Goal: Task Accomplishment & Management: Manage account settings

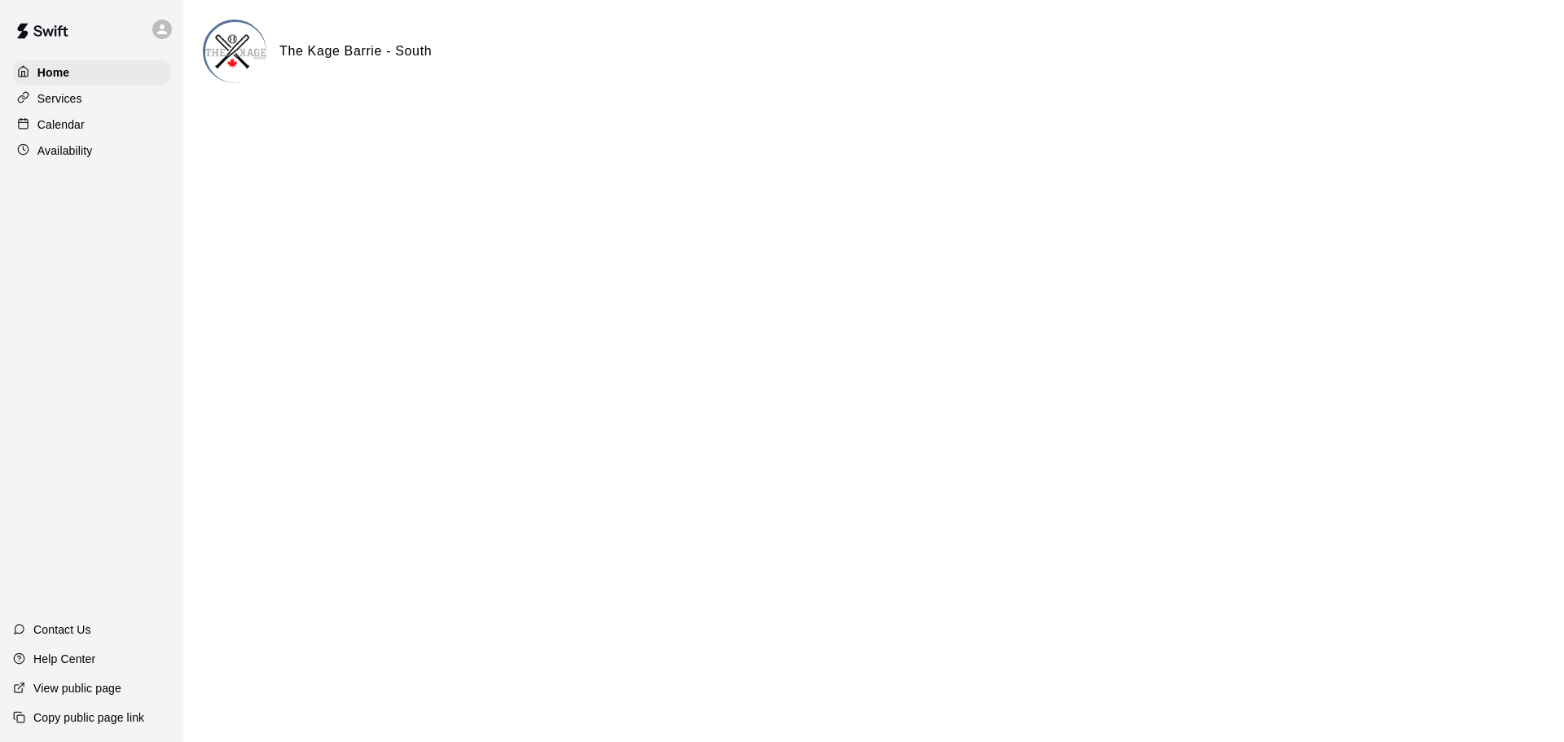
click at [163, 33] on icon at bounding box center [162, 29] width 10 height 10
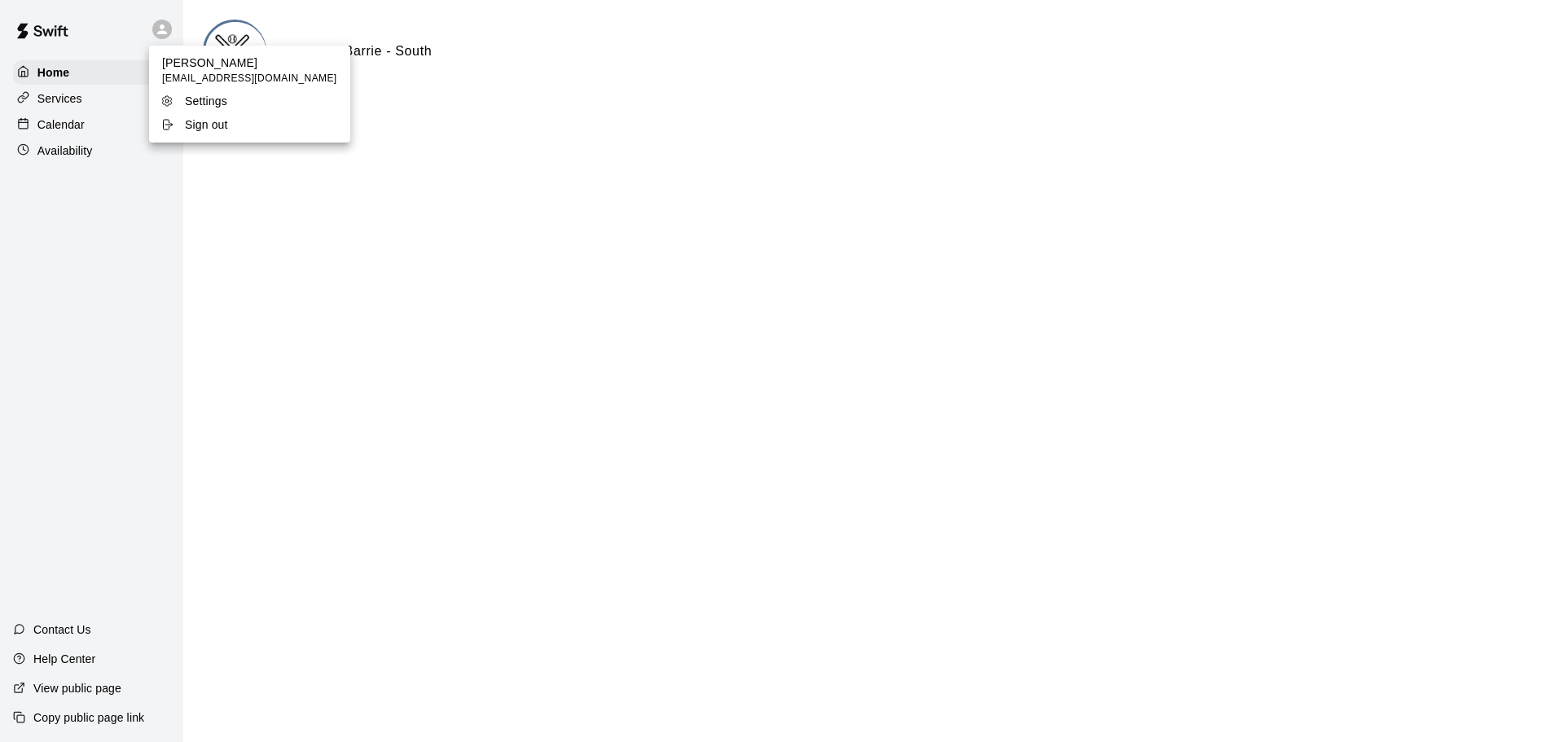
click at [392, 43] on div at bounding box center [782, 371] width 1564 height 742
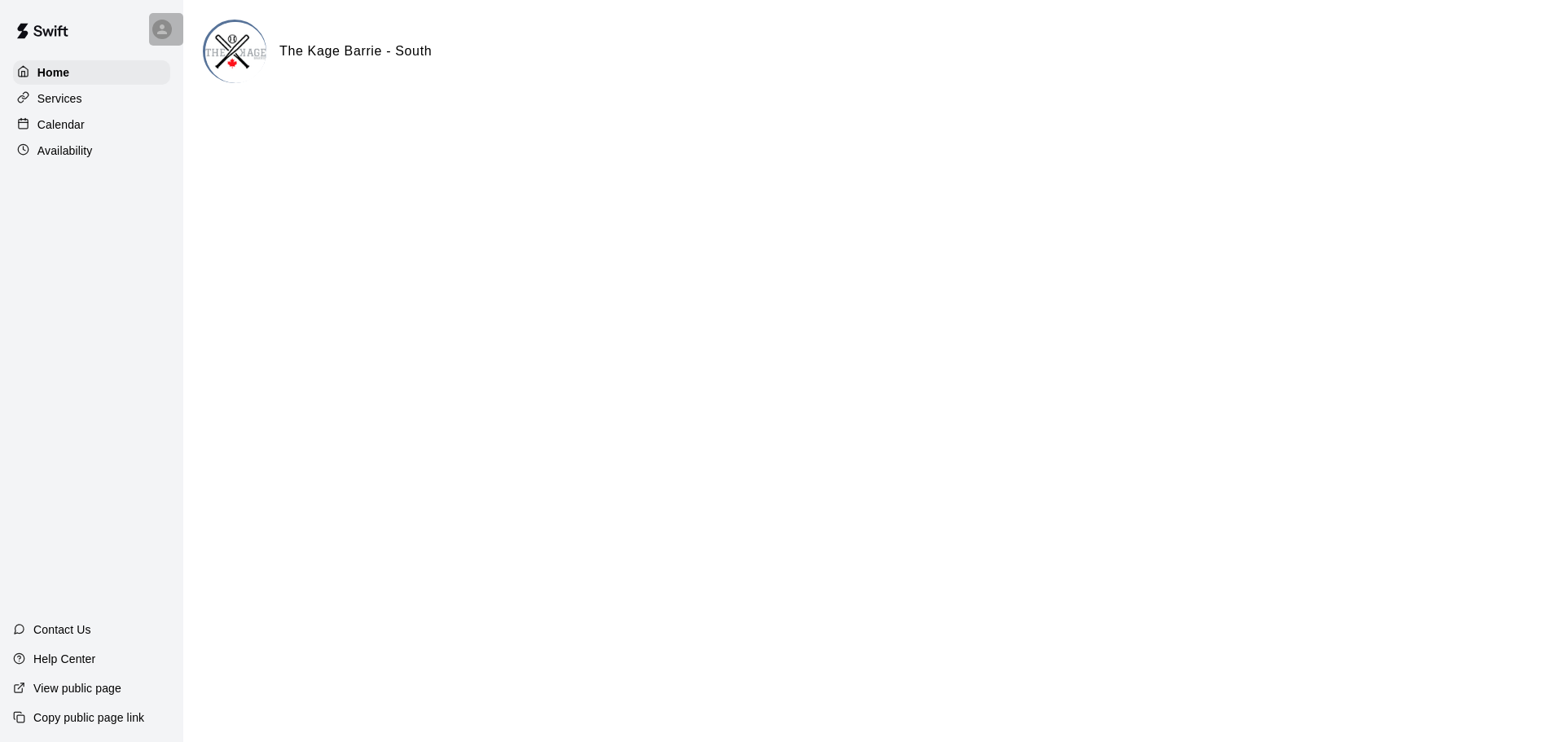
click at [161, 29] on icon at bounding box center [162, 29] width 15 height 15
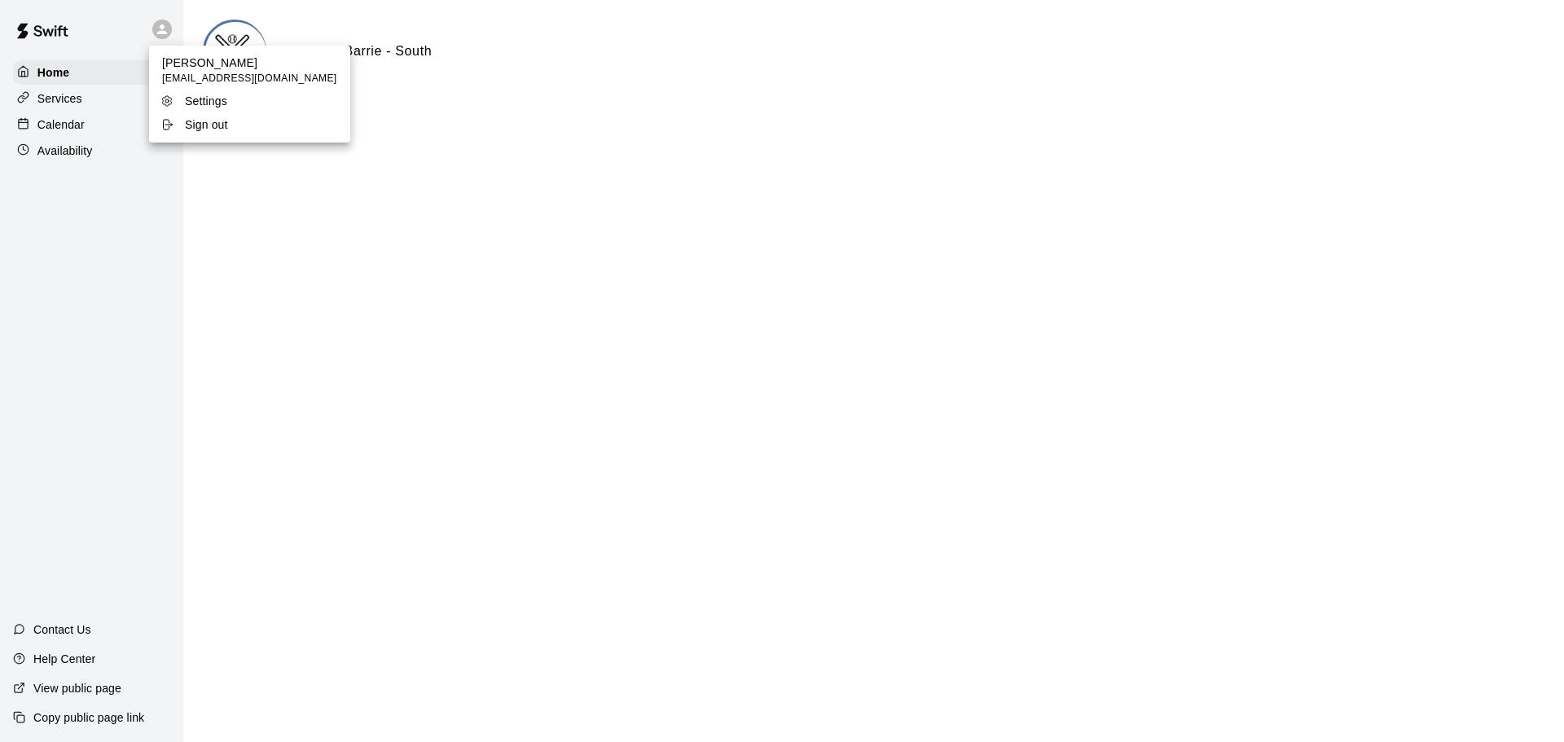
click at [193, 124] on p "Sign out" at bounding box center [206, 124] width 43 height 16
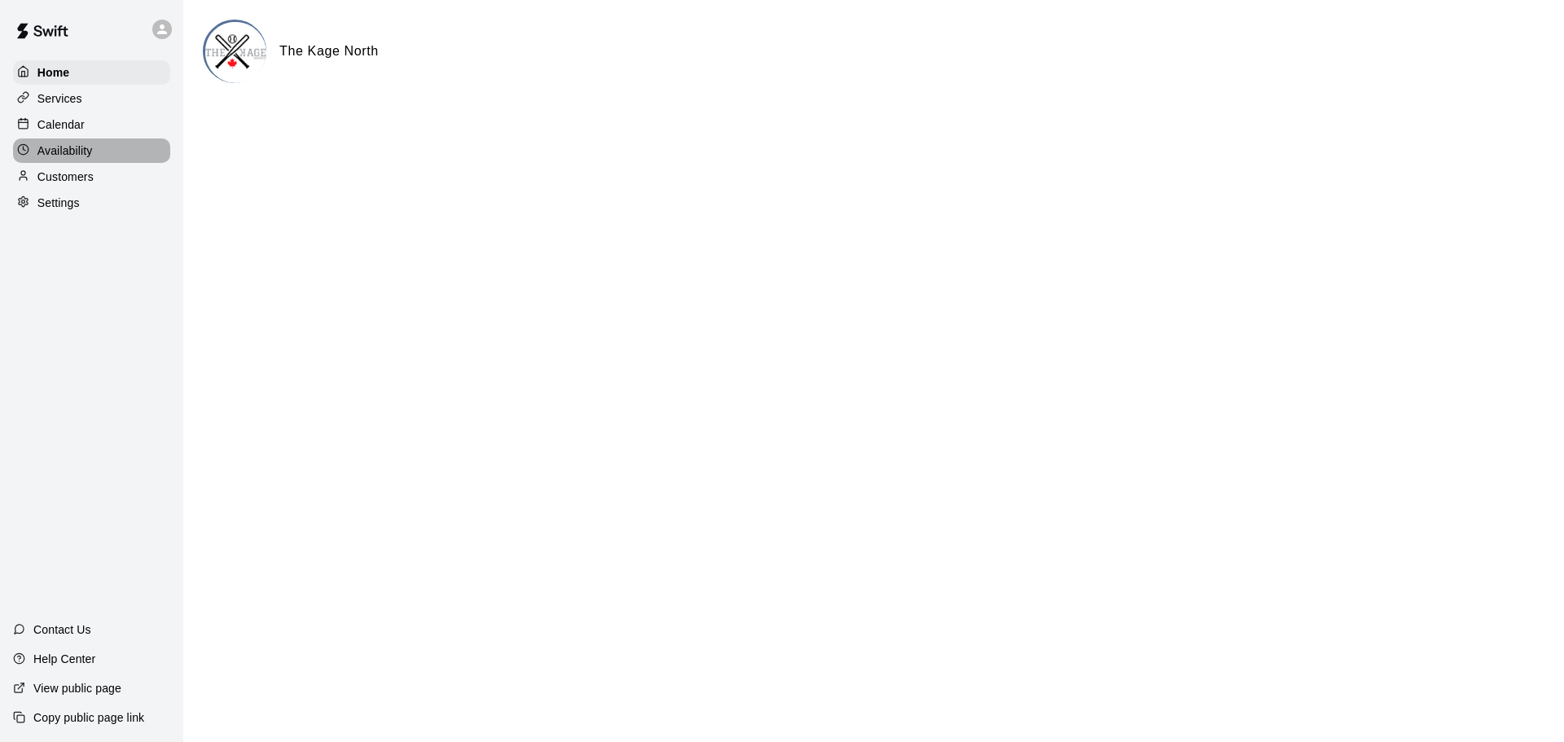
click at [93, 155] on div "Availability" at bounding box center [91, 150] width 157 height 24
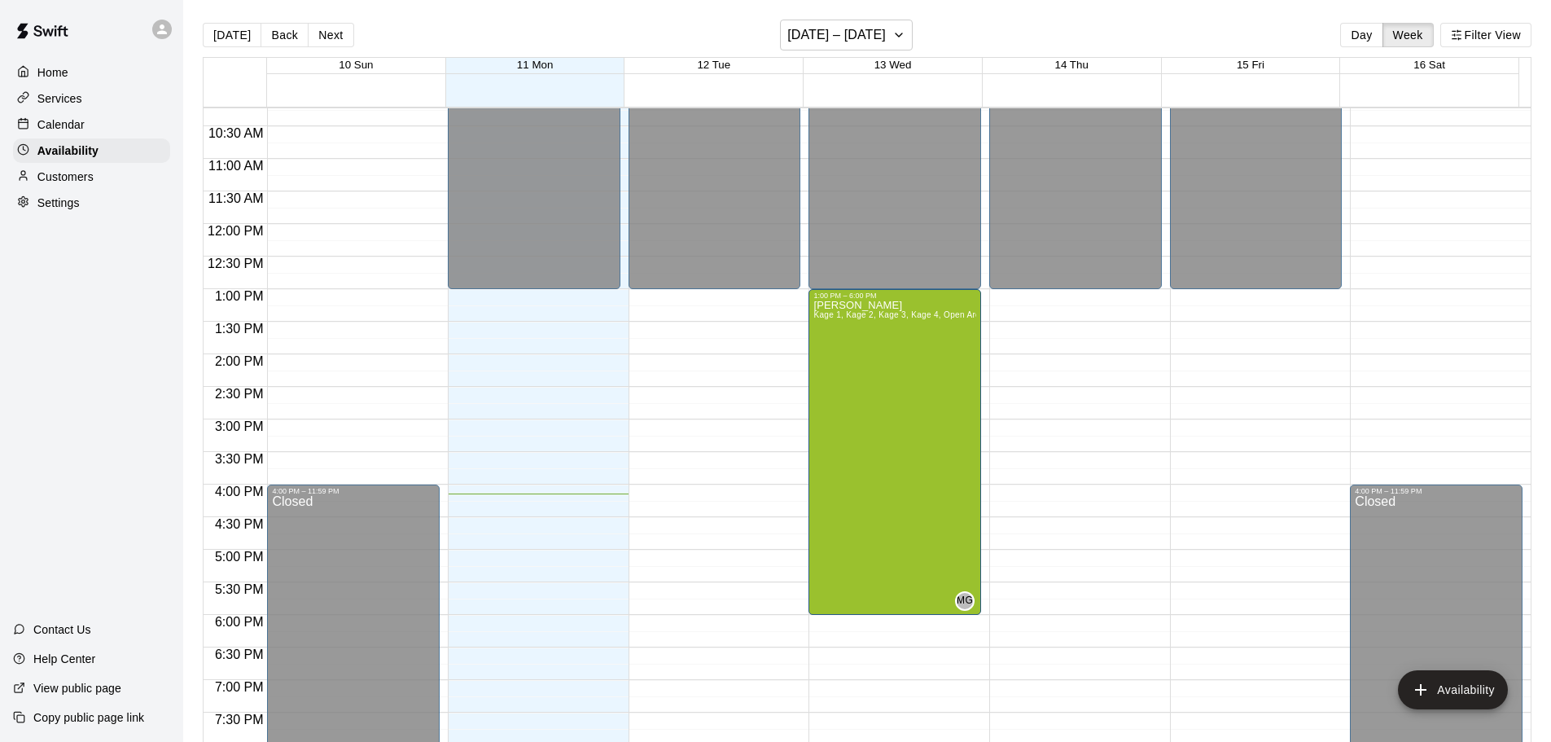
scroll to position [668, 0]
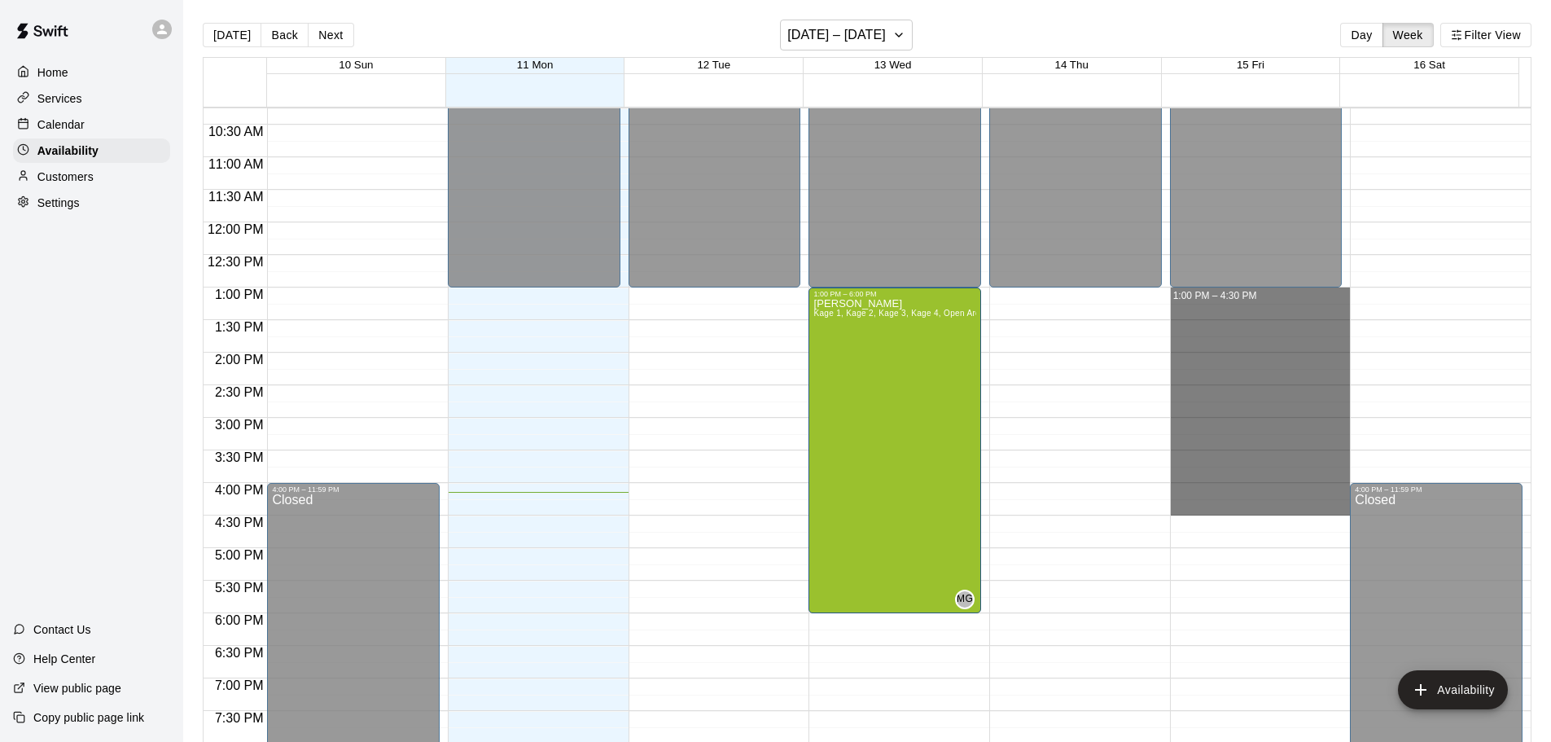
drag, startPoint x: 1179, startPoint y: 289, endPoint x: 1195, endPoint y: 509, distance: 220.5
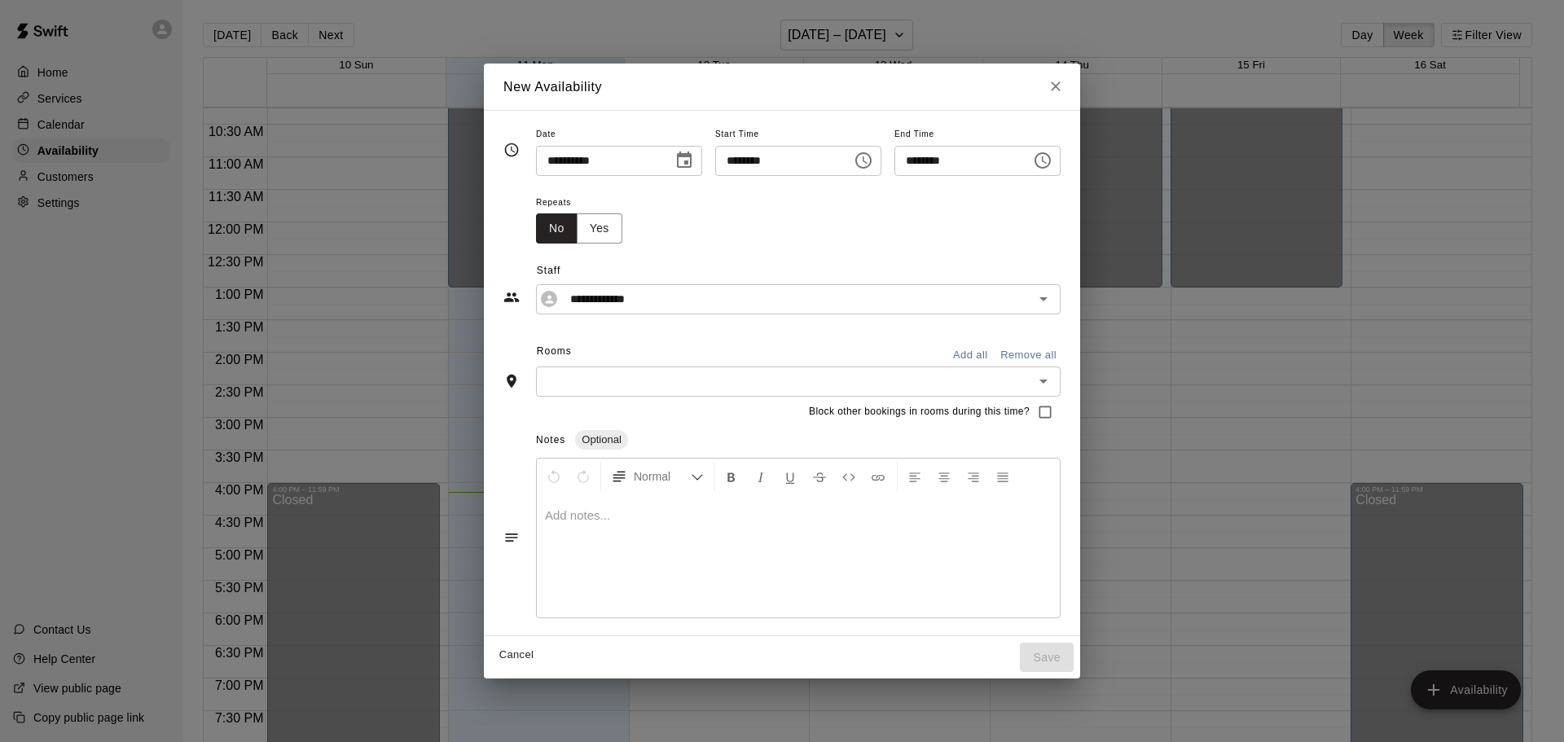
click at [996, 349] on button "Add all" at bounding box center [970, 355] width 52 height 25
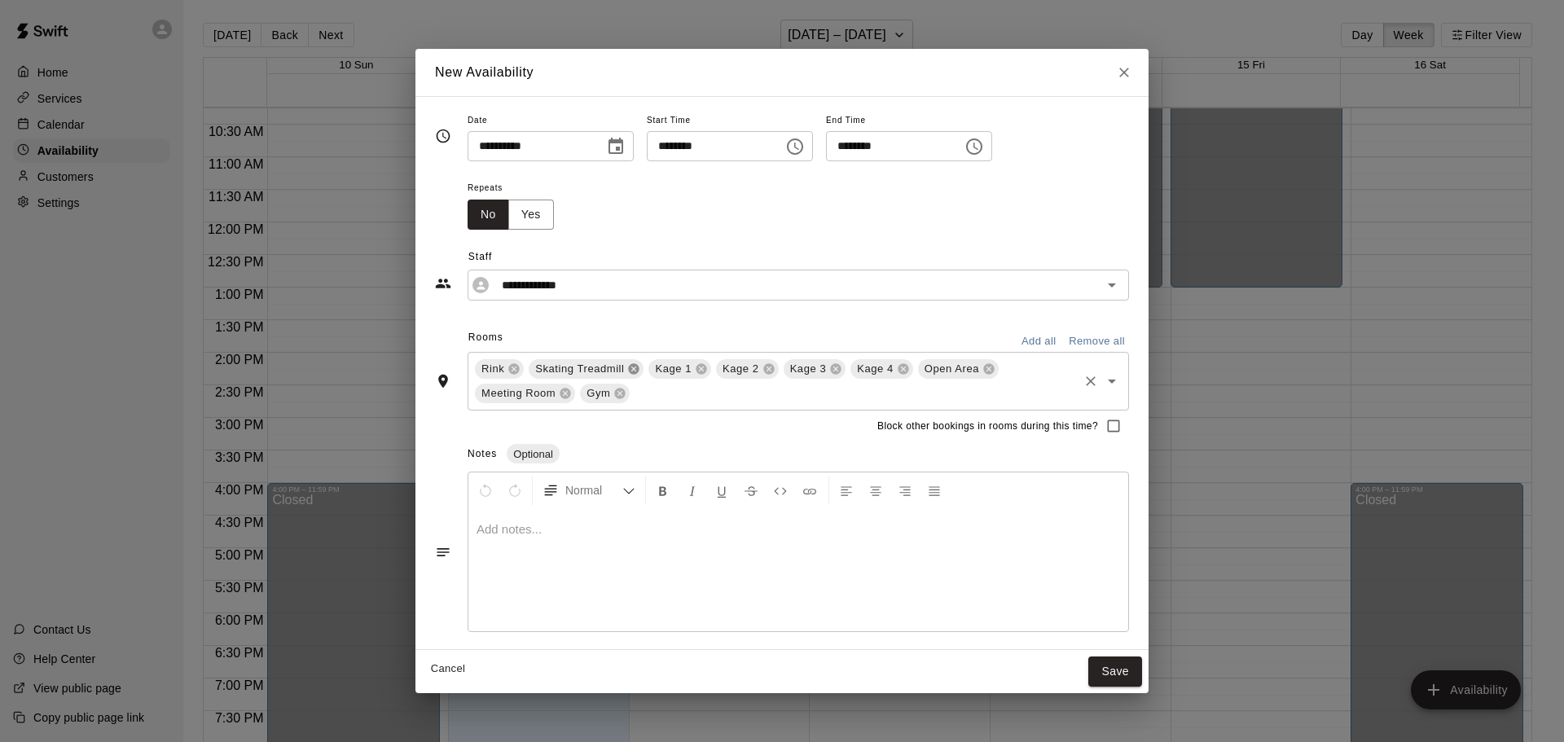
click at [629, 371] on icon at bounding box center [633, 368] width 13 height 13
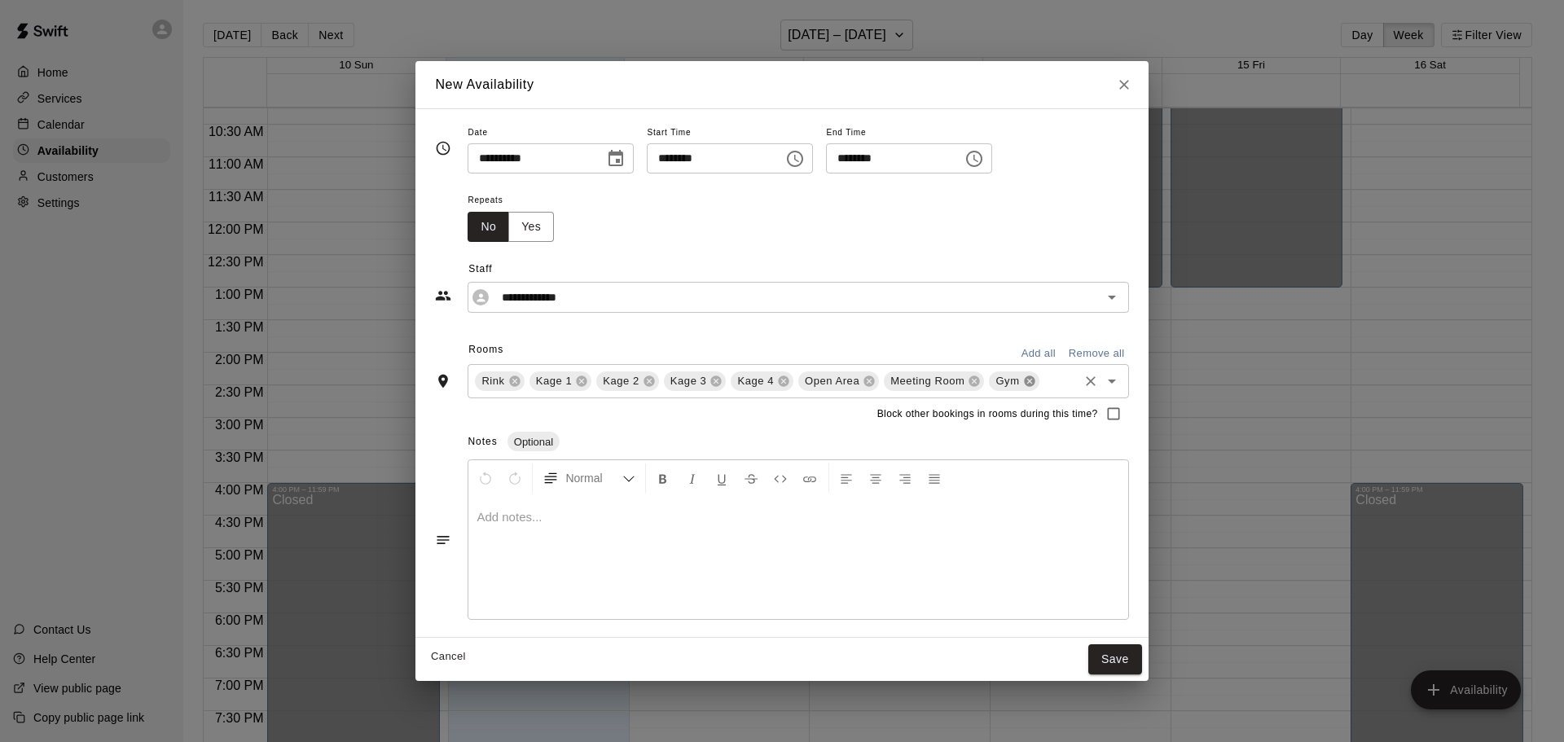
click at [1024, 379] on icon at bounding box center [1029, 381] width 13 height 13
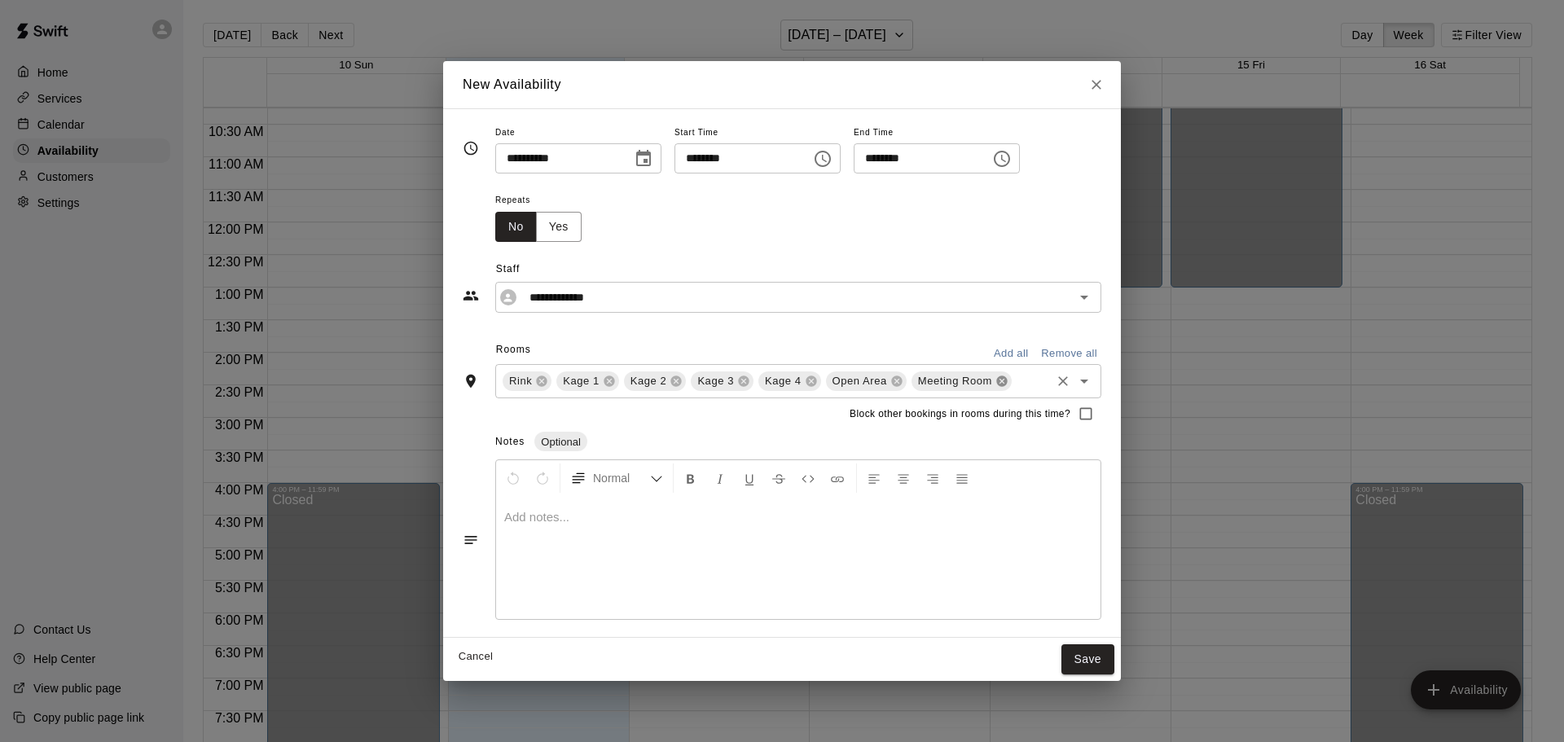
click at [1006, 379] on icon at bounding box center [1001, 381] width 11 height 11
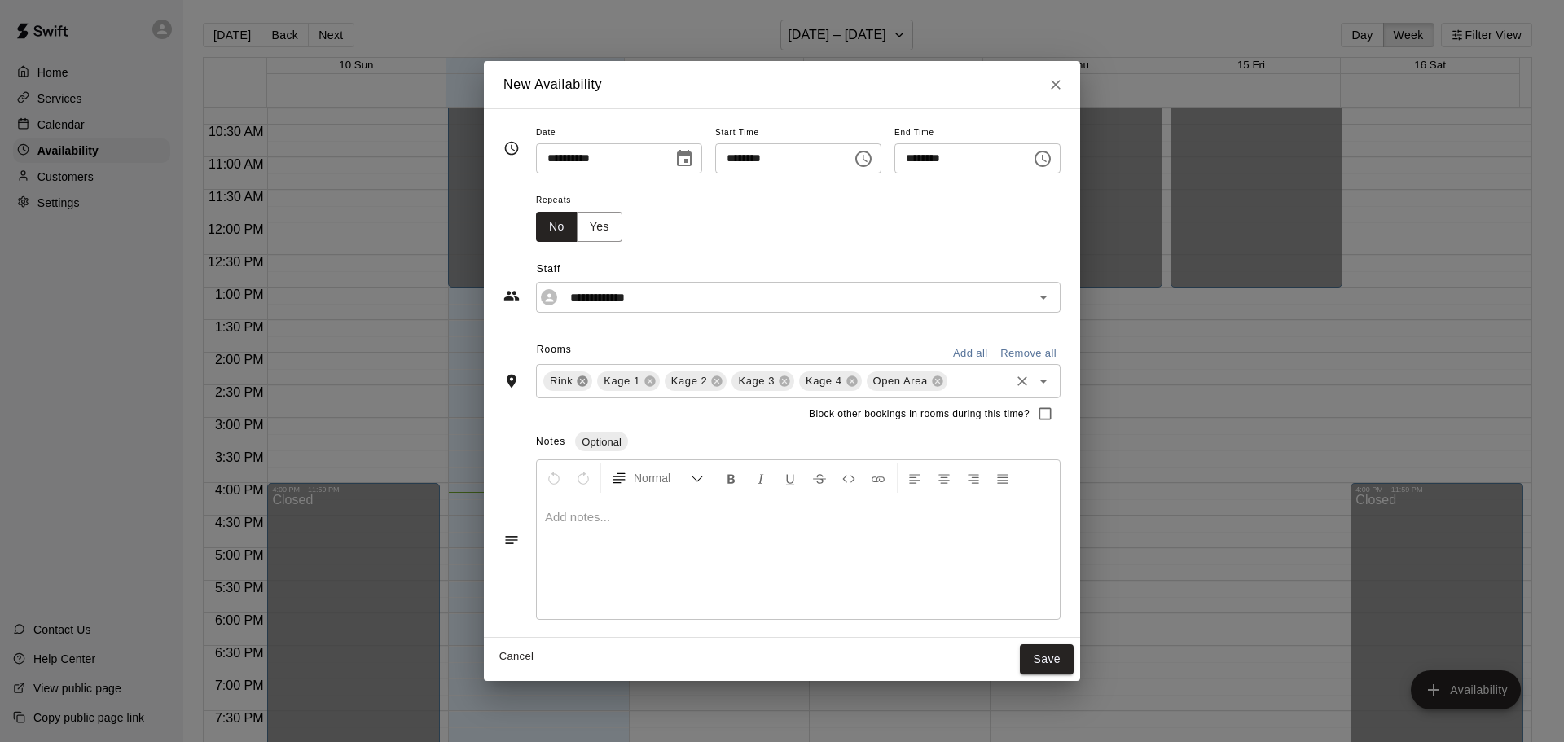
click at [577, 383] on icon at bounding box center [582, 381] width 11 height 11
click at [1069, 664] on button "Save" at bounding box center [1047, 659] width 54 height 30
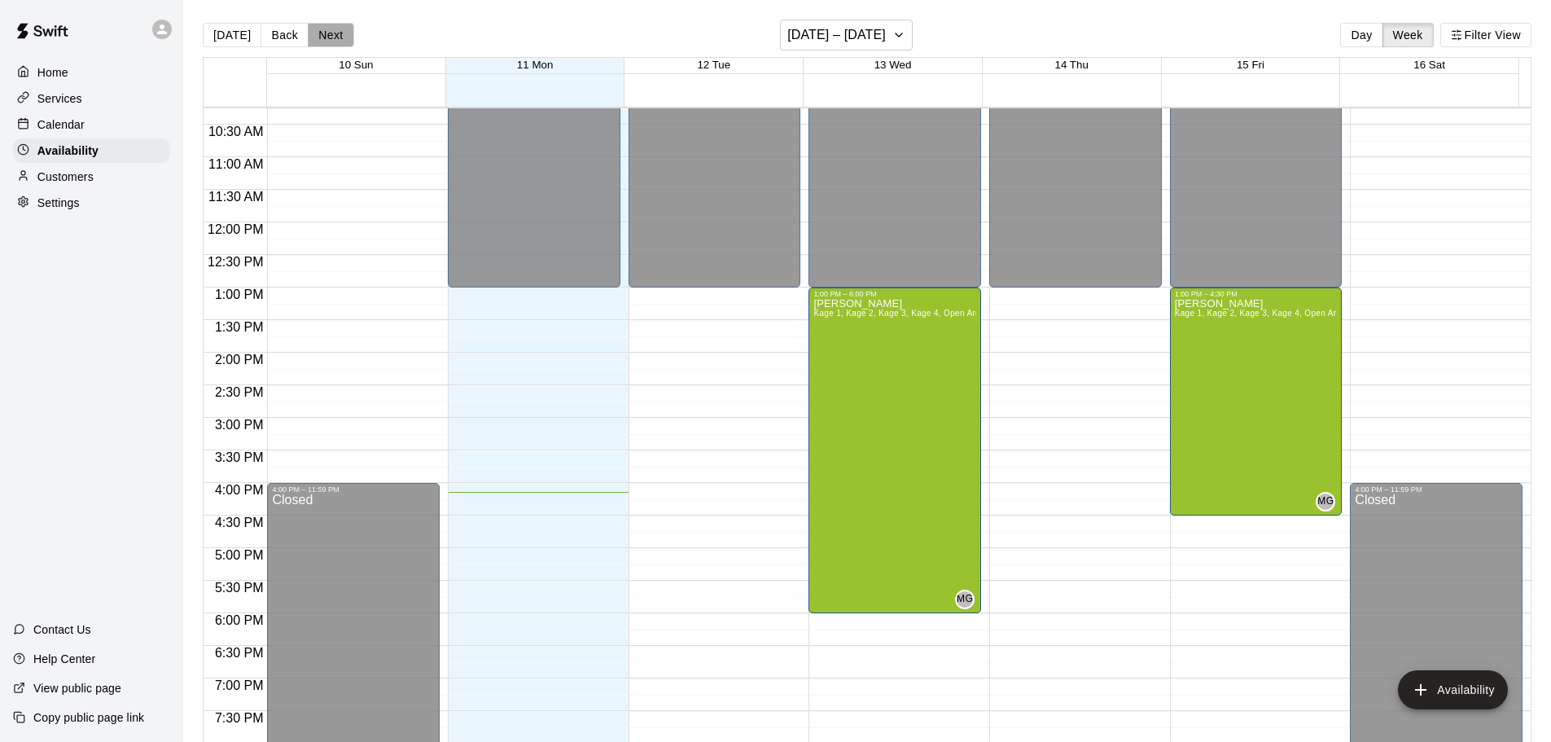
click at [317, 37] on button "Next" at bounding box center [331, 35] width 46 height 24
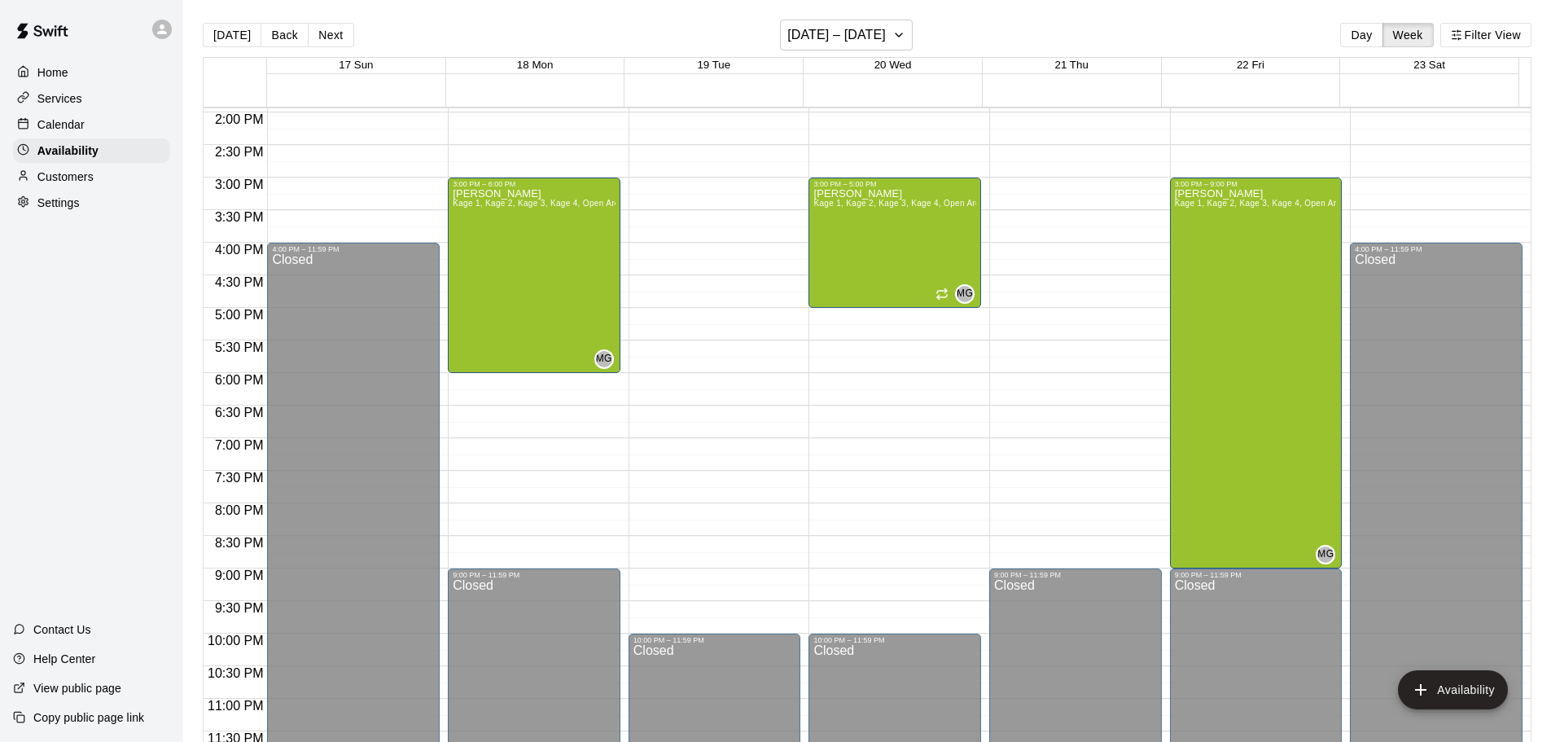
scroll to position [912, 0]
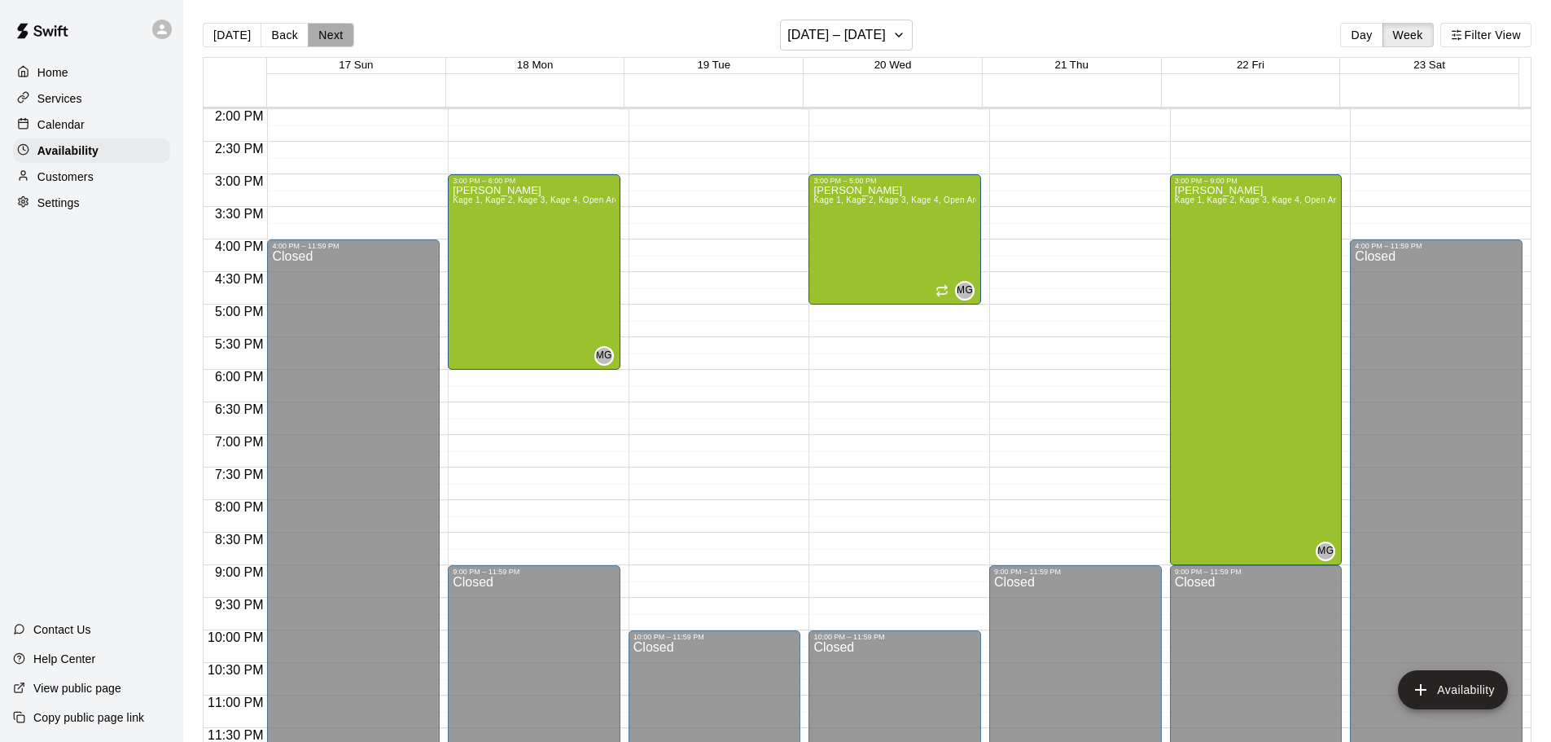
click at [330, 39] on button "Next" at bounding box center [331, 35] width 46 height 24
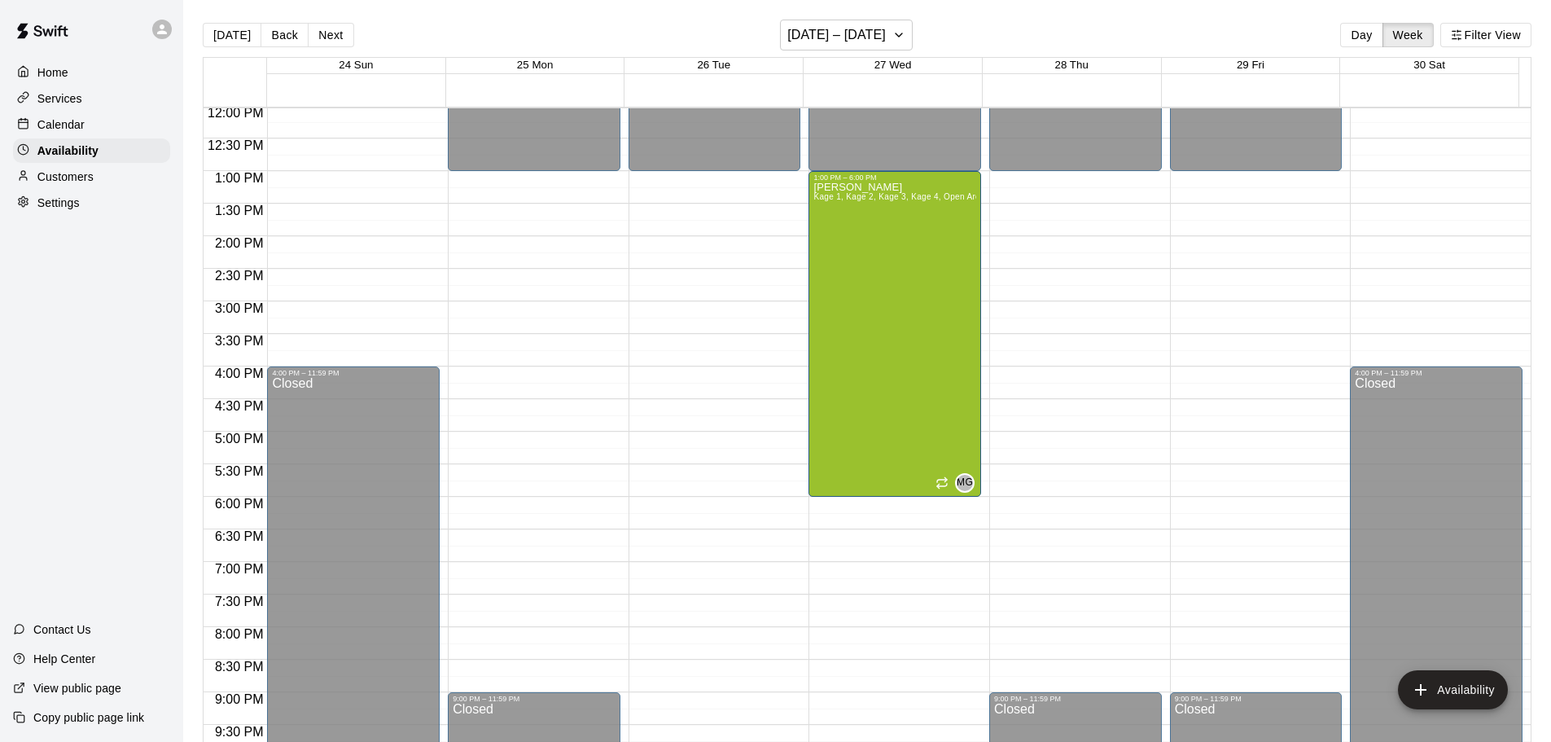
scroll to position [749, 0]
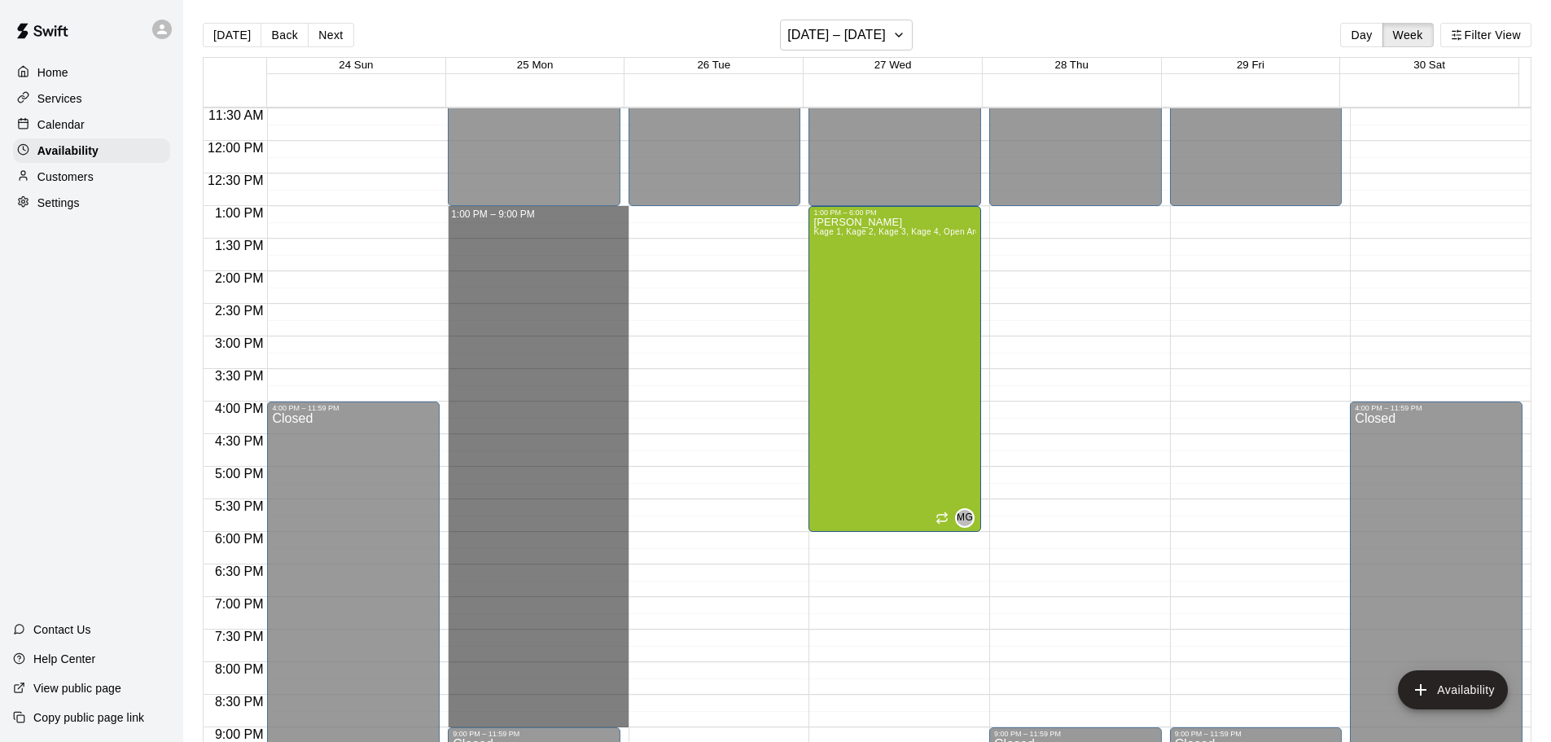
drag, startPoint x: 545, startPoint y: 212, endPoint x: 572, endPoint y: 722, distance: 511.3
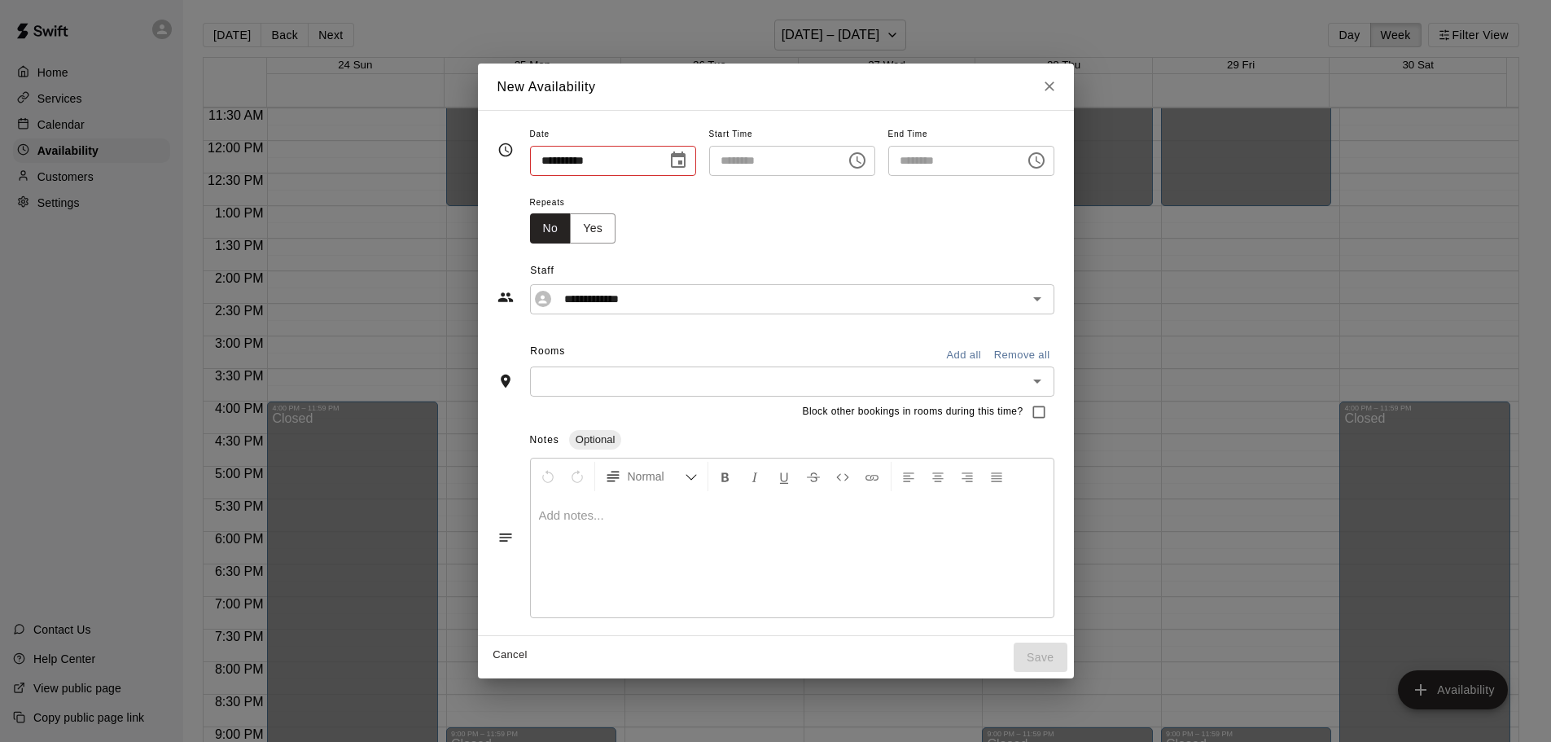
type input "**********"
type input "********"
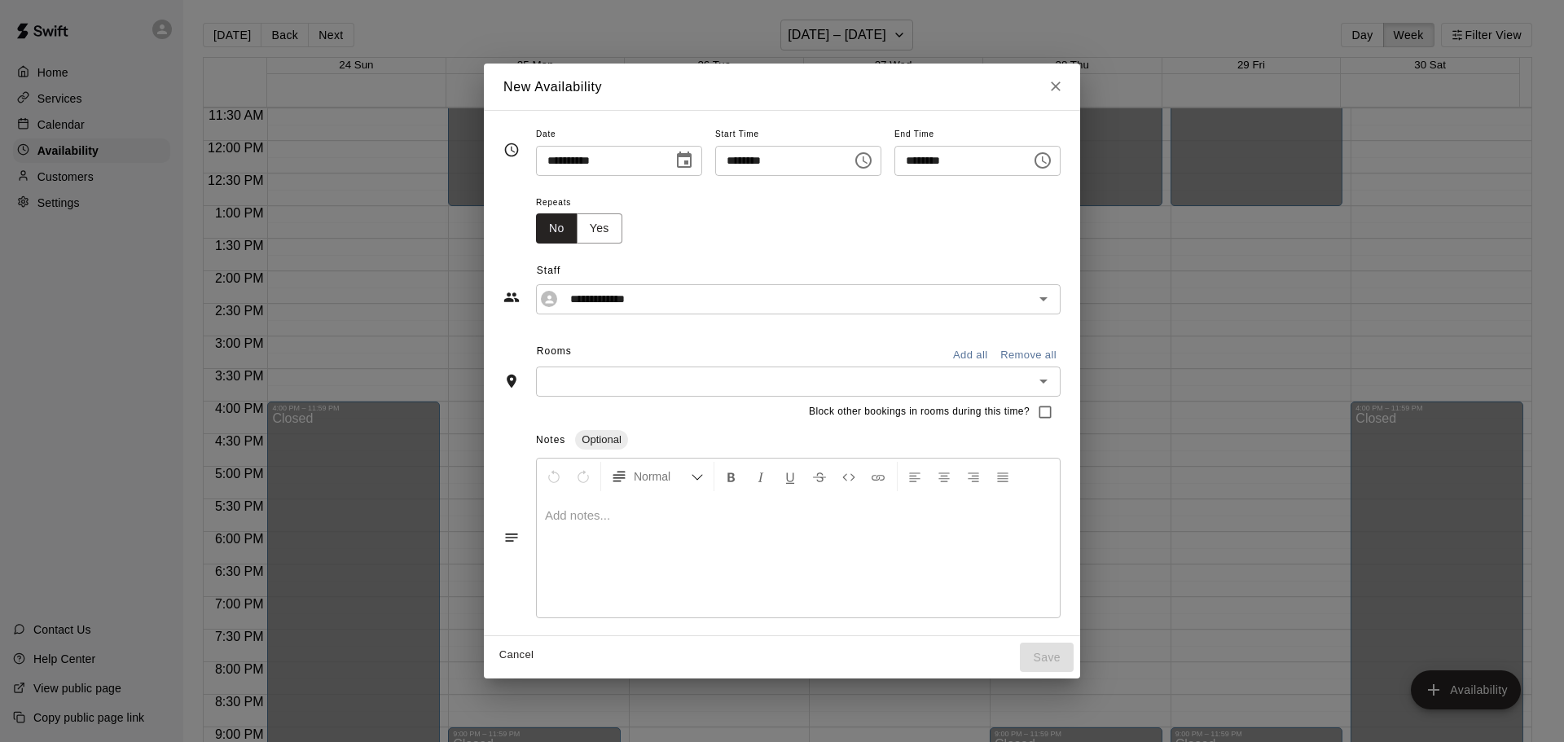
click at [996, 357] on button "Add all" at bounding box center [970, 355] width 52 height 25
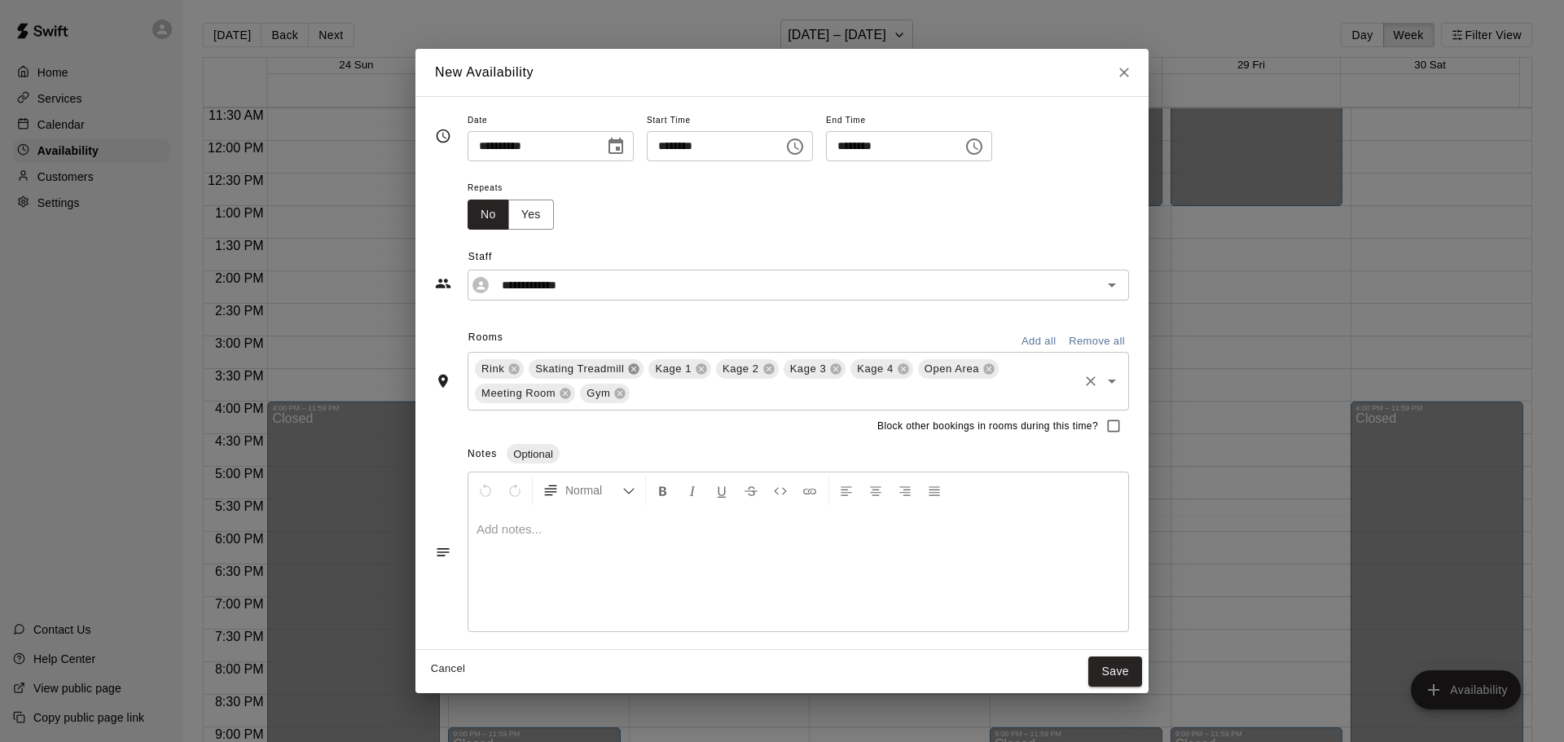
click at [634, 364] on icon at bounding box center [634, 369] width 11 height 11
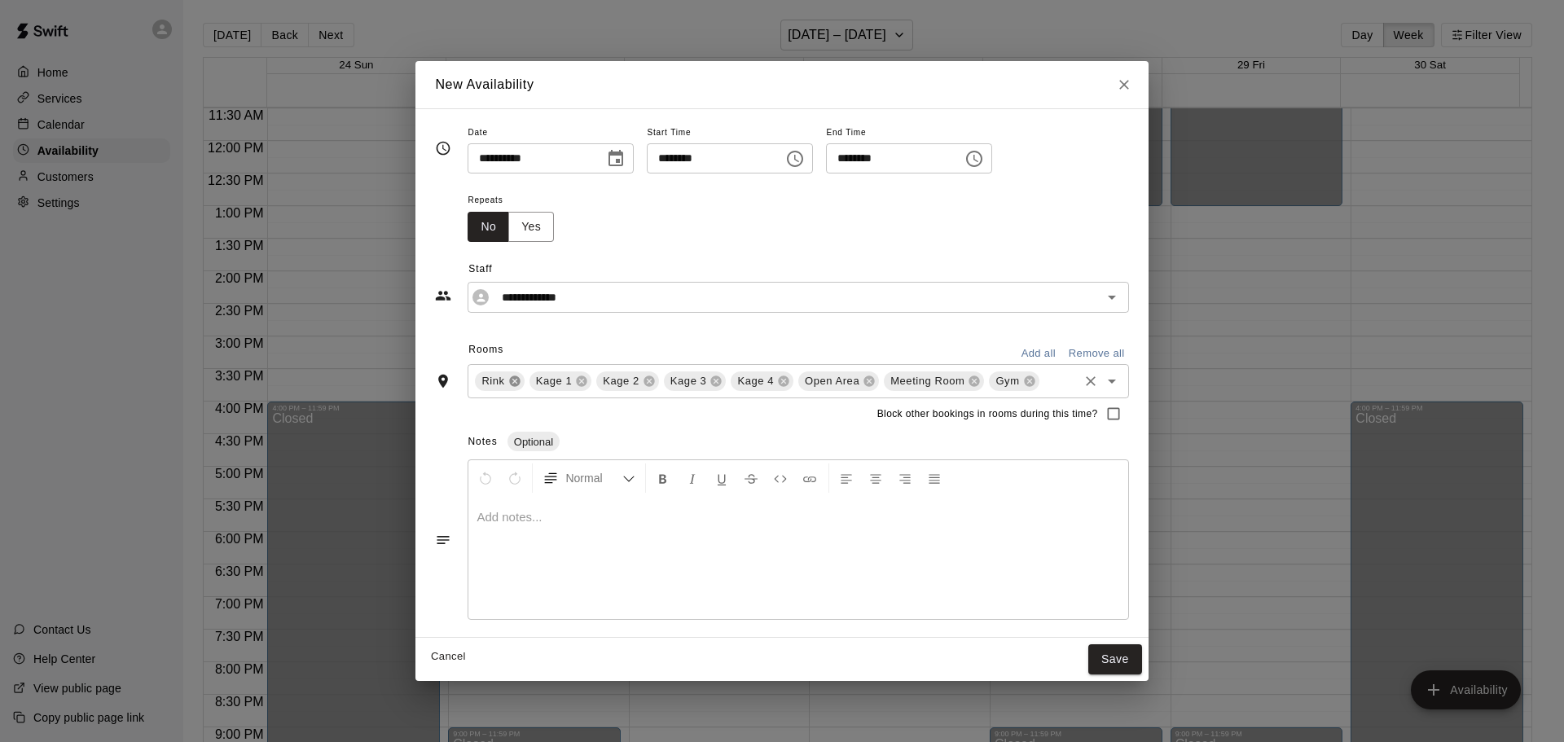
click at [514, 384] on icon at bounding box center [514, 381] width 11 height 11
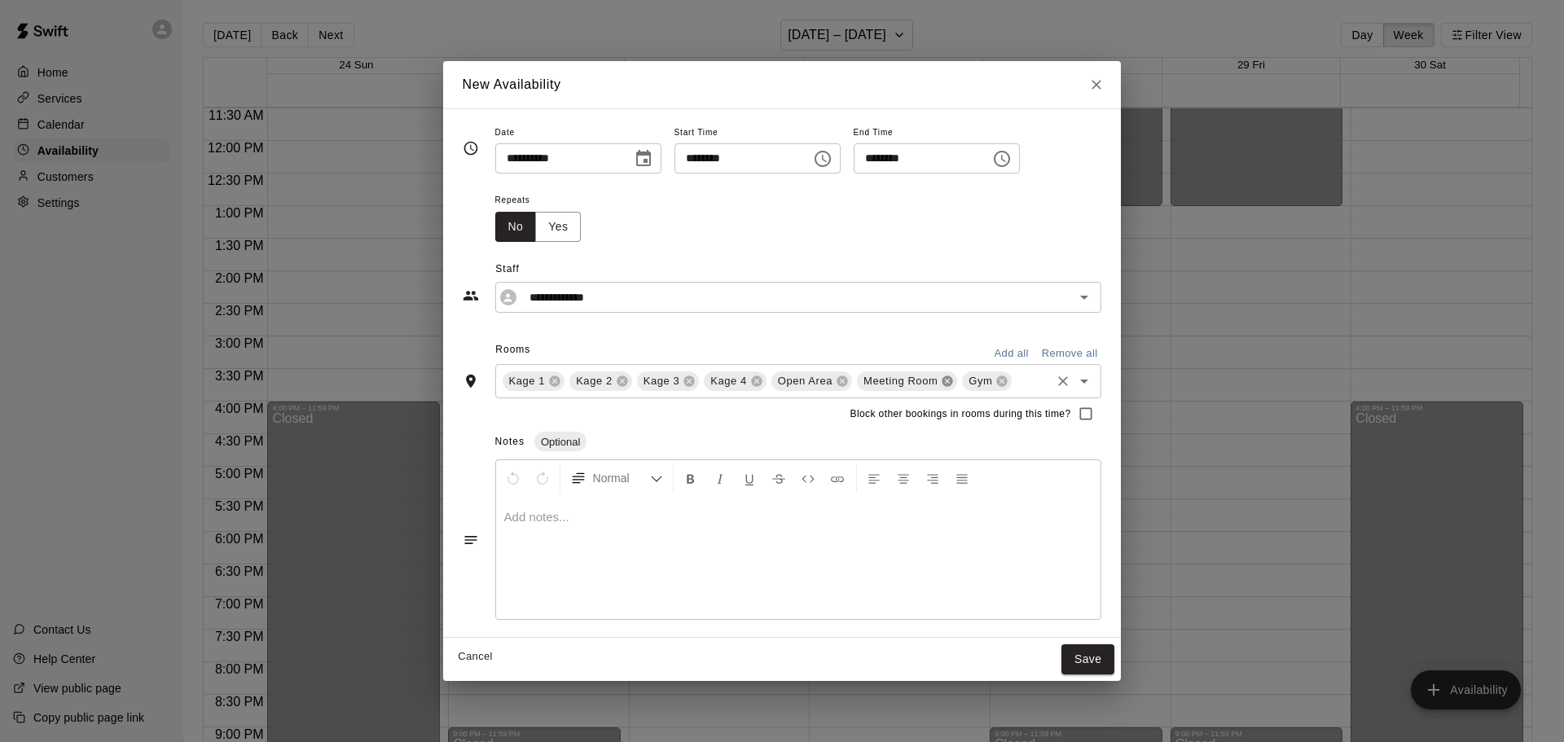
click at [945, 383] on icon at bounding box center [947, 381] width 13 height 13
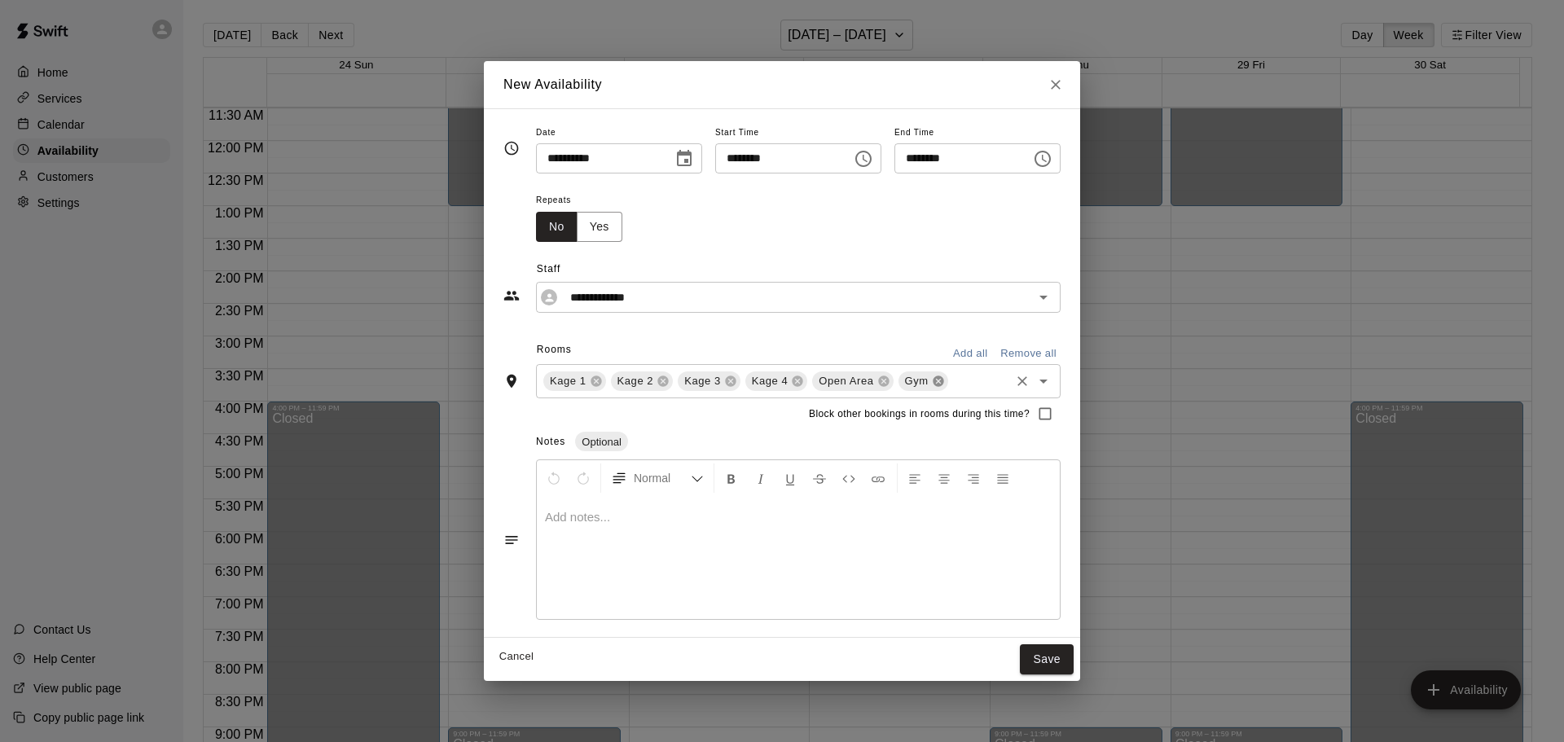
click at [932, 384] on icon at bounding box center [937, 381] width 11 height 11
click at [1073, 651] on button "Save" at bounding box center [1047, 659] width 54 height 30
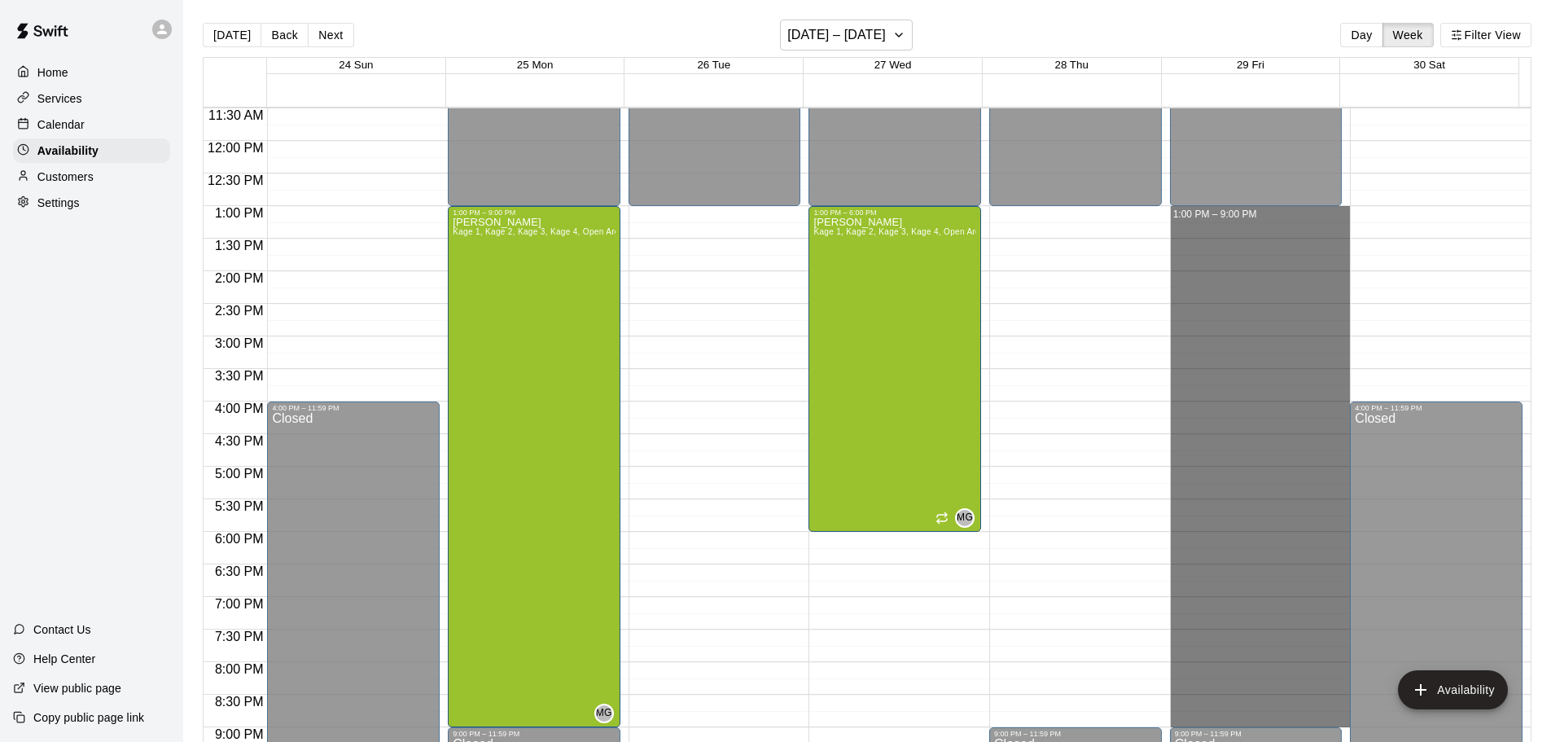
drag, startPoint x: 1221, startPoint y: 210, endPoint x: 1264, endPoint y: 712, distance: 503.4
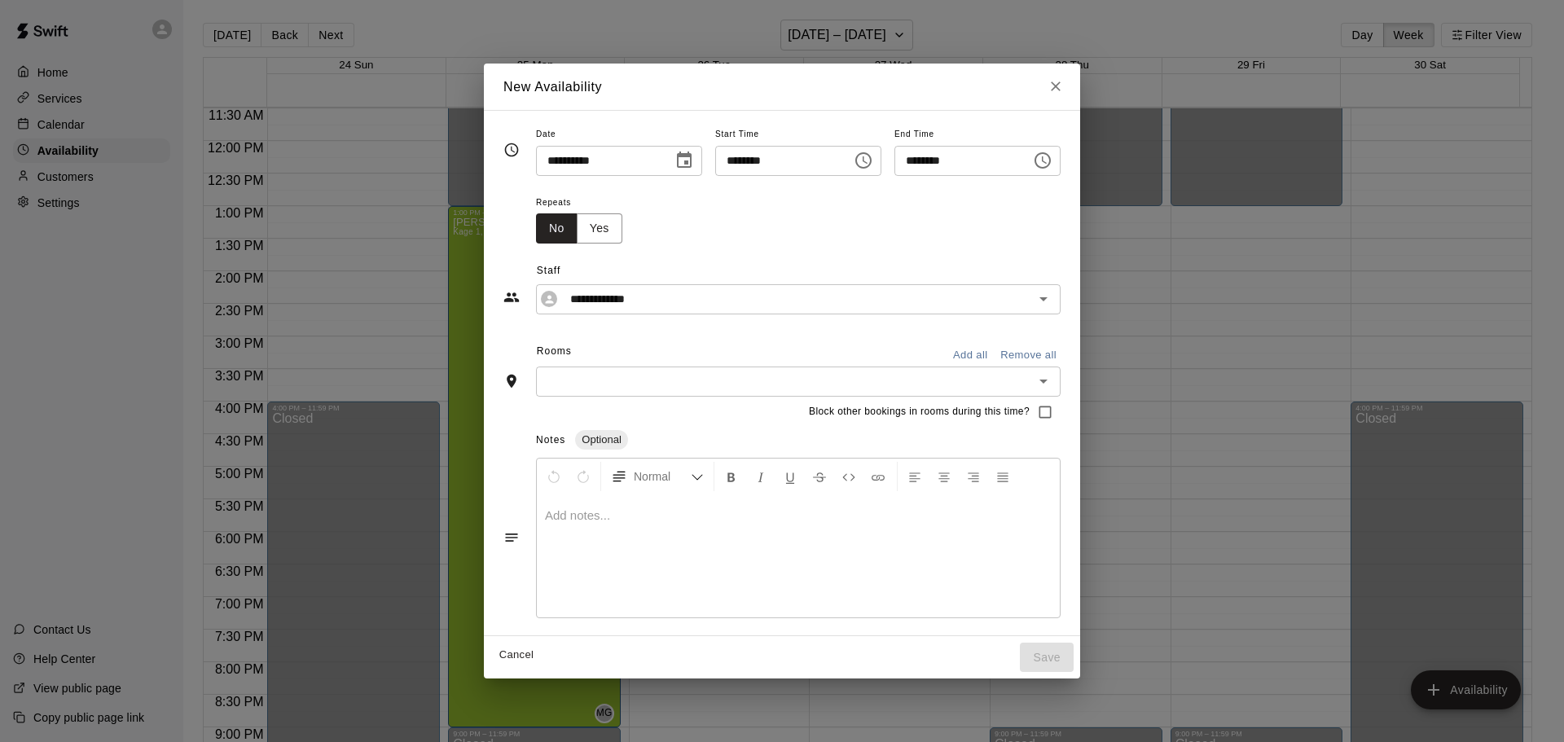
click at [606, 373] on input "text" at bounding box center [785, 381] width 488 height 20
click at [884, 411] on span "Block other bookings in rooms during this time?" at bounding box center [919, 412] width 221 height 16
click at [996, 349] on button "Add all" at bounding box center [970, 355] width 52 height 25
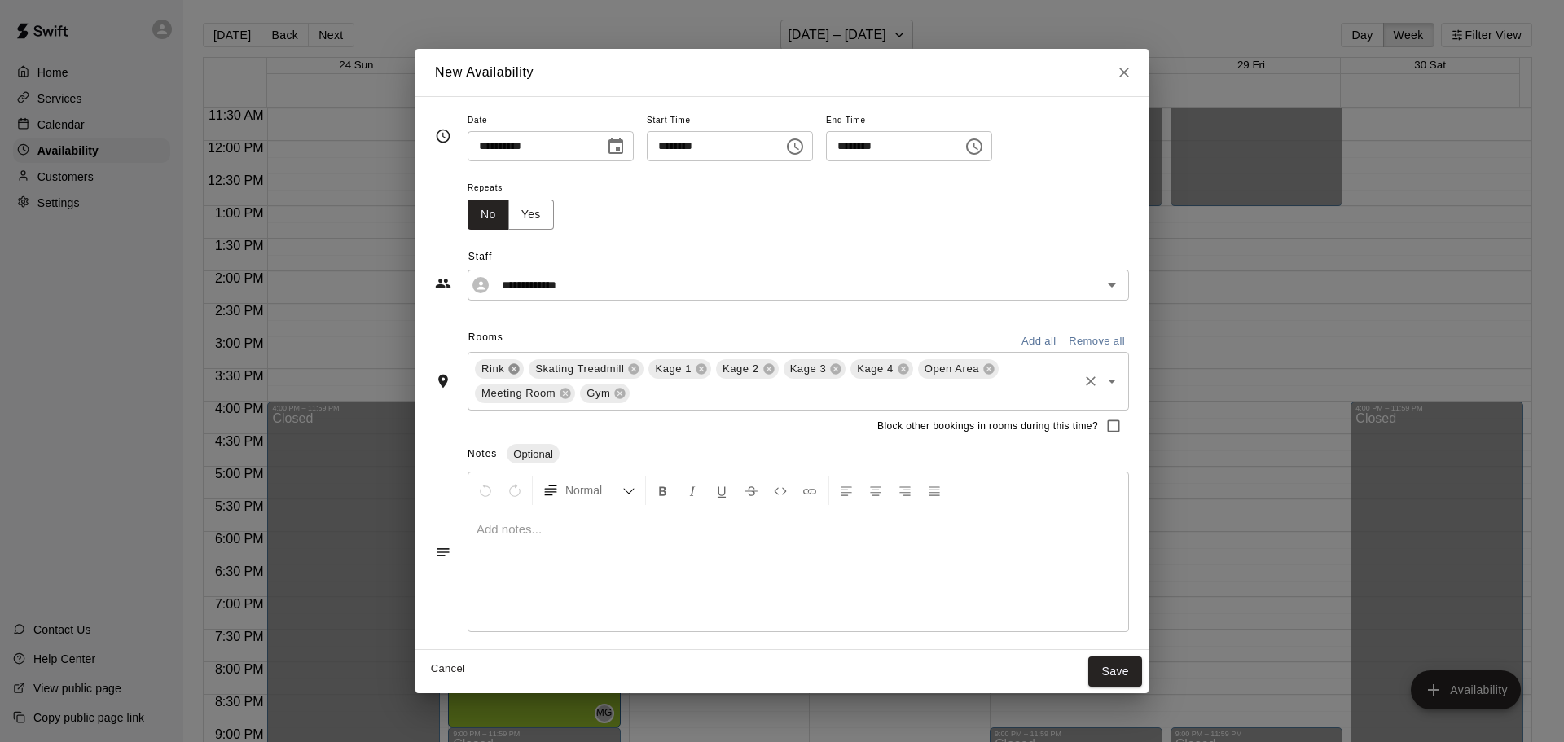
click at [514, 371] on icon at bounding box center [514, 369] width 11 height 11
click at [576, 370] on icon at bounding box center [580, 369] width 11 height 11
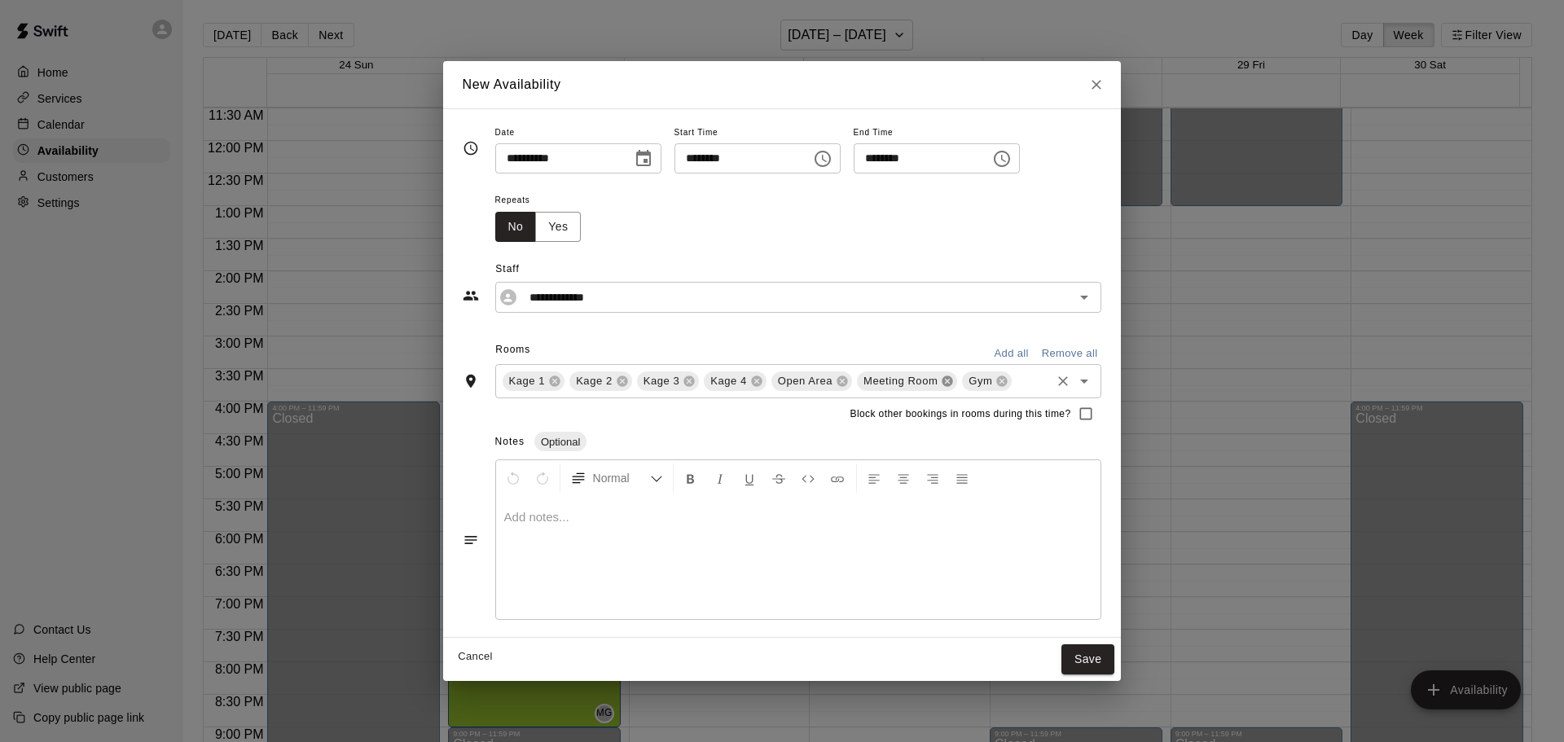
click at [944, 382] on icon at bounding box center [947, 381] width 11 height 11
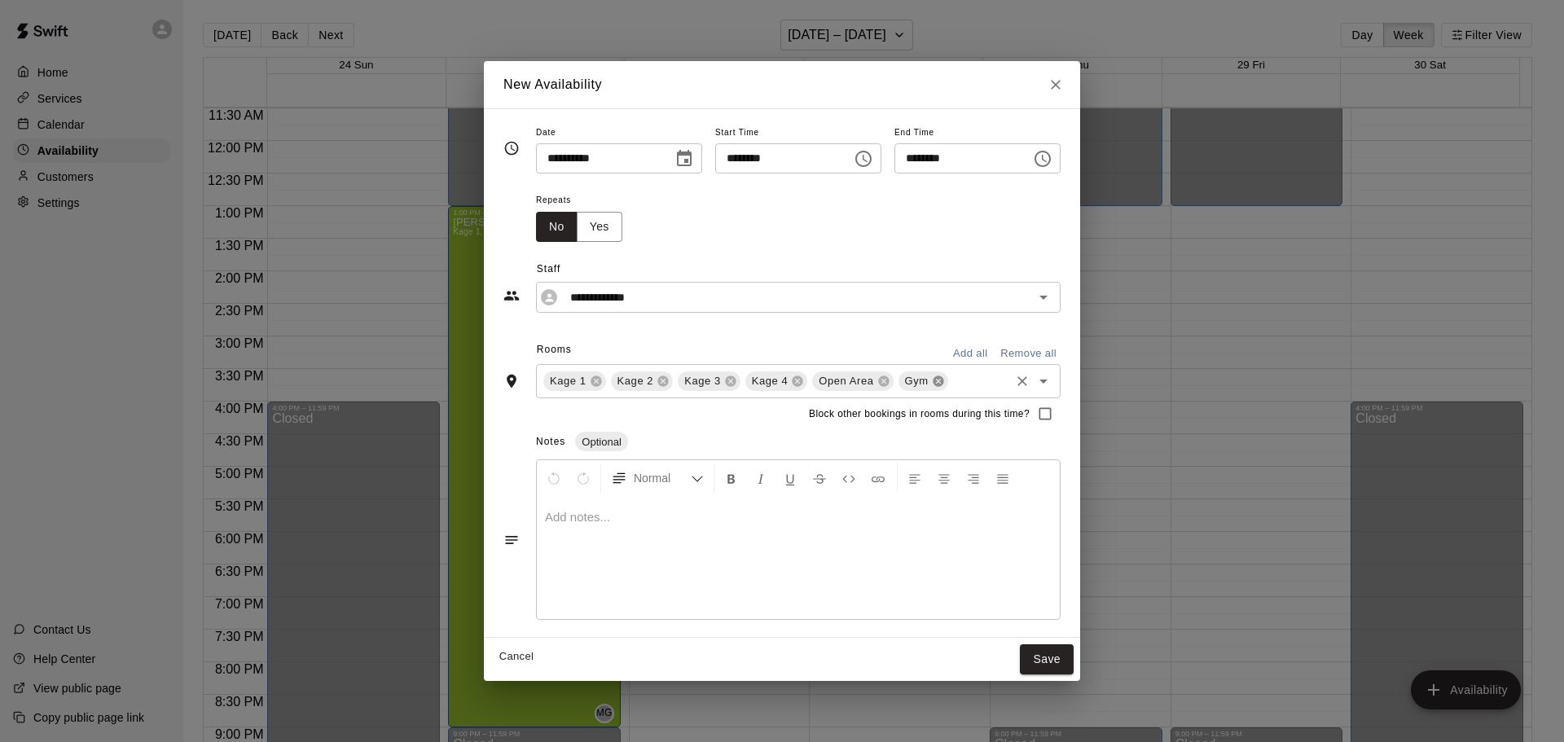
click at [932, 383] on icon at bounding box center [938, 381] width 13 height 13
click at [1073, 654] on button "Save" at bounding box center [1047, 659] width 54 height 30
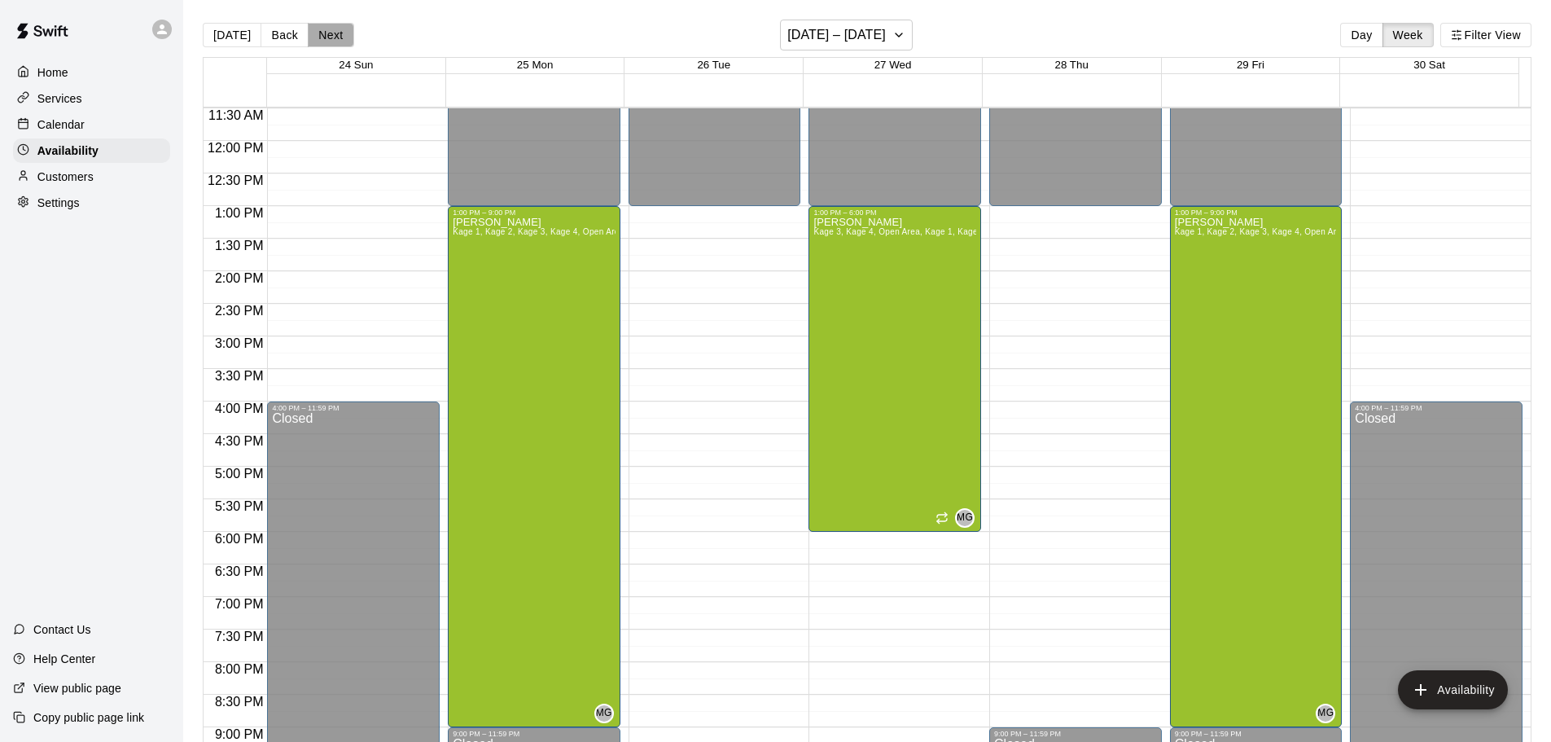
click at [336, 37] on button "Next" at bounding box center [331, 35] width 46 height 24
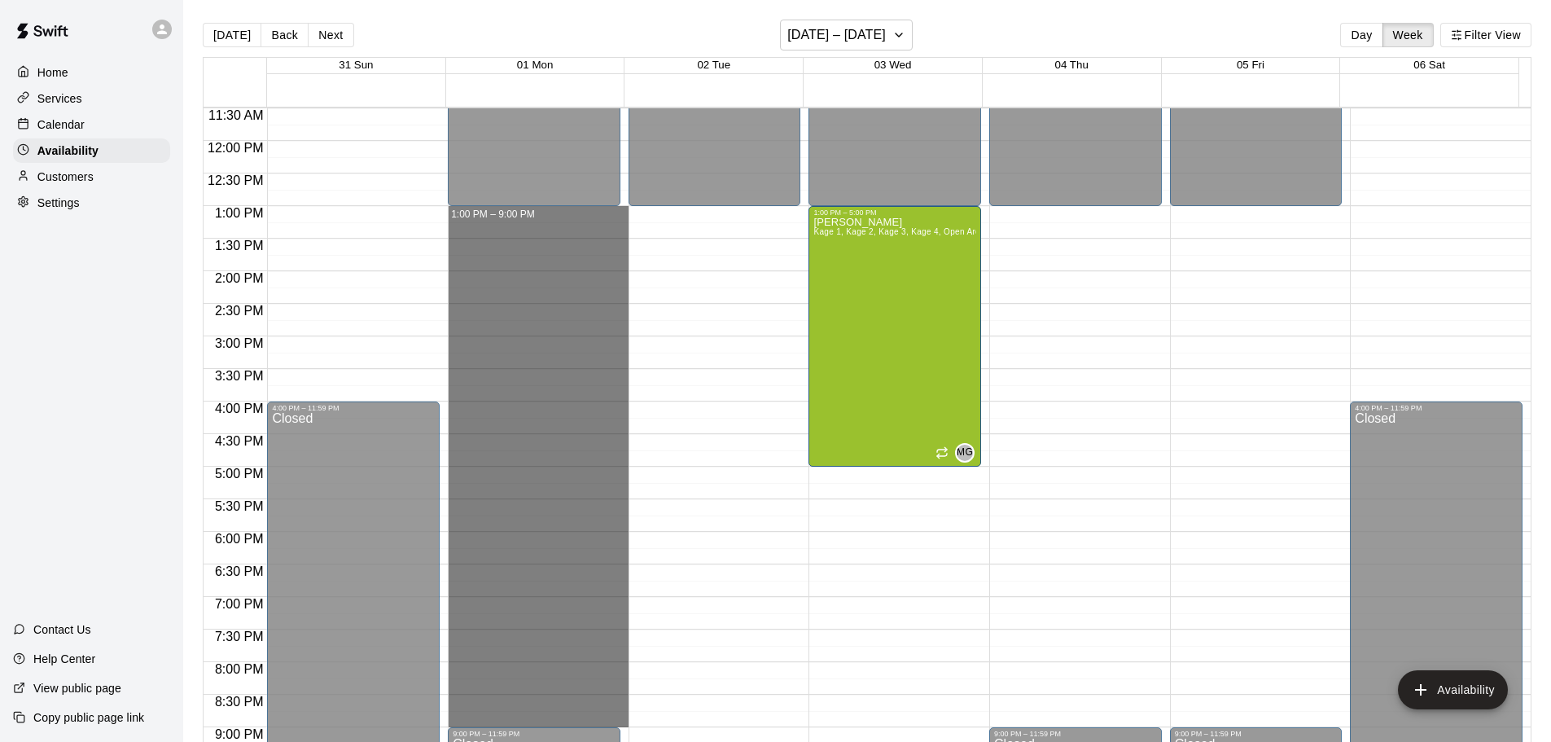
drag, startPoint x: 550, startPoint y: 213, endPoint x: 579, endPoint y: 712, distance: 500.0
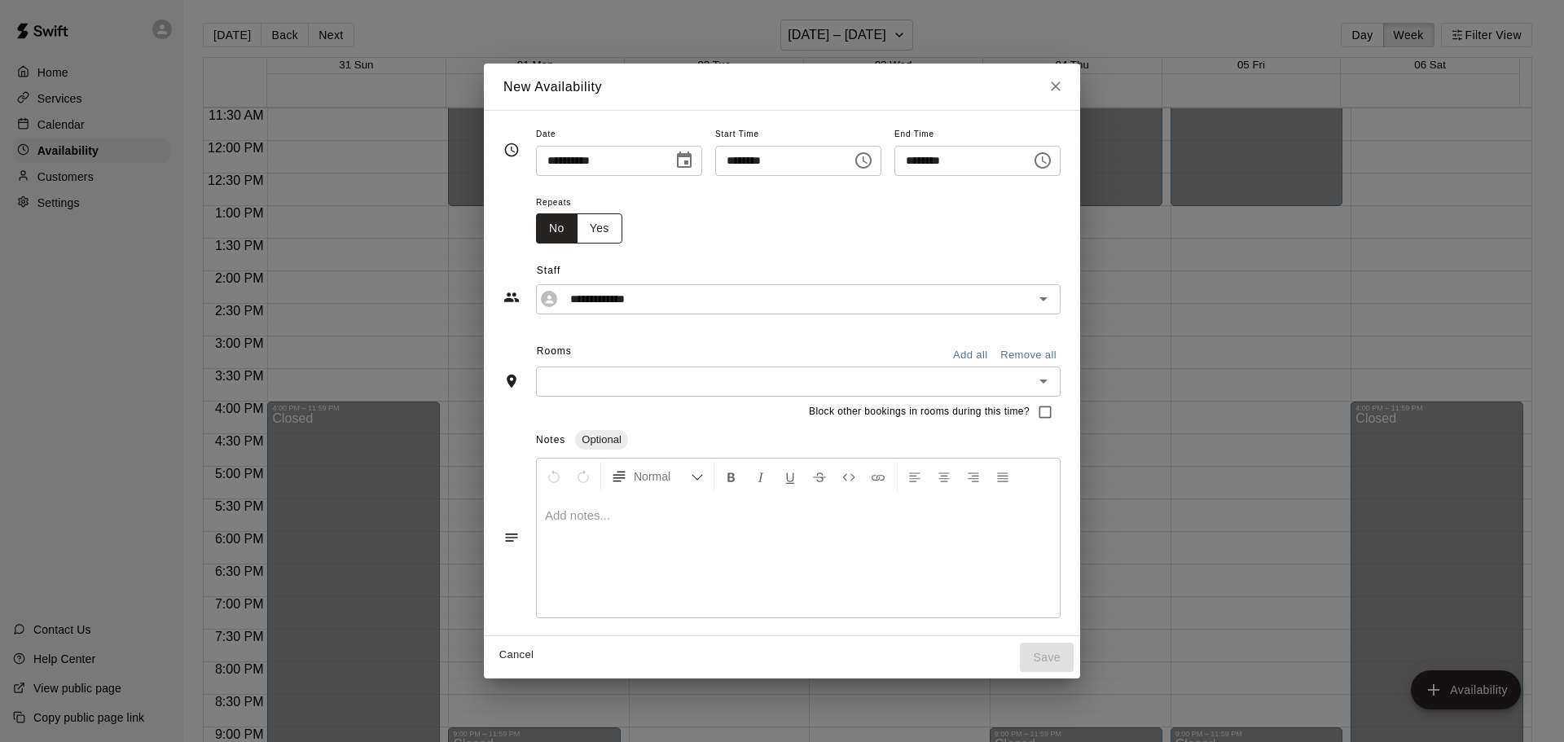
click at [577, 231] on button "Yes" at bounding box center [600, 228] width 46 height 30
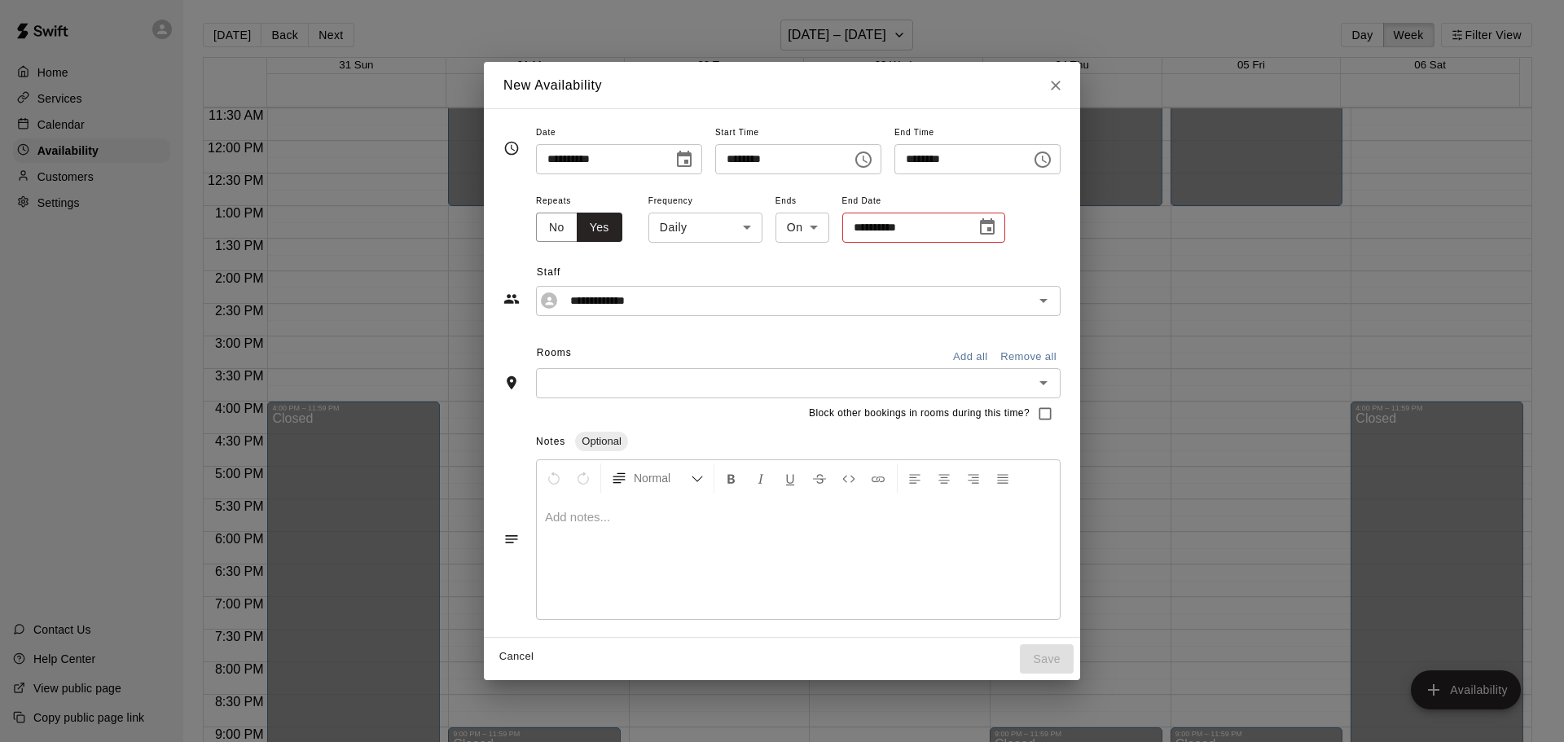
click at [977, 232] on icon "Choose date" at bounding box center [987, 227] width 20 height 20
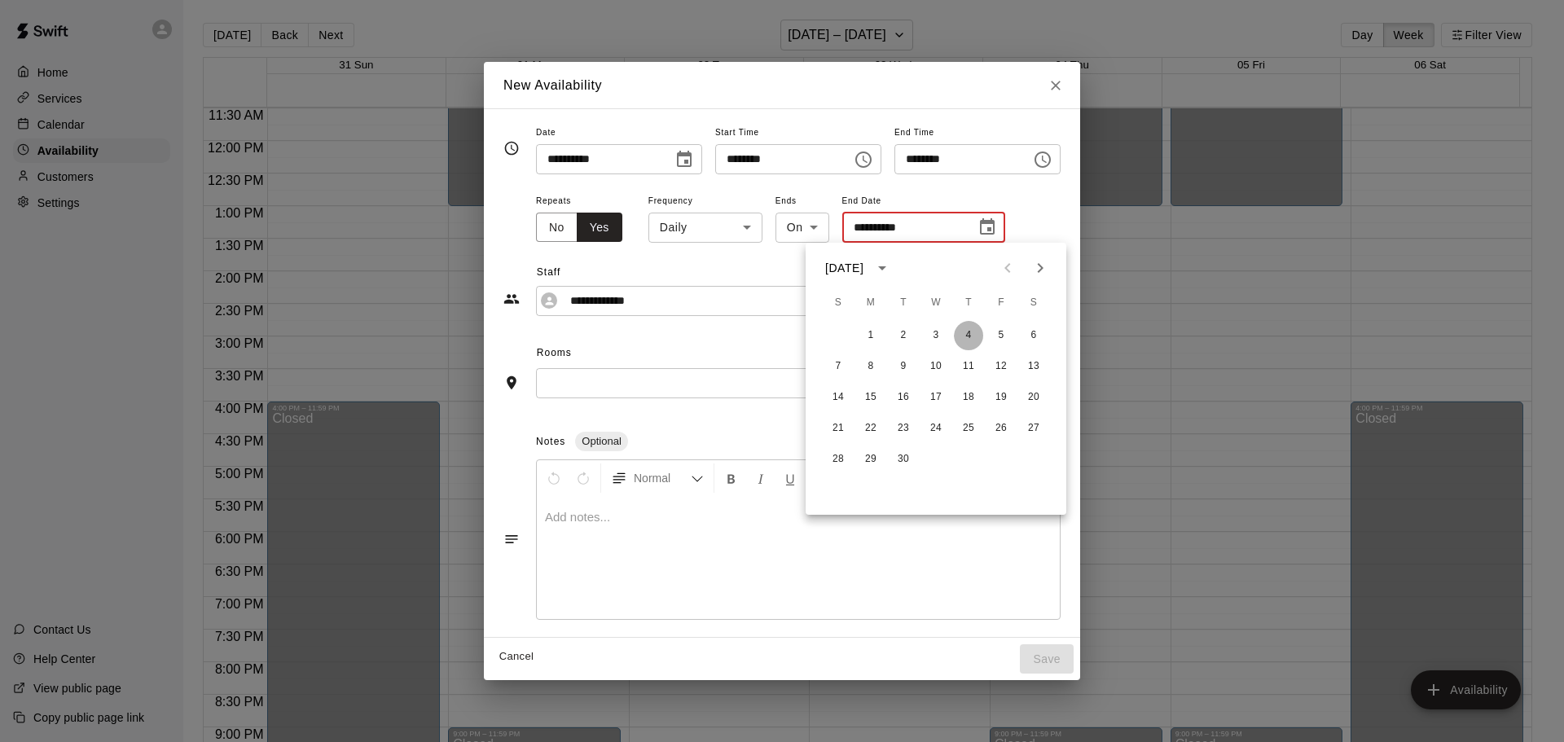
click at [964, 336] on button "4" at bounding box center [968, 335] width 29 height 29
type input "**********"
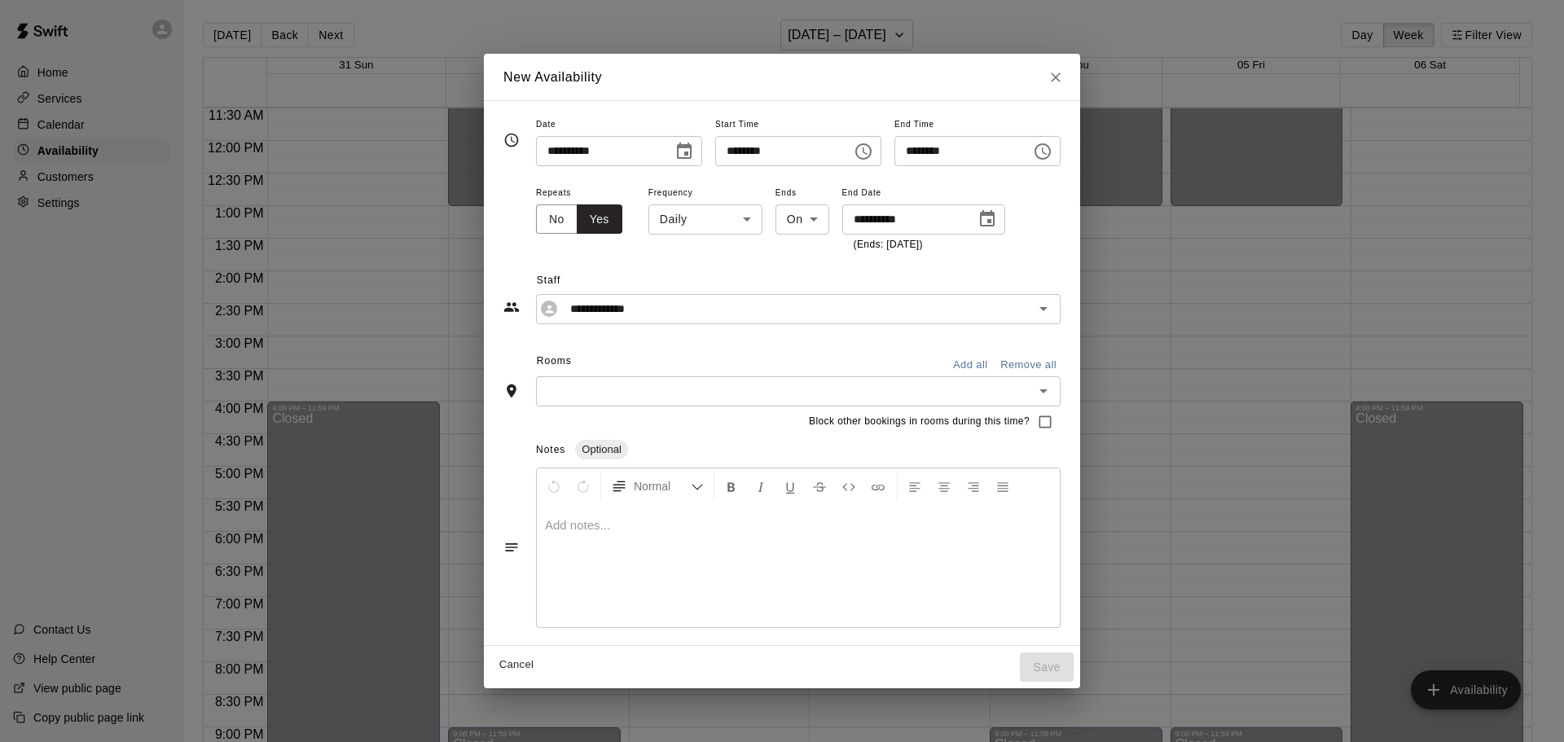
click at [982, 365] on button "Add all" at bounding box center [970, 365] width 52 height 25
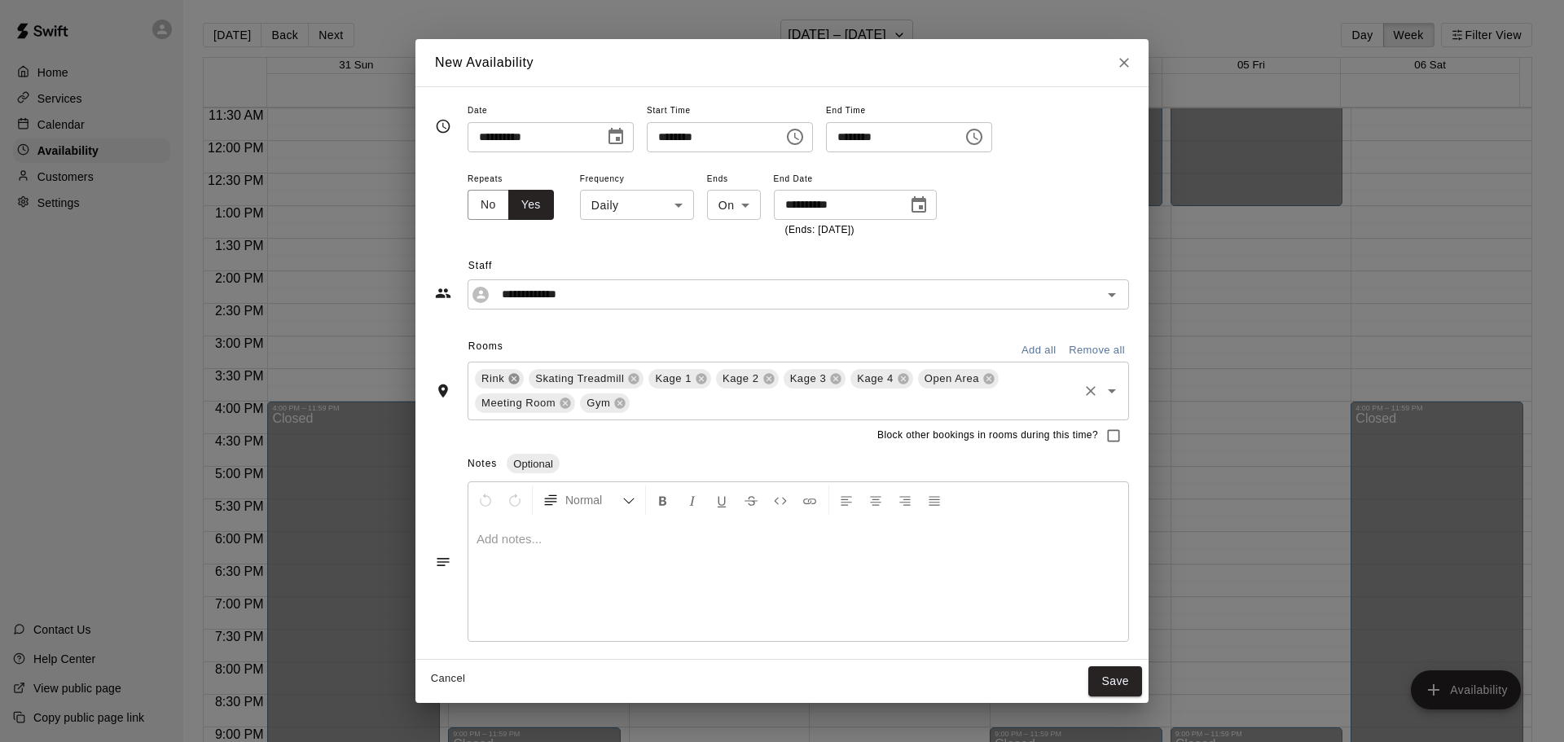
click at [512, 379] on icon at bounding box center [514, 379] width 11 height 11
click at [578, 379] on icon at bounding box center [580, 379] width 11 height 11
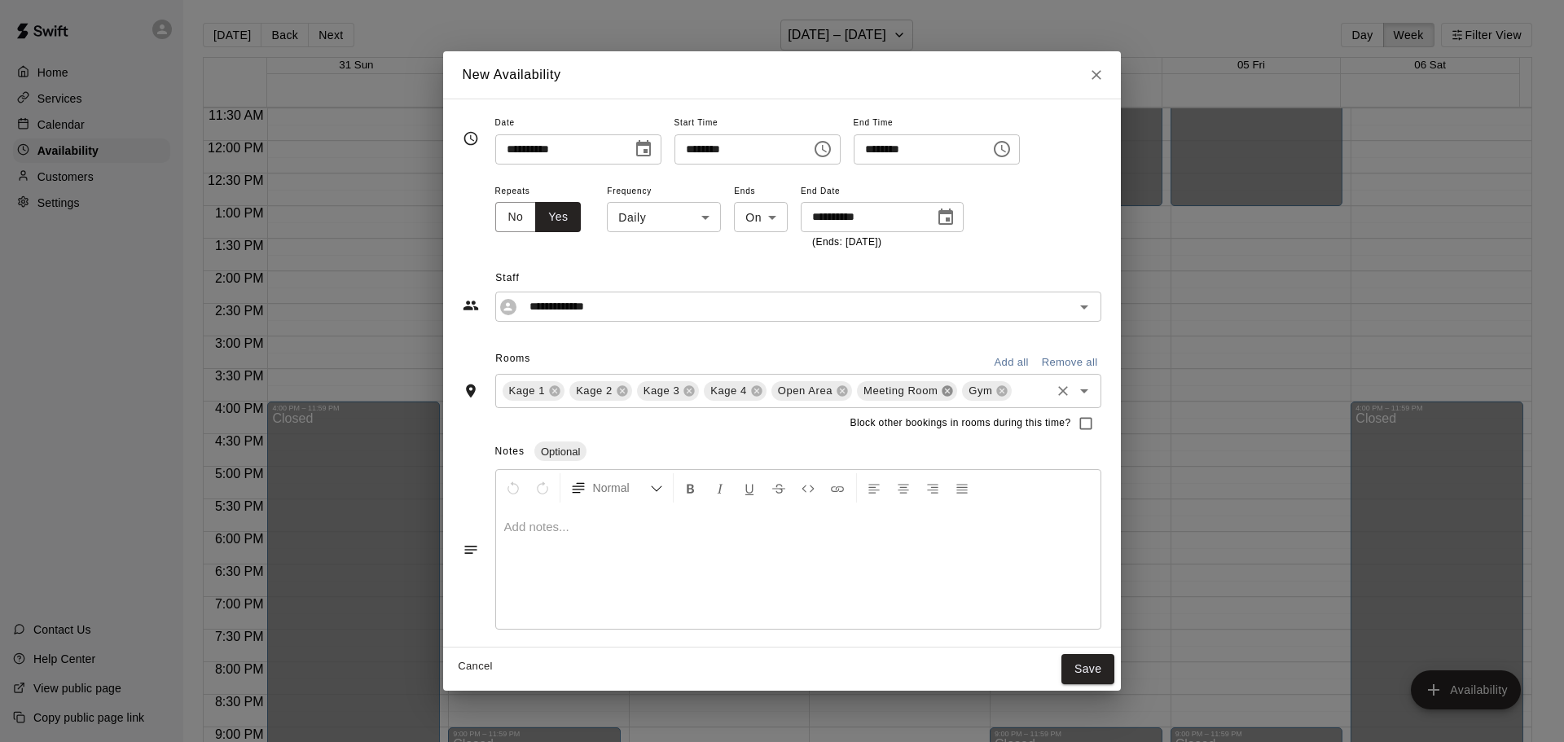
click at [950, 391] on icon at bounding box center [947, 391] width 11 height 11
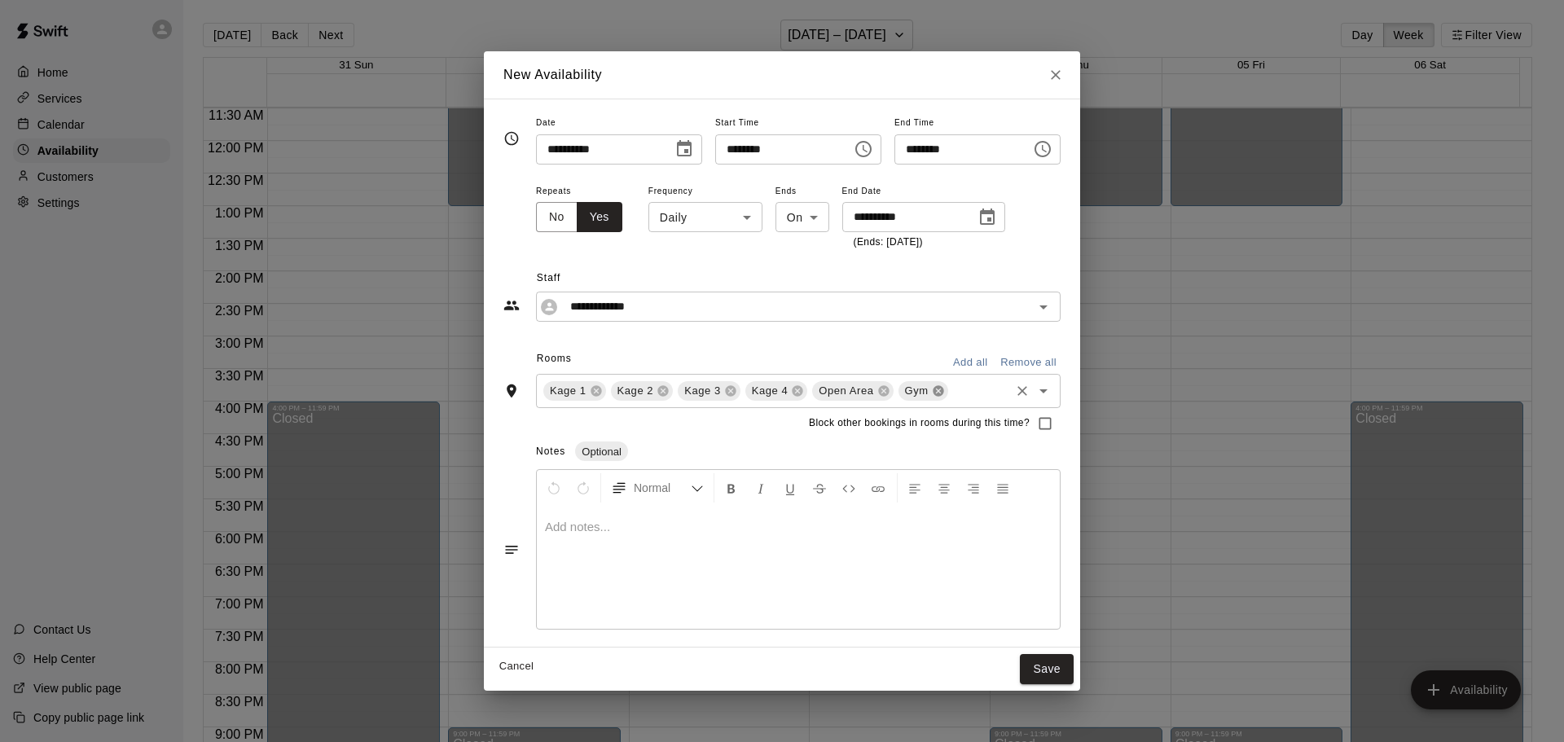
click at [932, 392] on icon at bounding box center [937, 391] width 11 height 11
click at [1073, 669] on button "Save" at bounding box center [1047, 669] width 54 height 30
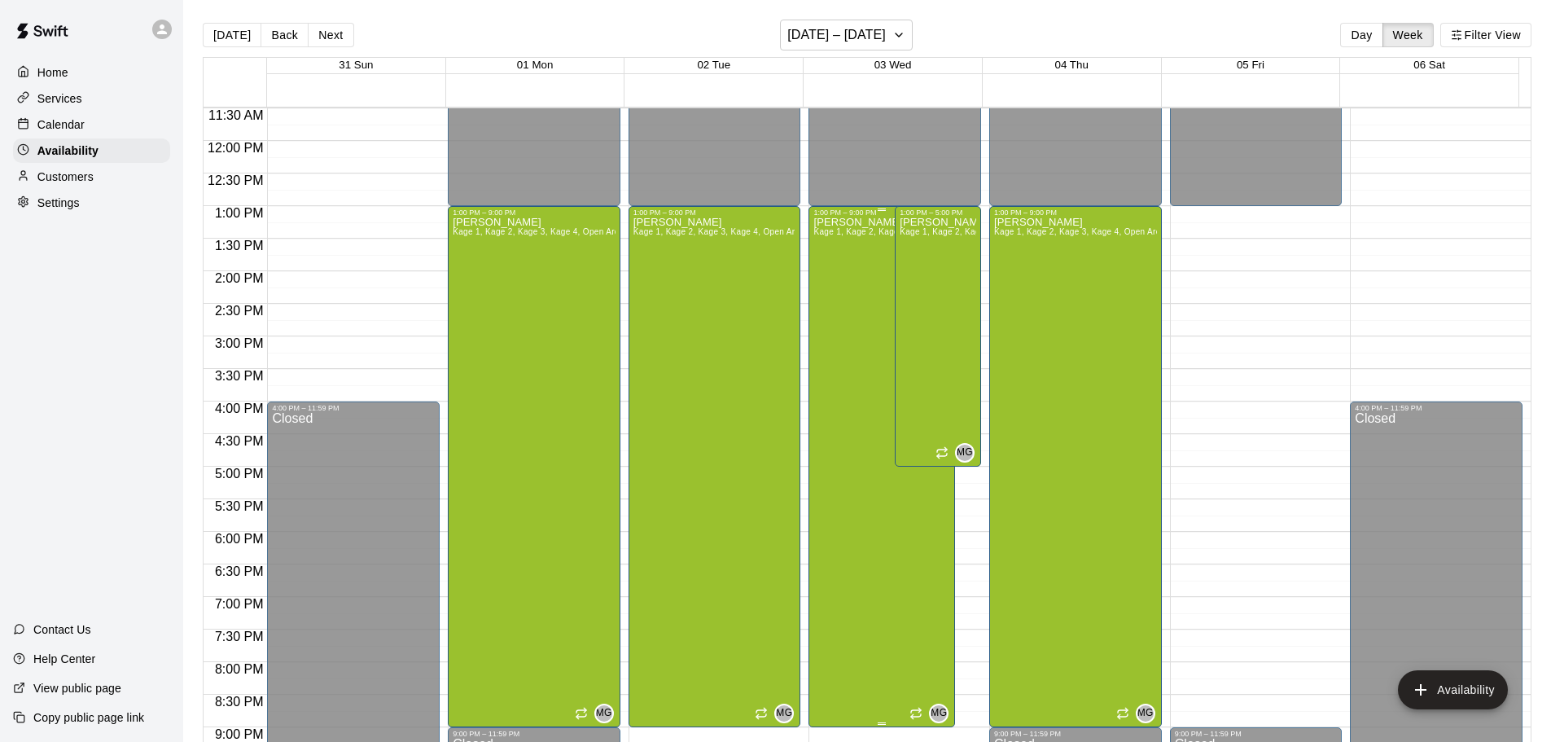
click at [827, 322] on div "[PERSON_NAME] Kage 1, Kage 2, Kage 3, Kage 4, Open Area" at bounding box center [882, 588] width 137 height 742
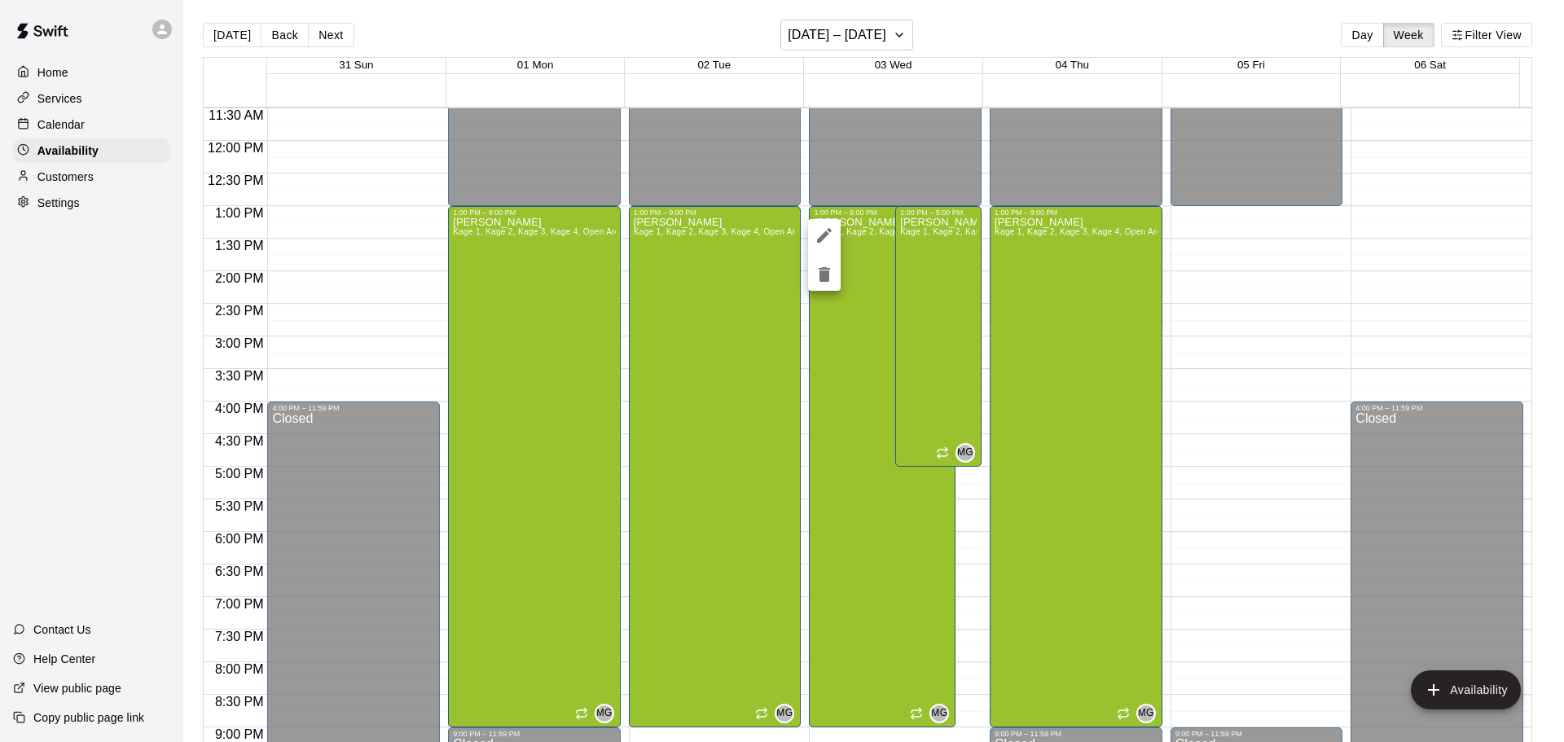
click at [821, 271] on icon "delete" at bounding box center [823, 274] width 11 height 15
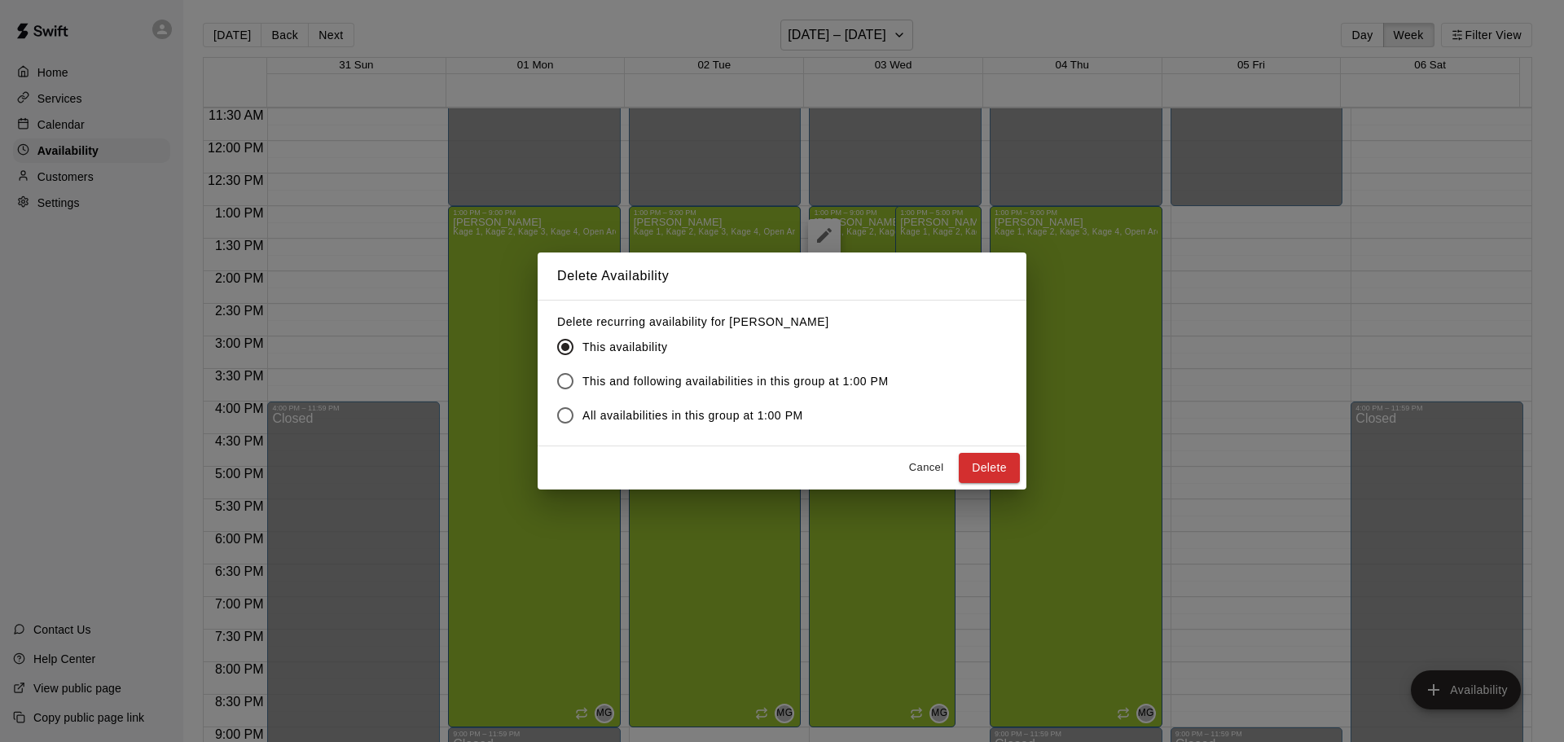
click at [968, 458] on button "Delete" at bounding box center [988, 468] width 61 height 30
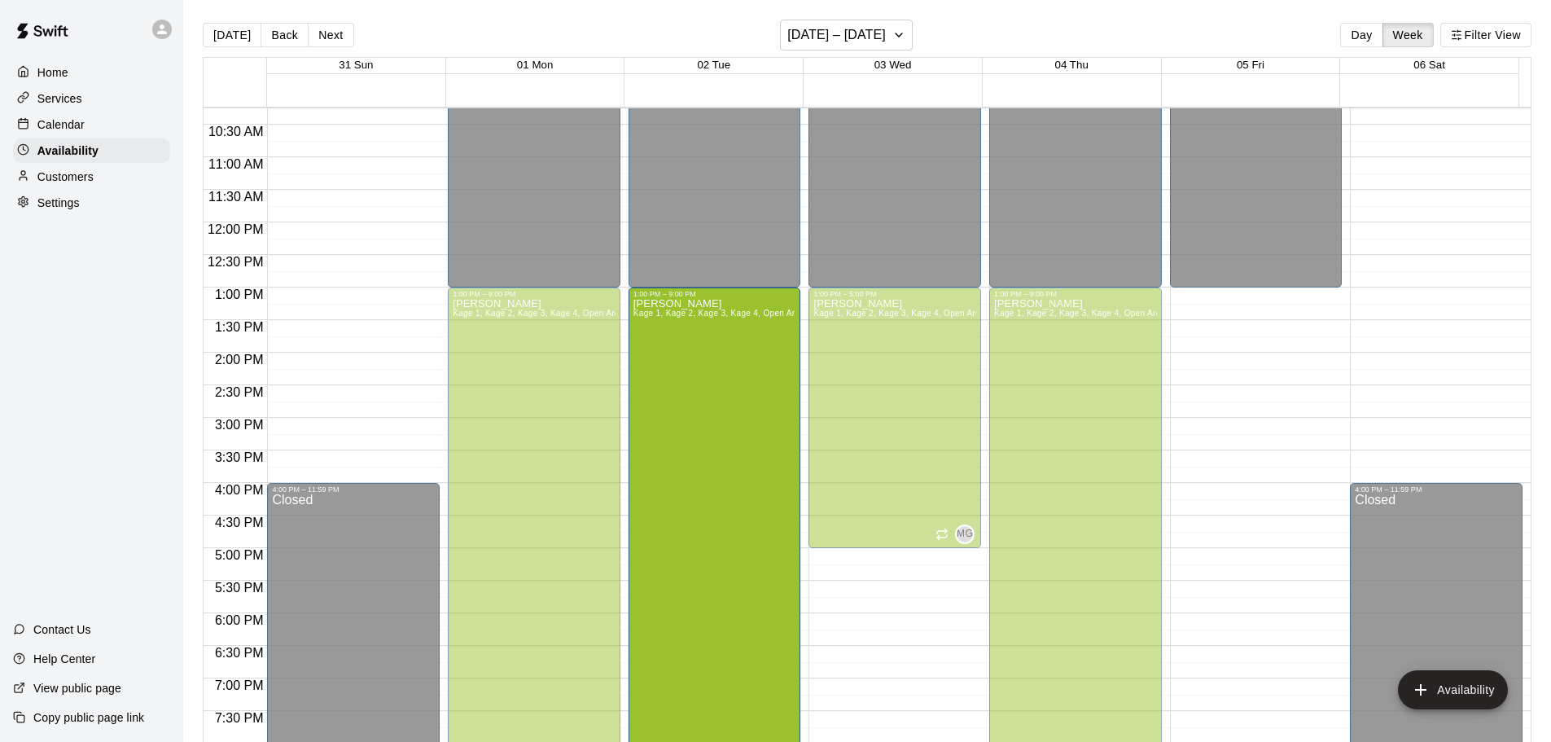
scroll to position [715, 0]
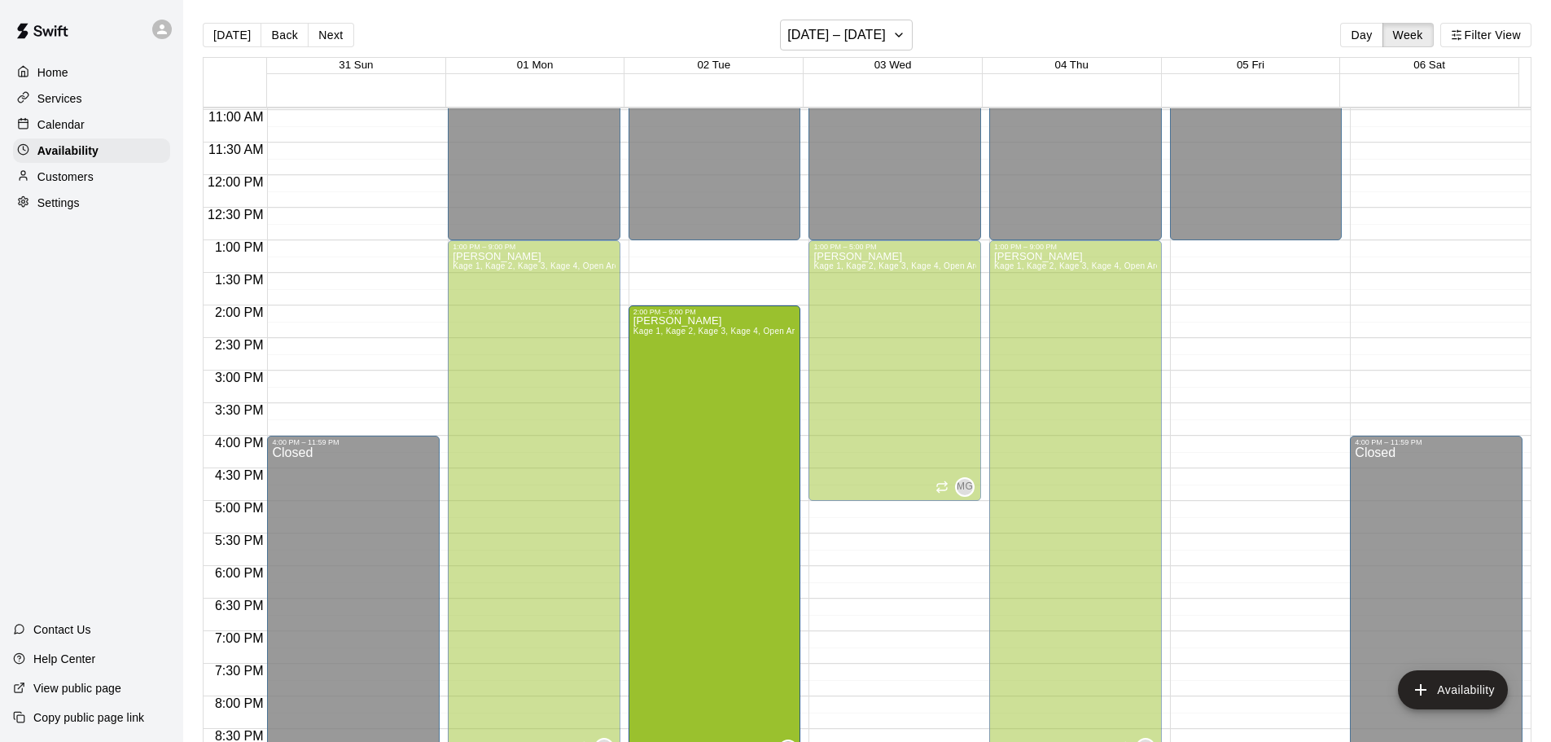
drag, startPoint x: 709, startPoint y: 292, endPoint x: 703, endPoint y: 315, distance: 23.7
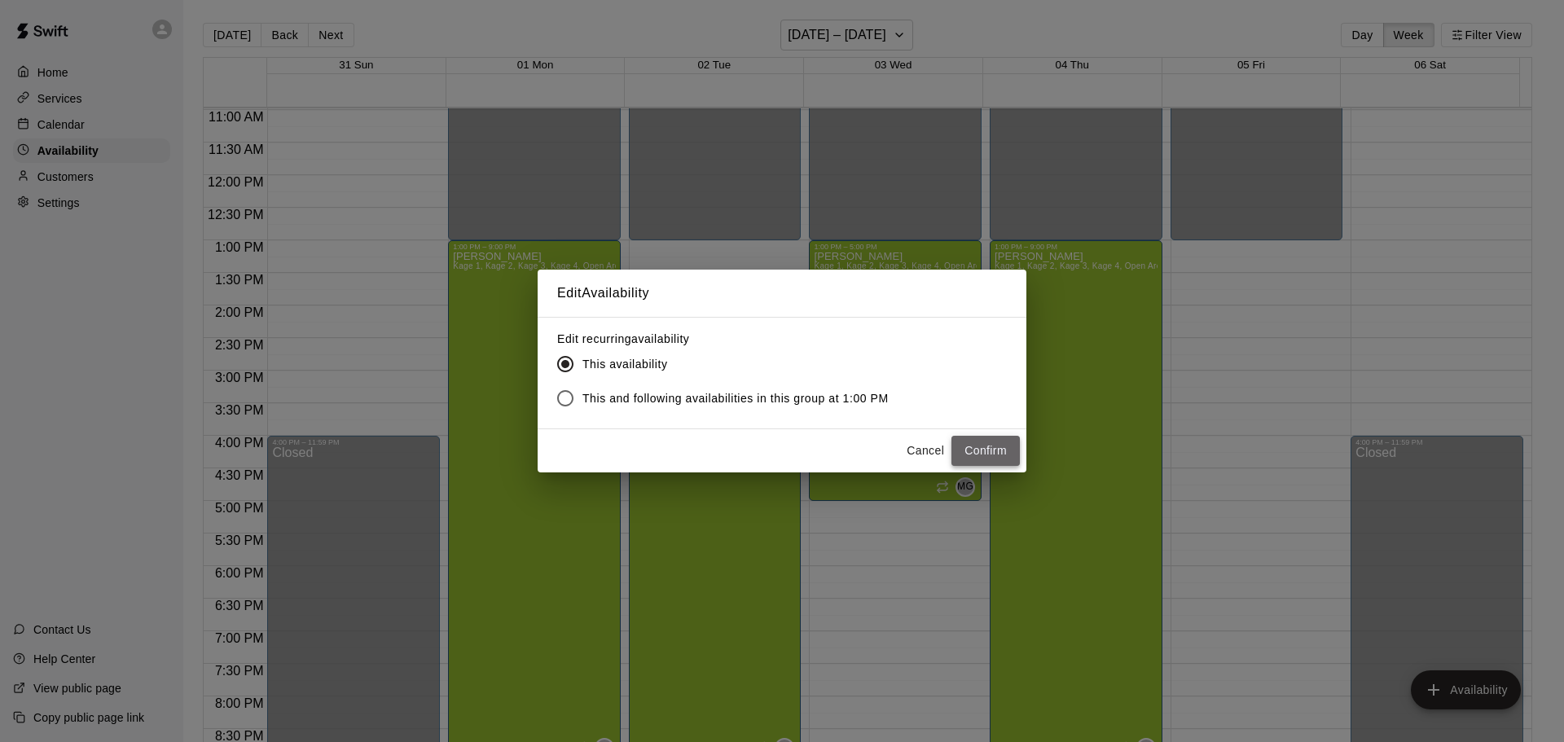
click at [984, 445] on button "Confirm" at bounding box center [985, 451] width 68 height 30
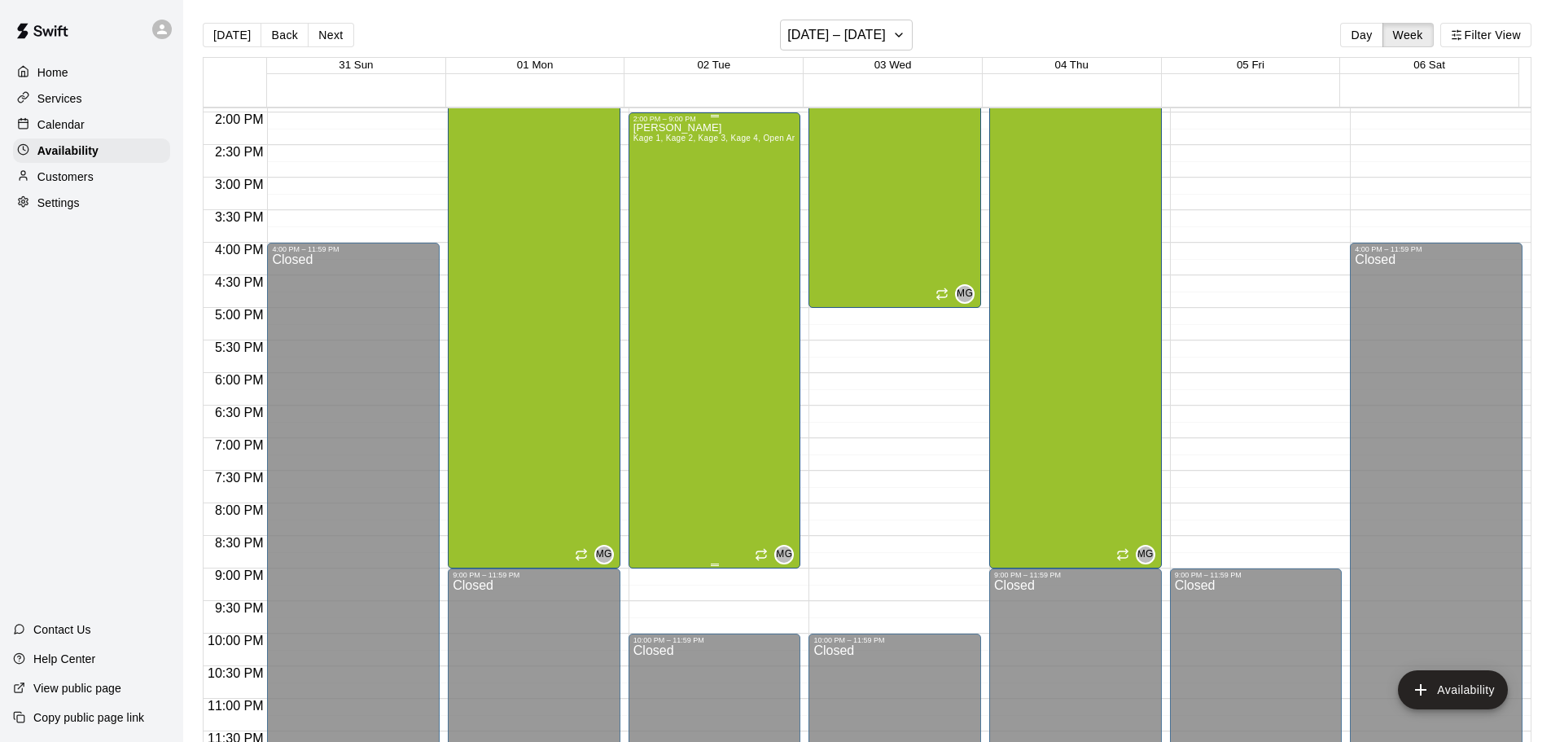
scroll to position [912, 0]
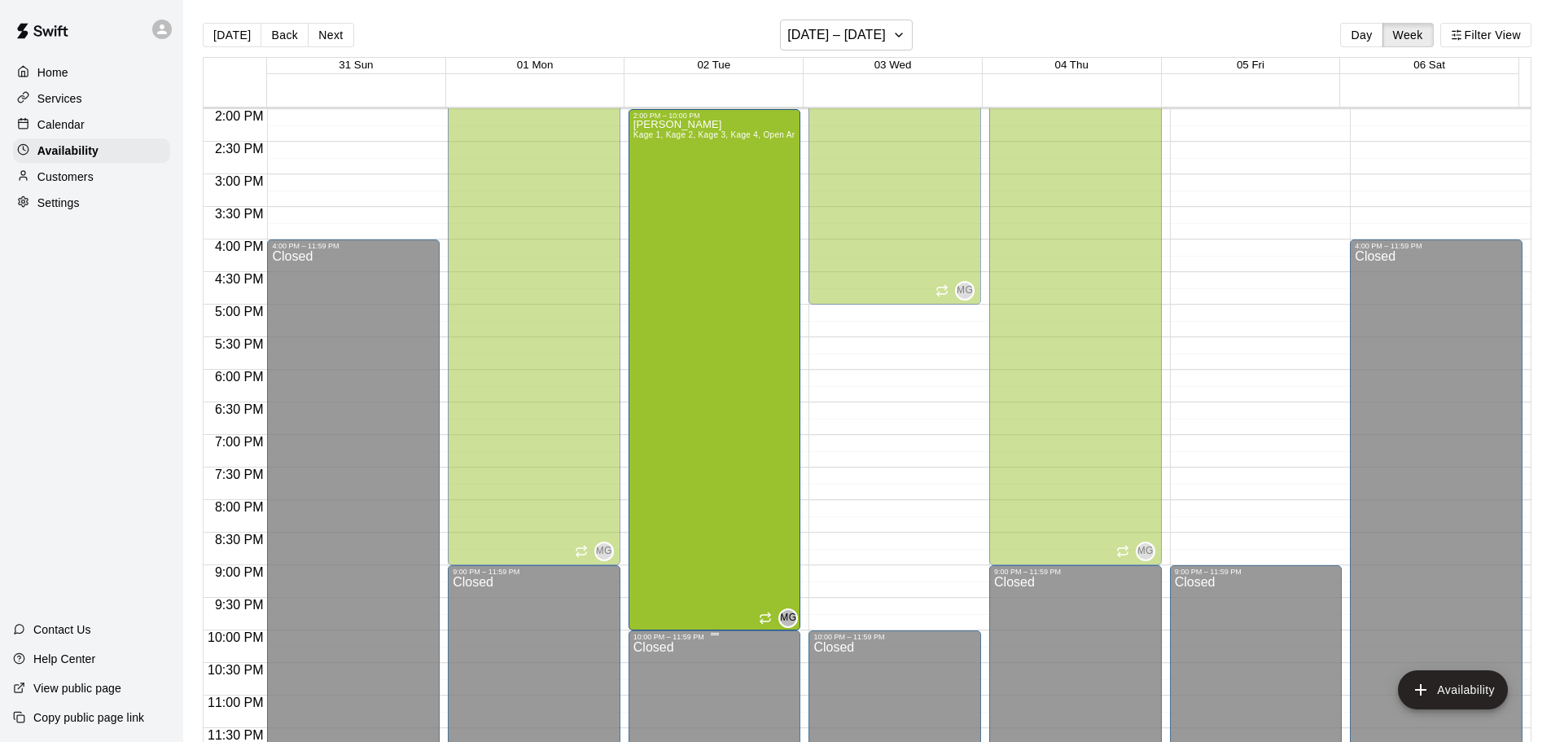
drag, startPoint x: 712, startPoint y: 561, endPoint x: 713, endPoint y: 631, distance: 70.1
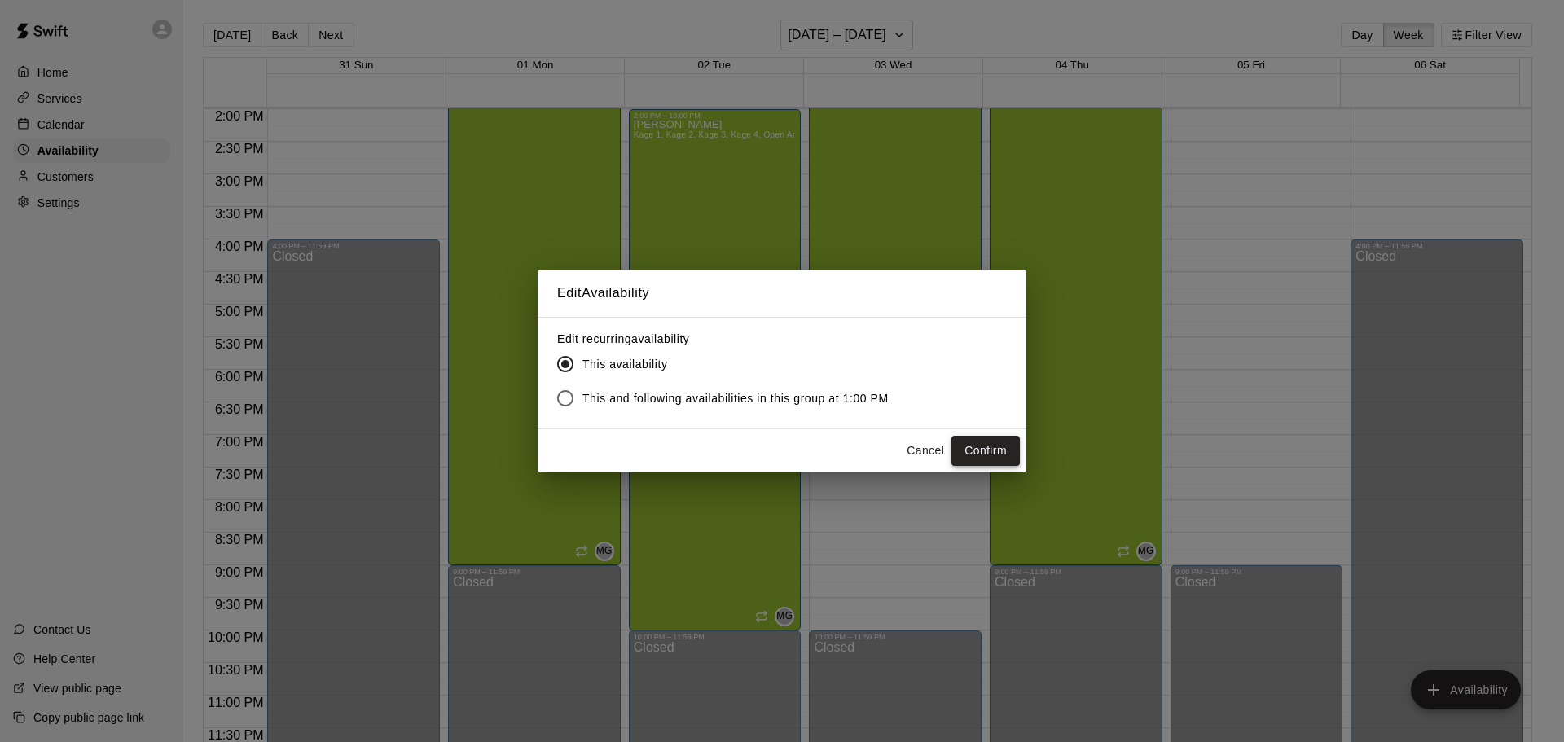
click at [974, 448] on button "Confirm" at bounding box center [985, 451] width 68 height 30
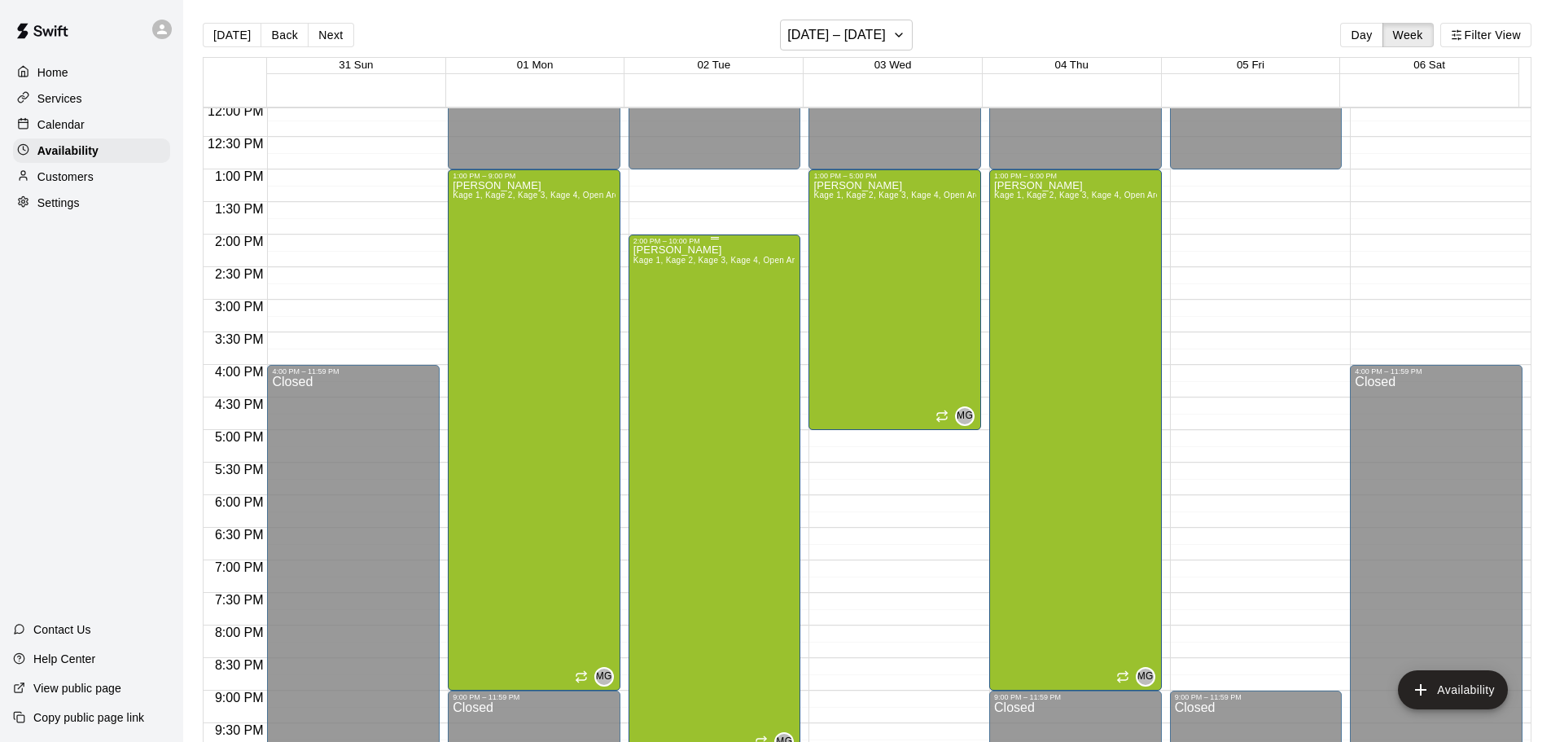
scroll to position [749, 0]
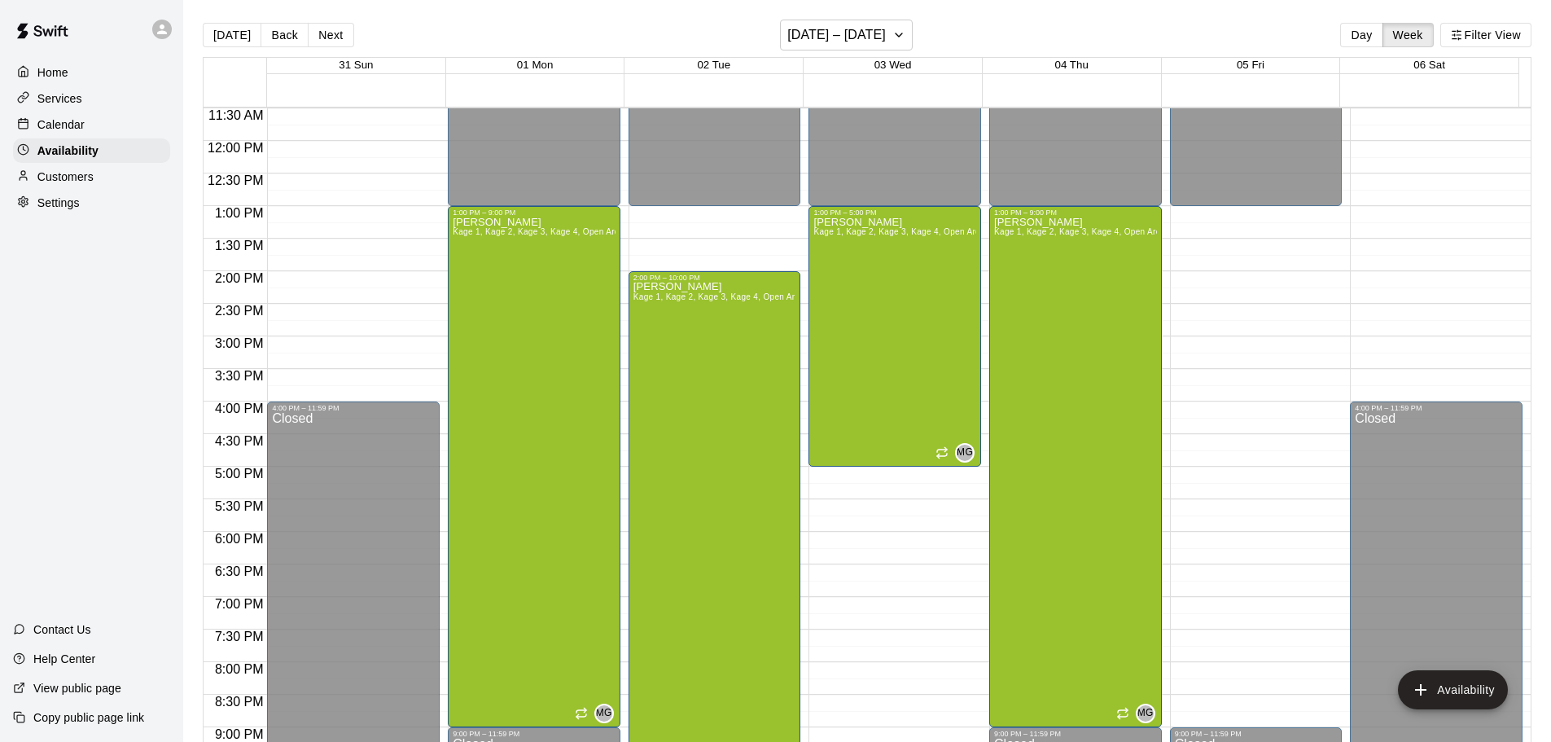
click at [336, 44] on button "Next" at bounding box center [331, 35] width 46 height 24
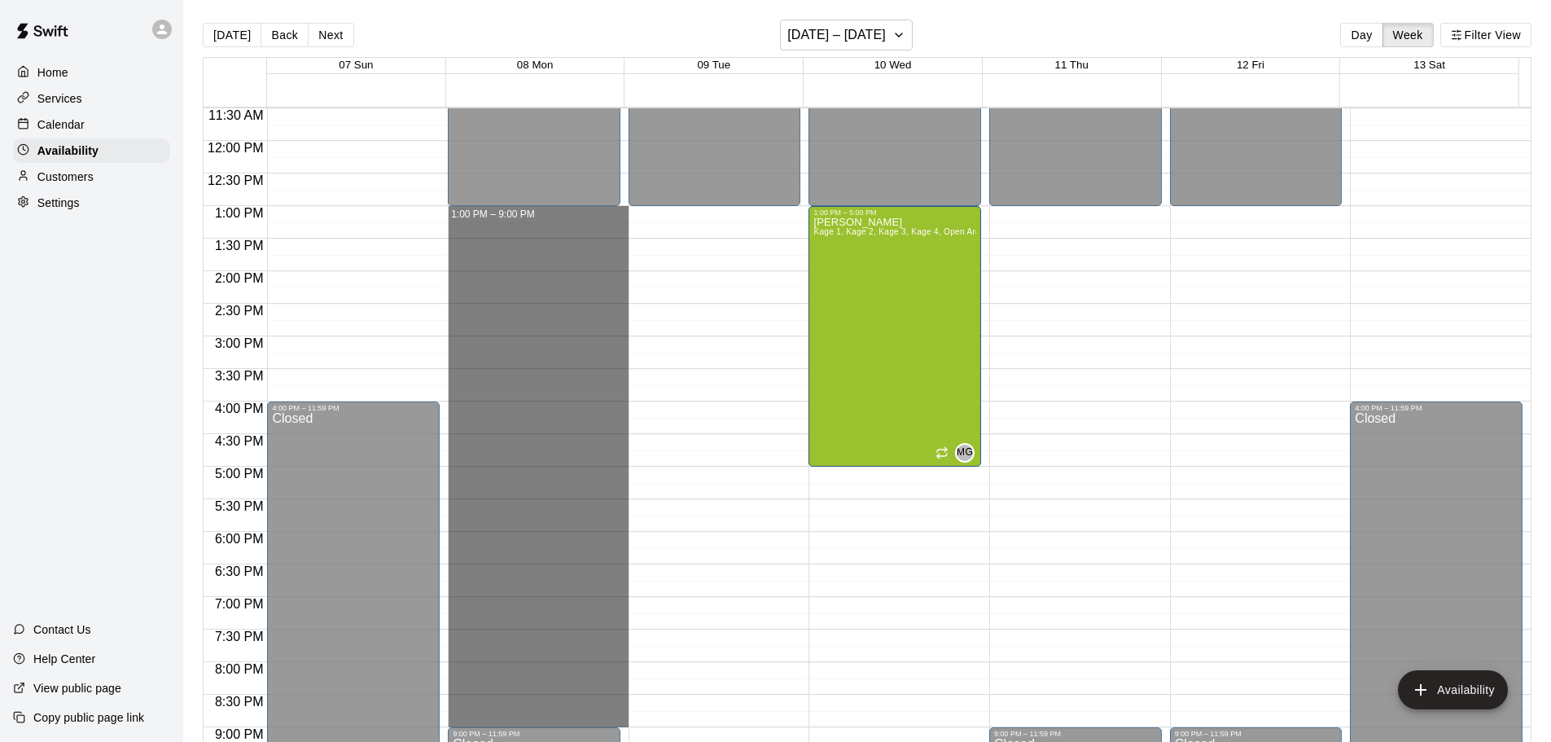
drag, startPoint x: 549, startPoint y: 211, endPoint x: 530, endPoint y: 724, distance: 513.4
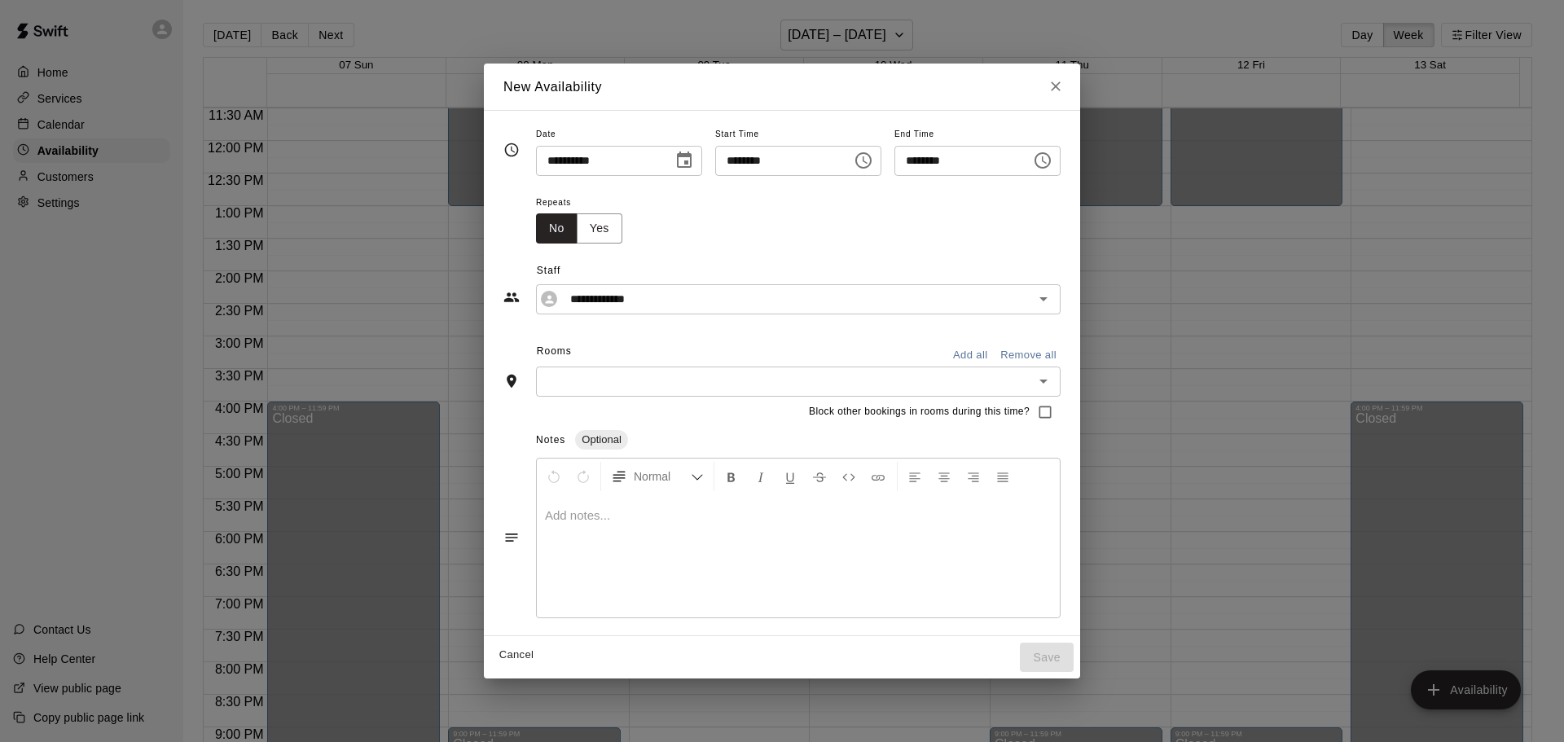
click at [996, 360] on button "Add all" at bounding box center [970, 355] width 52 height 25
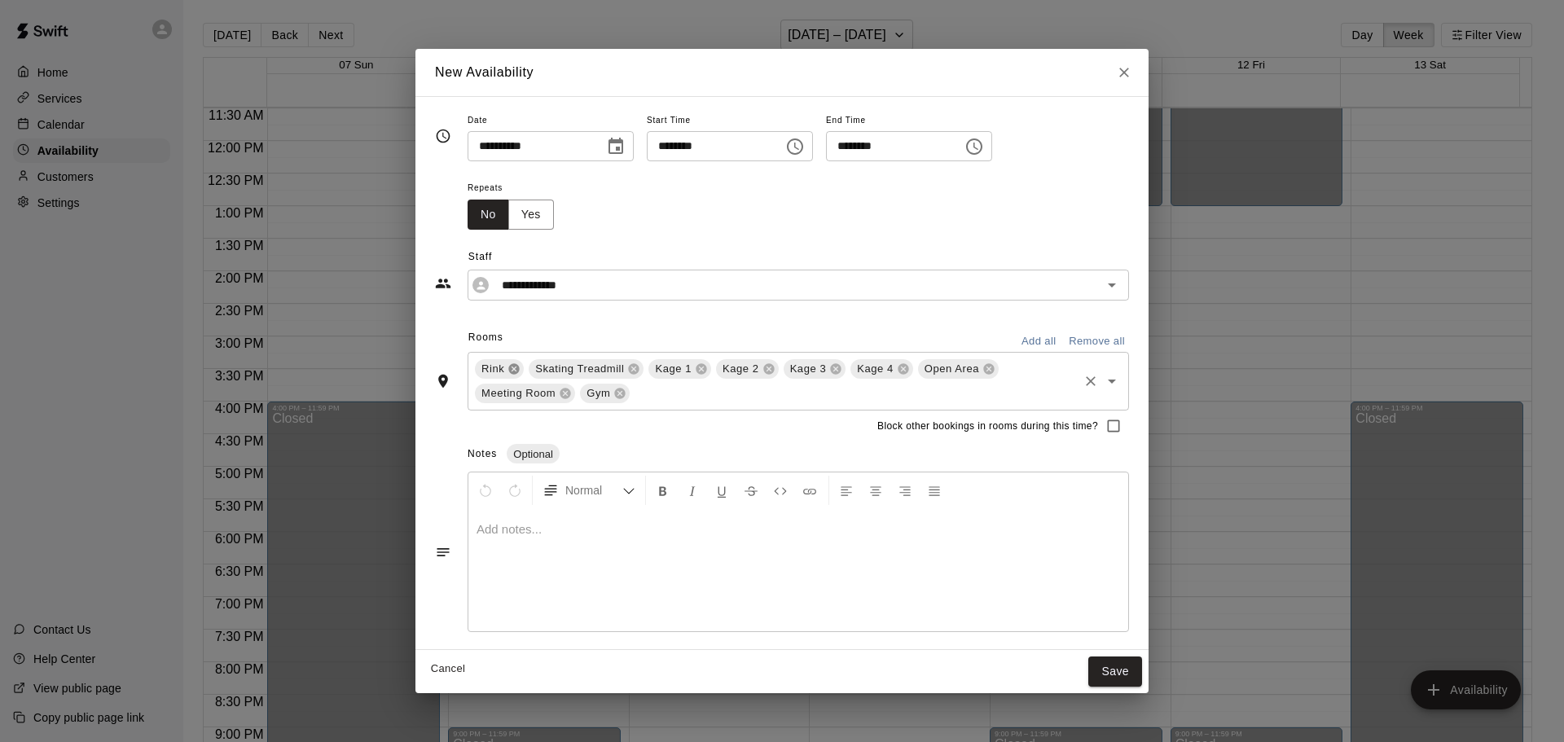
click at [511, 367] on icon at bounding box center [513, 368] width 13 height 13
click at [576, 369] on icon at bounding box center [580, 369] width 11 height 11
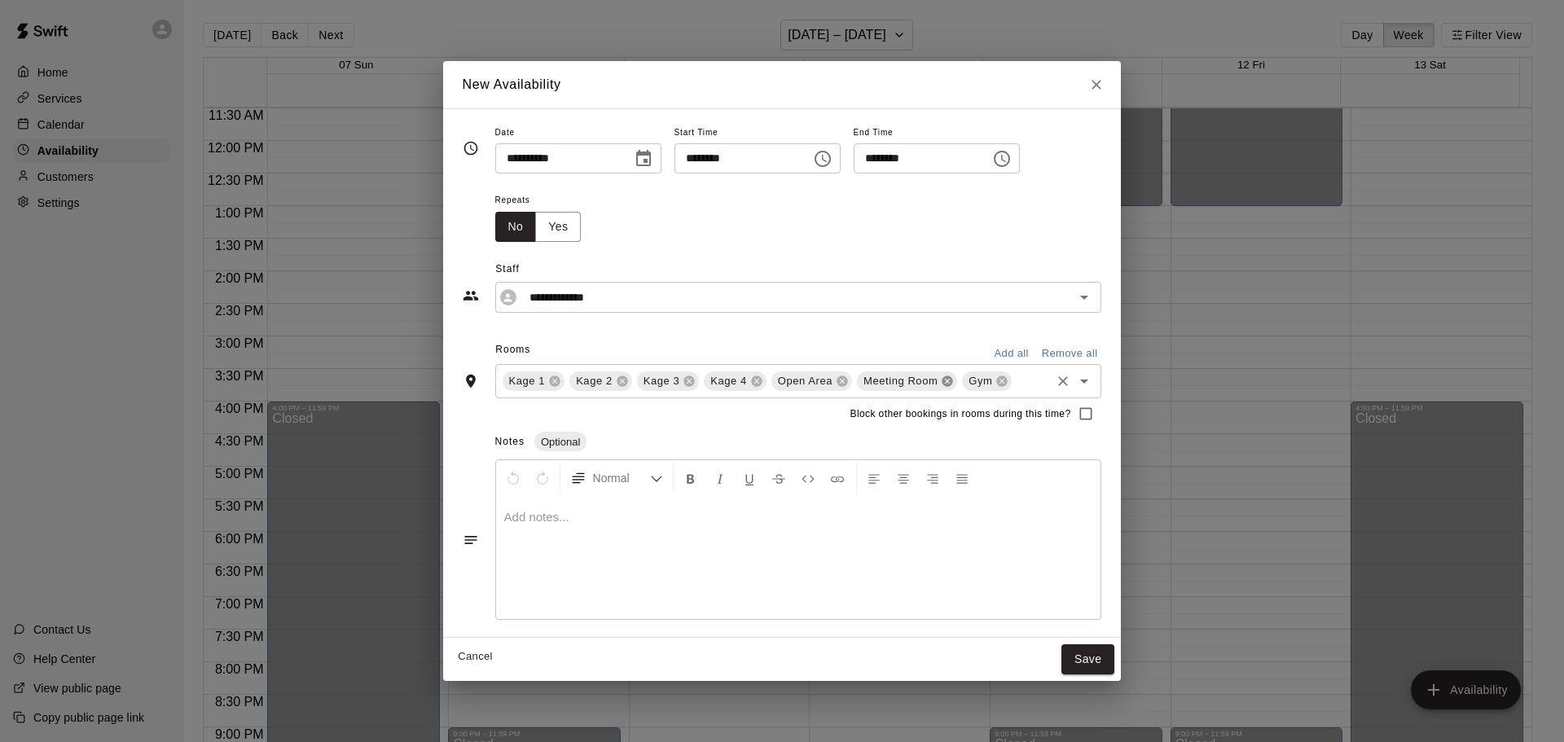
click at [947, 382] on icon at bounding box center [947, 381] width 13 height 13
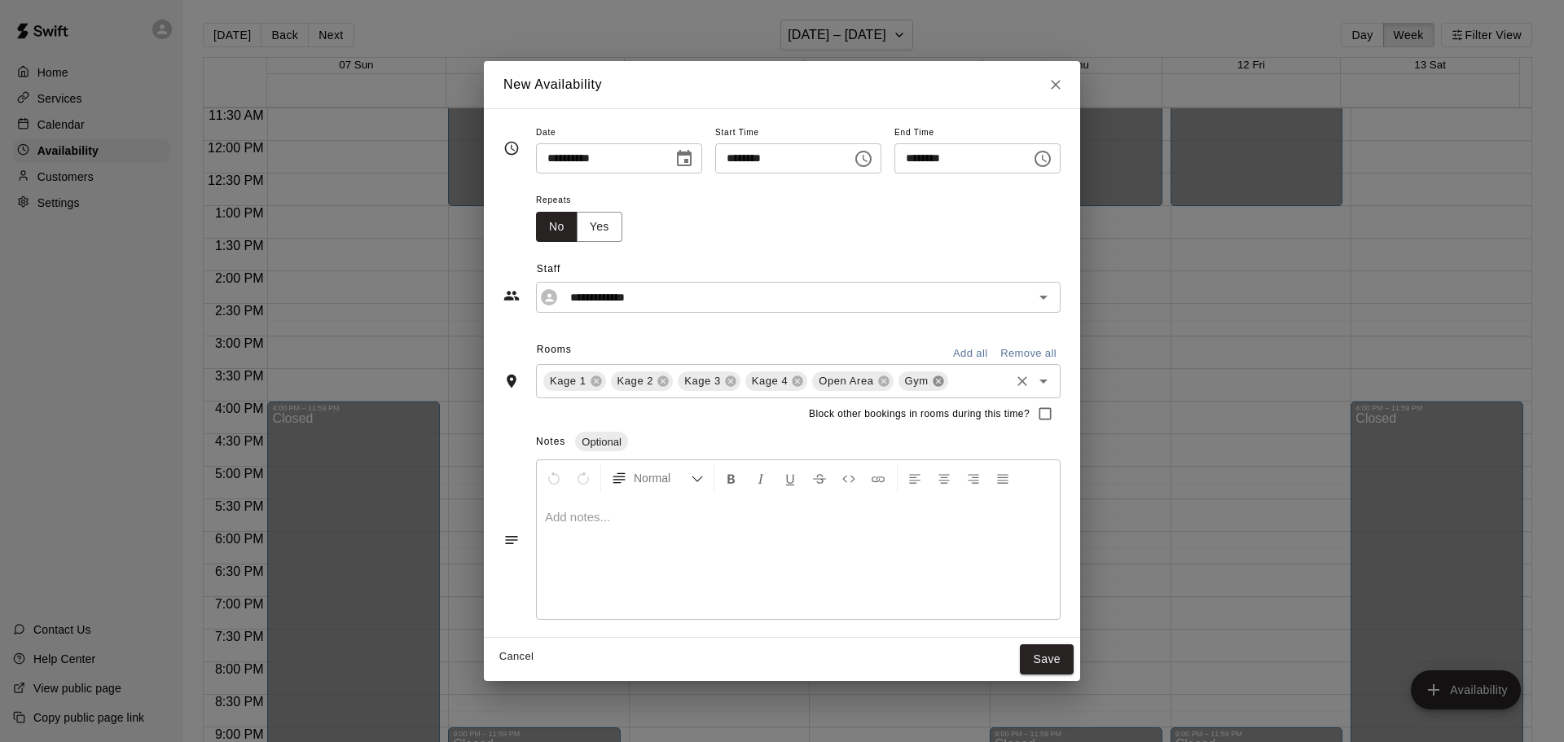
click at [932, 381] on icon at bounding box center [937, 381] width 11 height 11
click at [1067, 647] on button "Save" at bounding box center [1047, 659] width 54 height 30
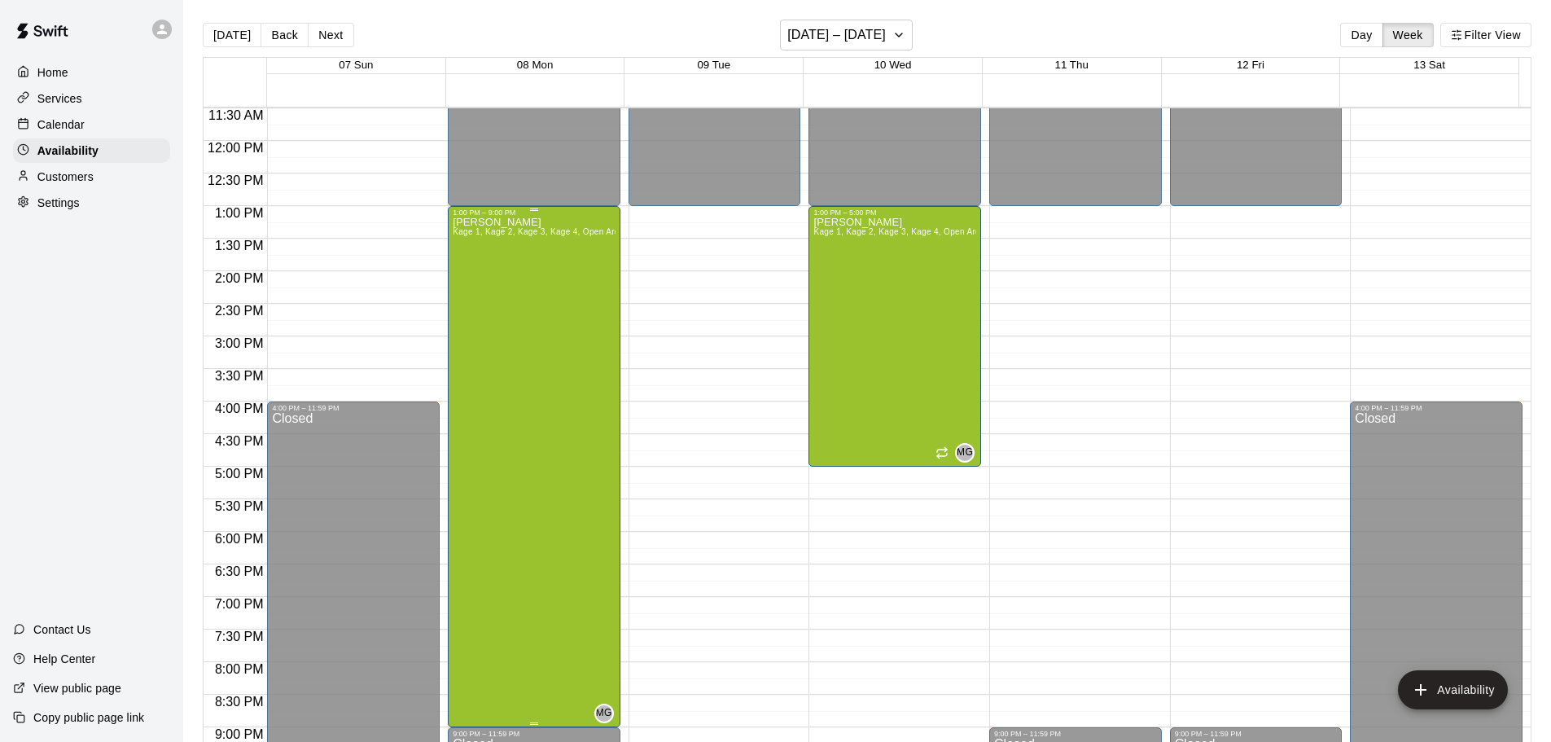
click at [525, 292] on div "[PERSON_NAME] Kage 1, Kage 2, Kage 3, Kage 4, Open Area" at bounding box center [534, 588] width 163 height 742
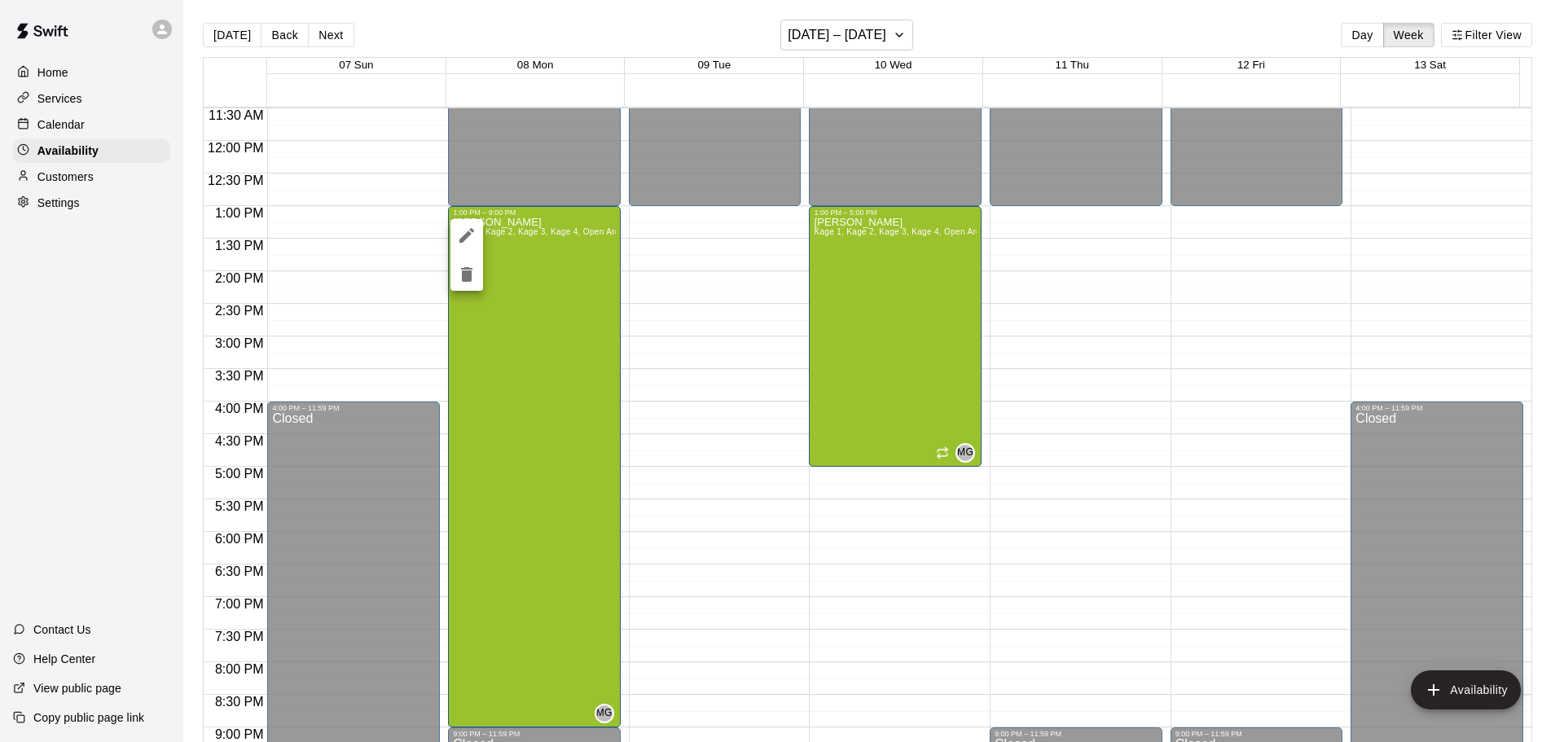
click at [460, 230] on icon "edit" at bounding box center [467, 236] width 20 height 20
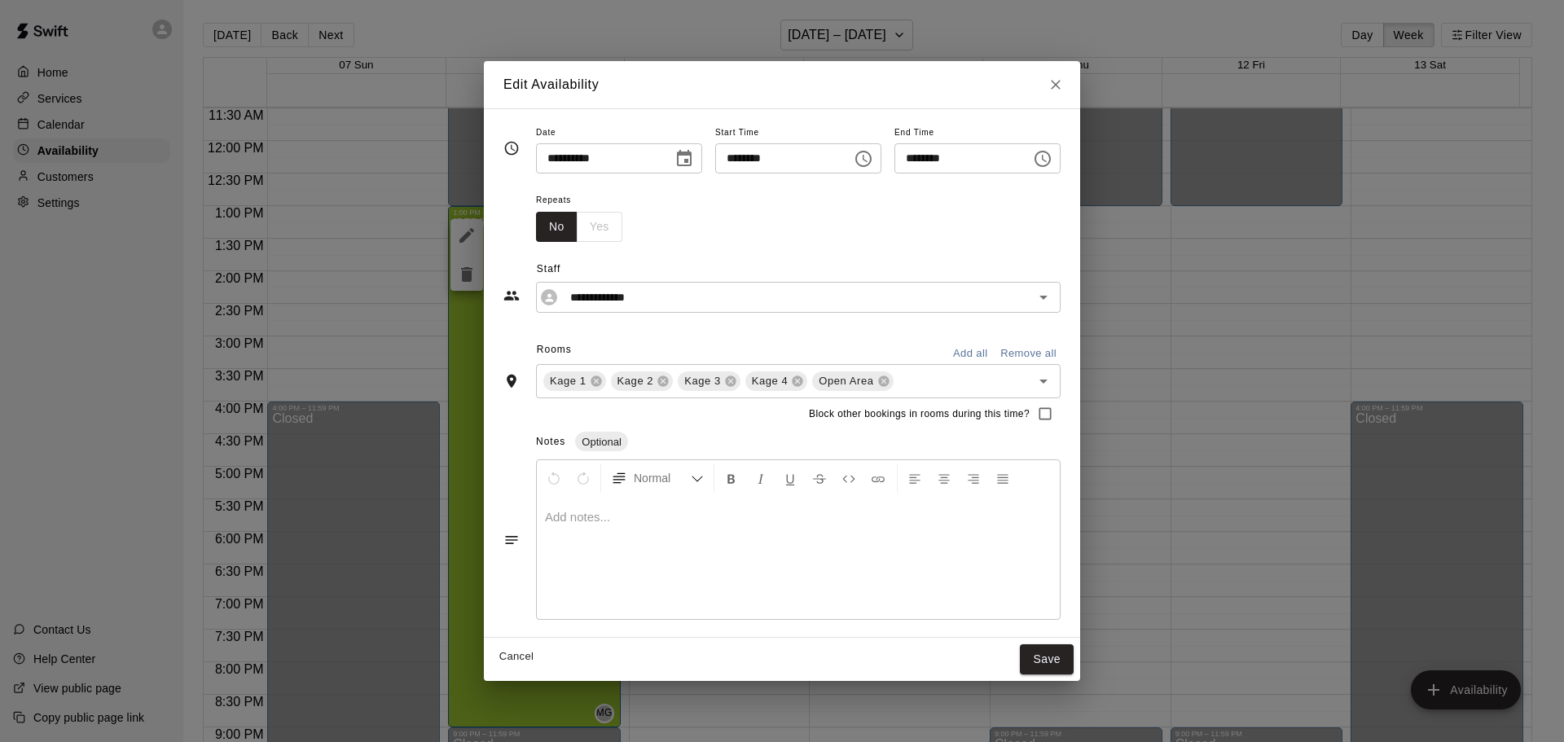
click at [562, 219] on div "No Yes" at bounding box center [579, 227] width 86 height 30
click at [1070, 85] on button "Close" at bounding box center [1055, 84] width 29 height 29
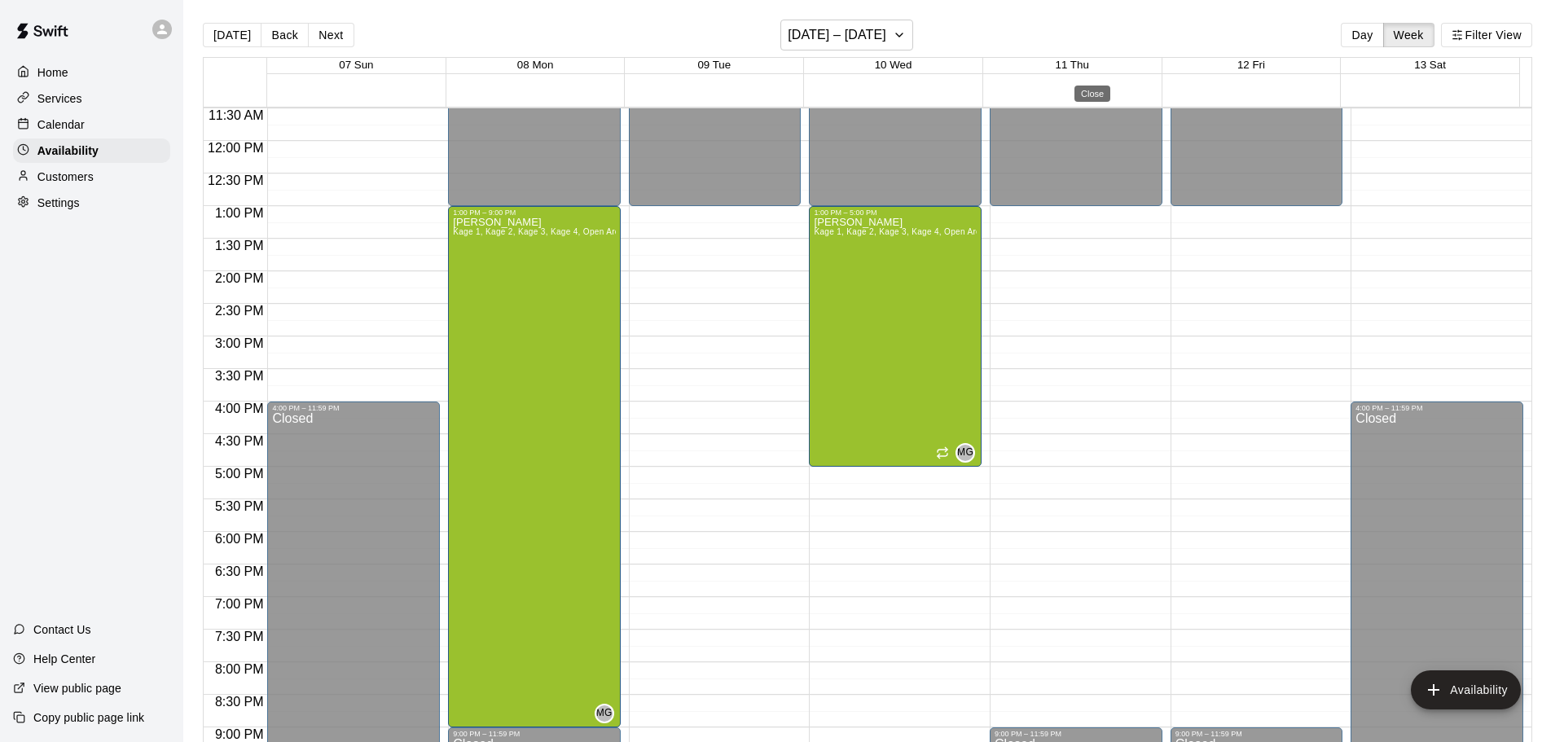
type input "**********"
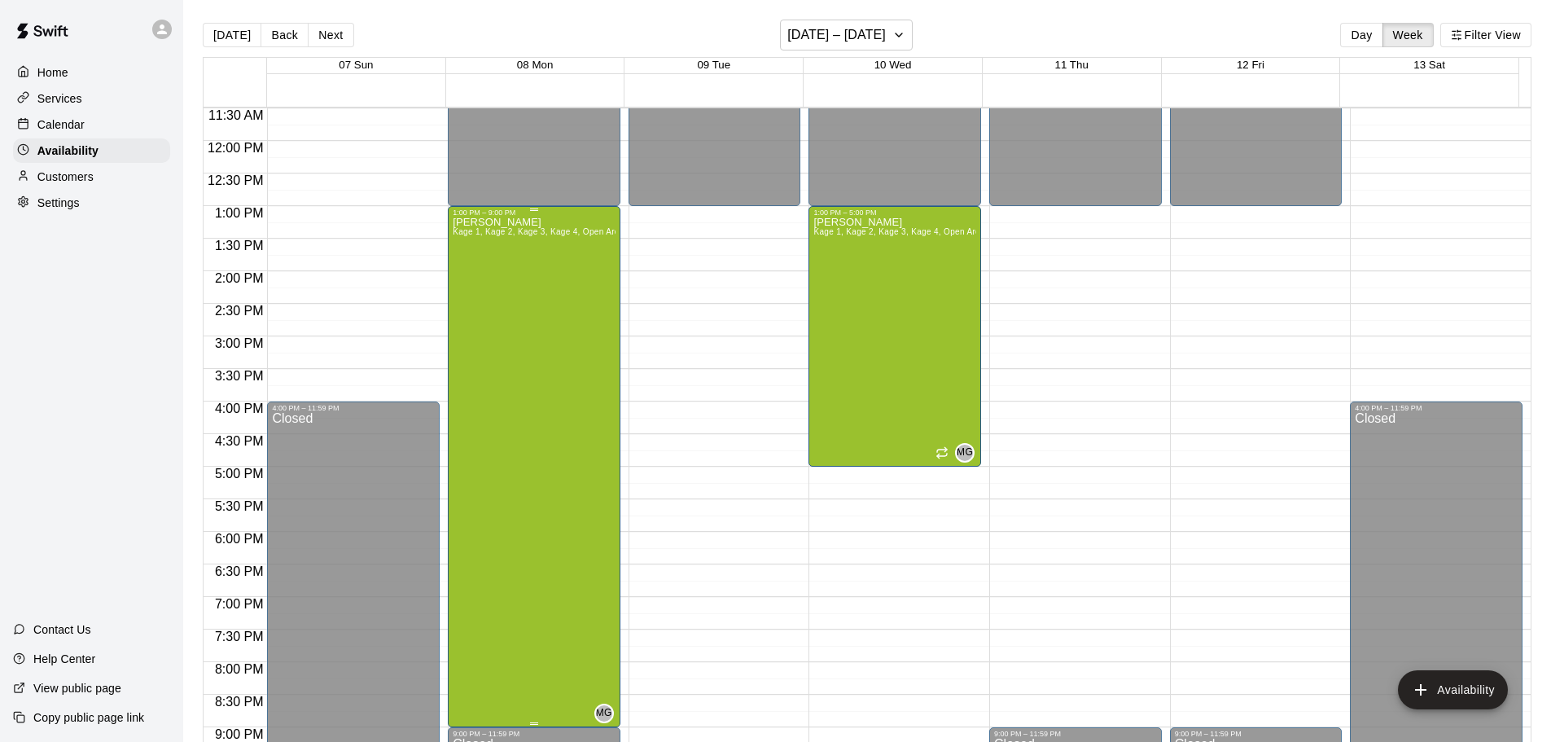
click at [533, 278] on div "[PERSON_NAME] Kage 1, Kage 2, Kage 3, Kage 4, Open Area" at bounding box center [534, 588] width 163 height 742
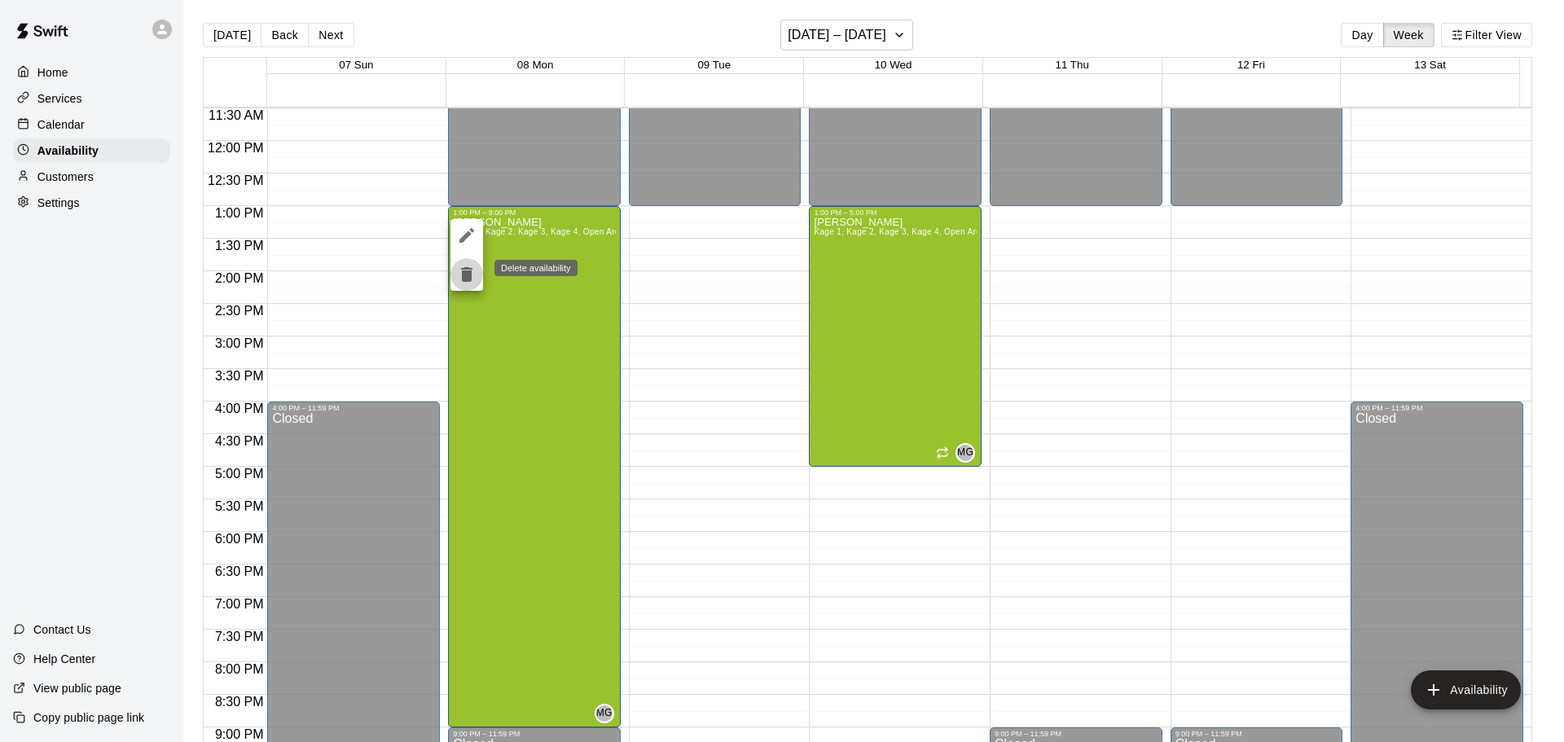
click at [471, 272] on icon "delete" at bounding box center [466, 274] width 11 height 15
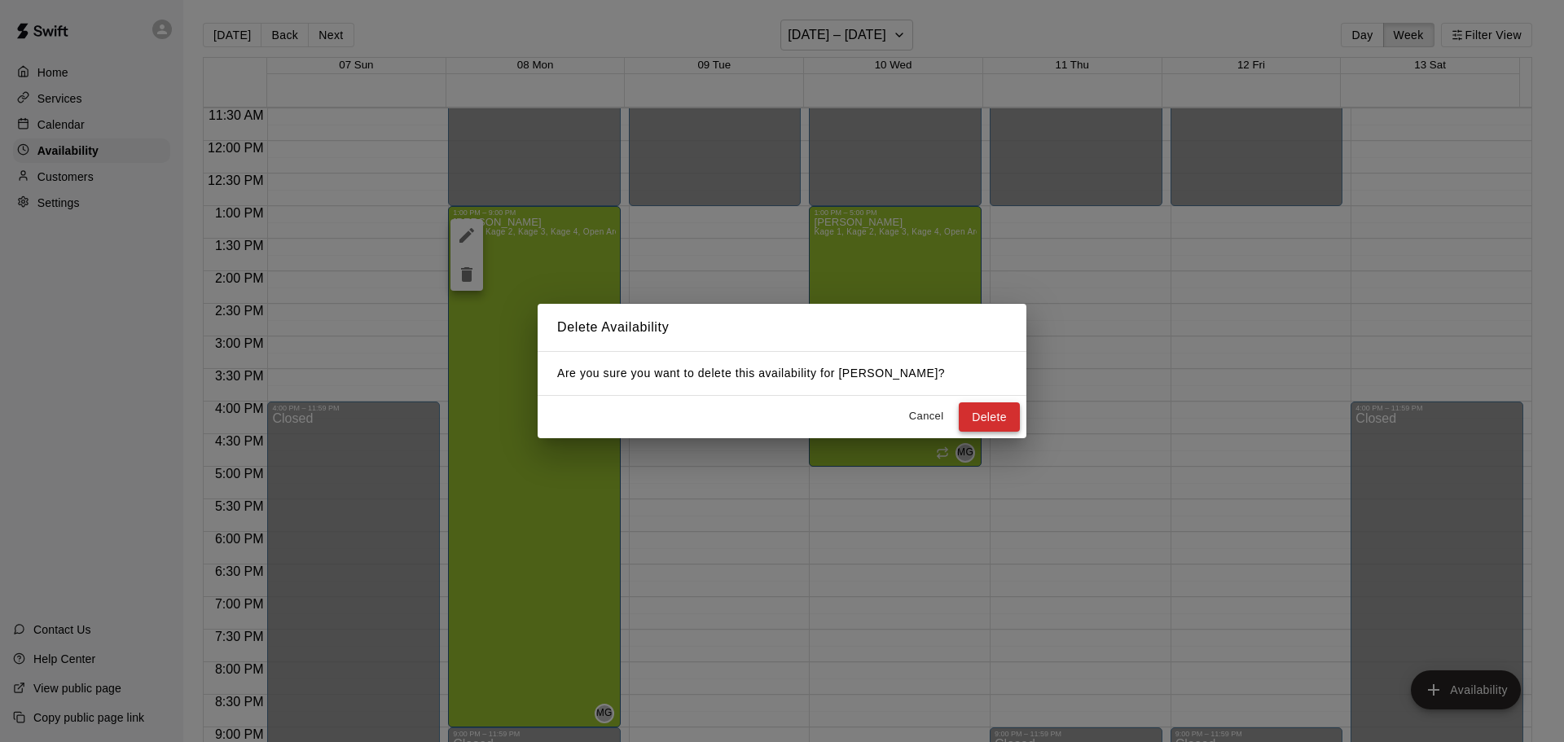
click at [972, 414] on button "Delete" at bounding box center [988, 417] width 61 height 30
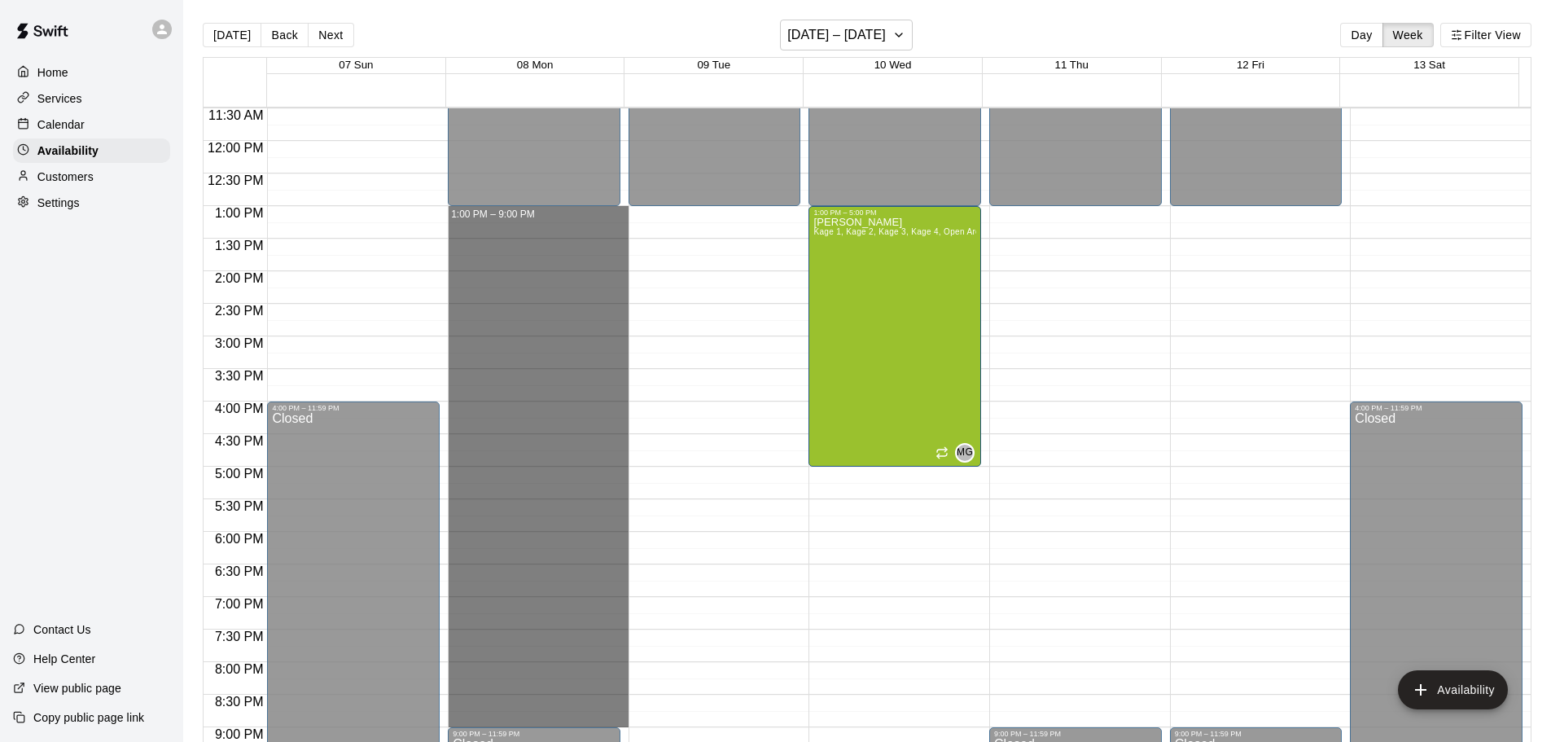
drag, startPoint x: 483, startPoint y: 208, endPoint x: 524, endPoint y: 715, distance: 508.1
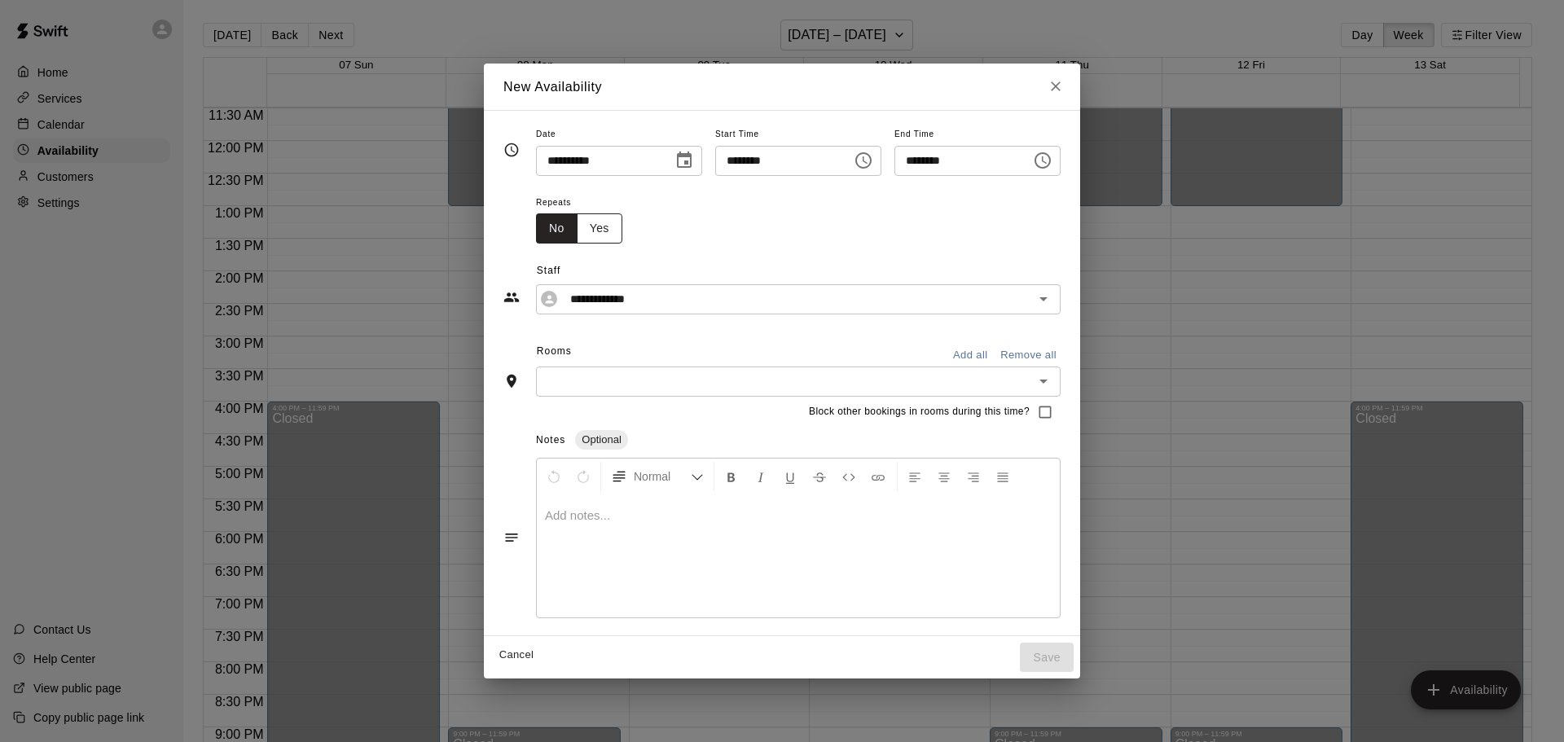
click at [577, 226] on button "Yes" at bounding box center [600, 228] width 46 height 30
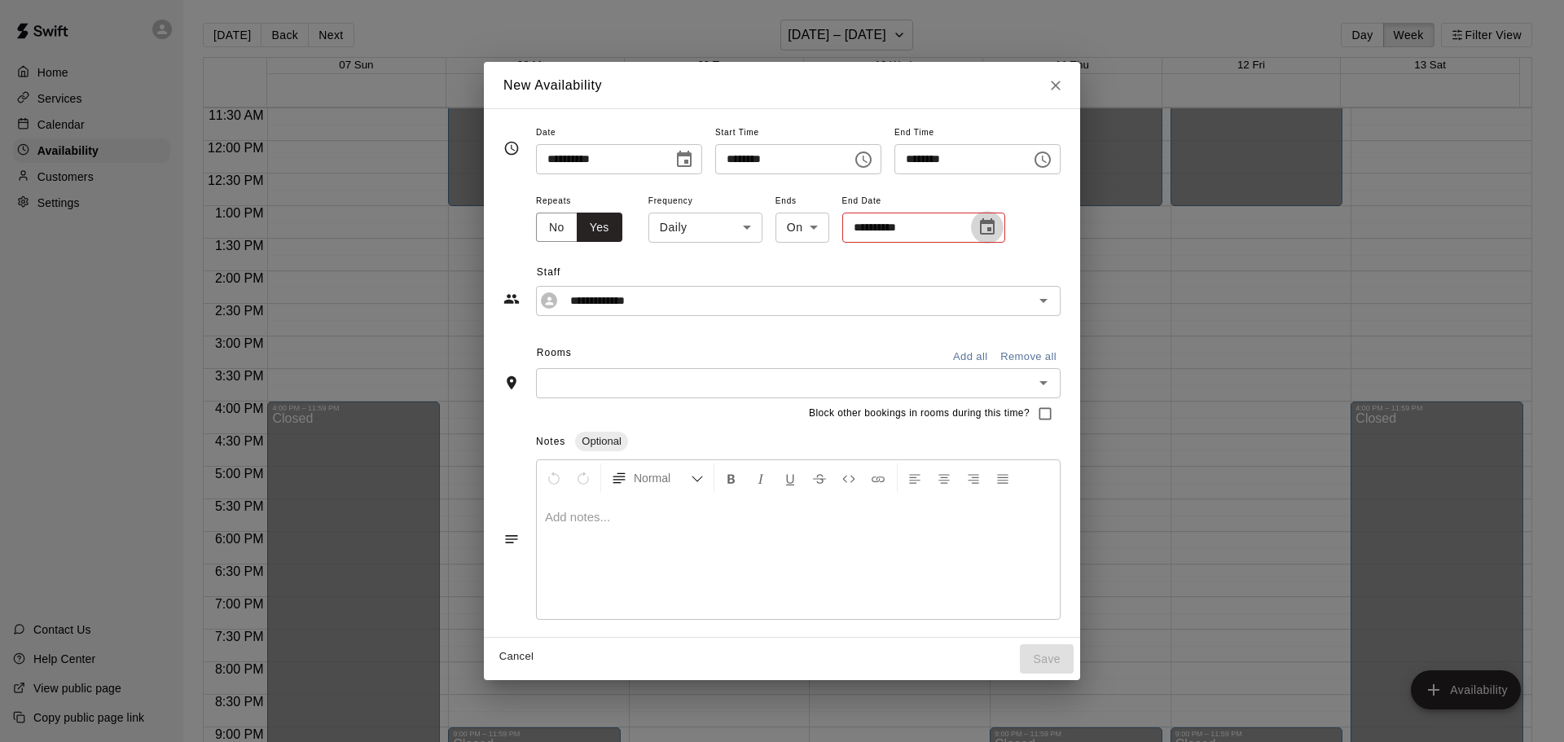
click at [977, 226] on icon "Choose date" at bounding box center [987, 227] width 20 height 20
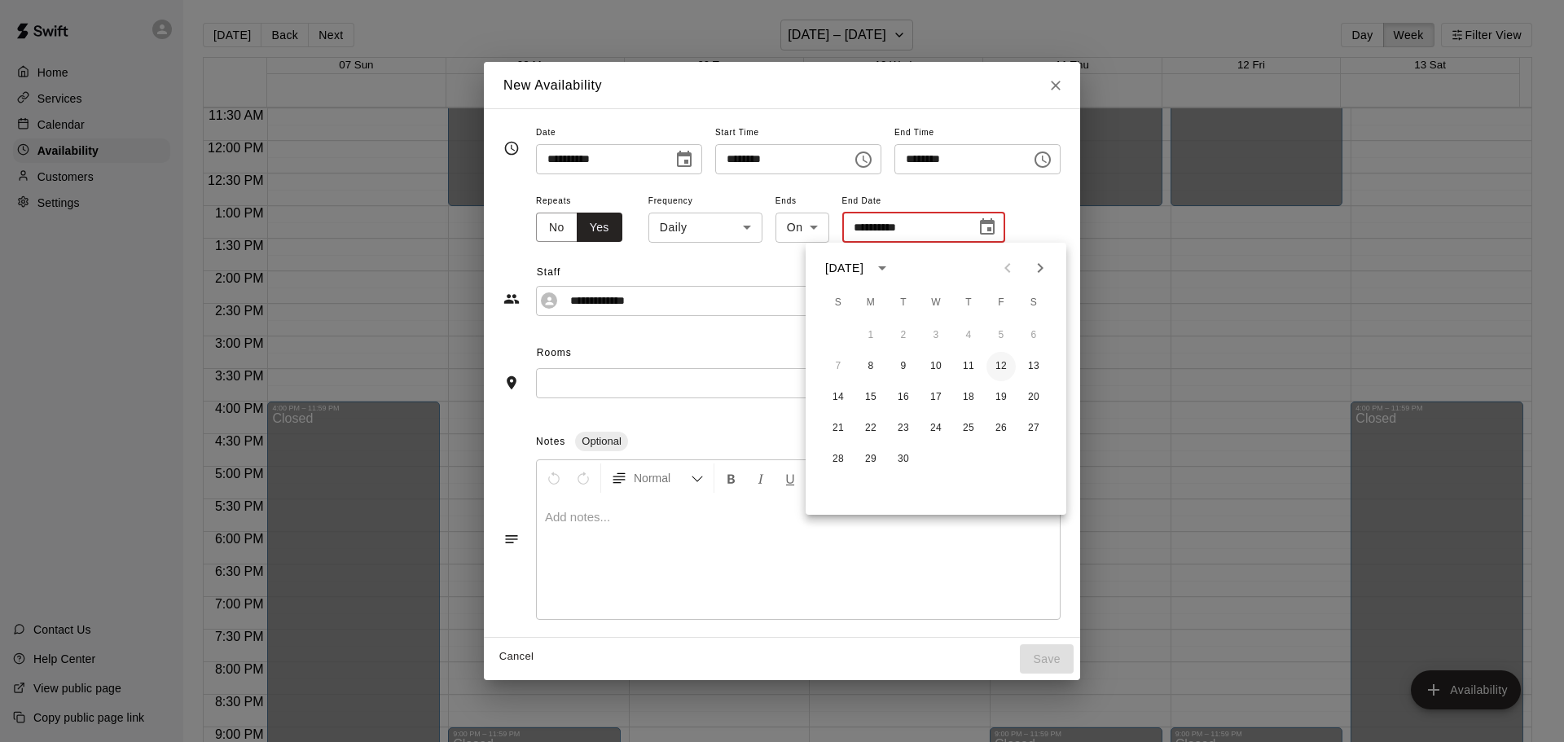
click at [1004, 363] on button "12" at bounding box center [1000, 366] width 29 height 29
type input "**********"
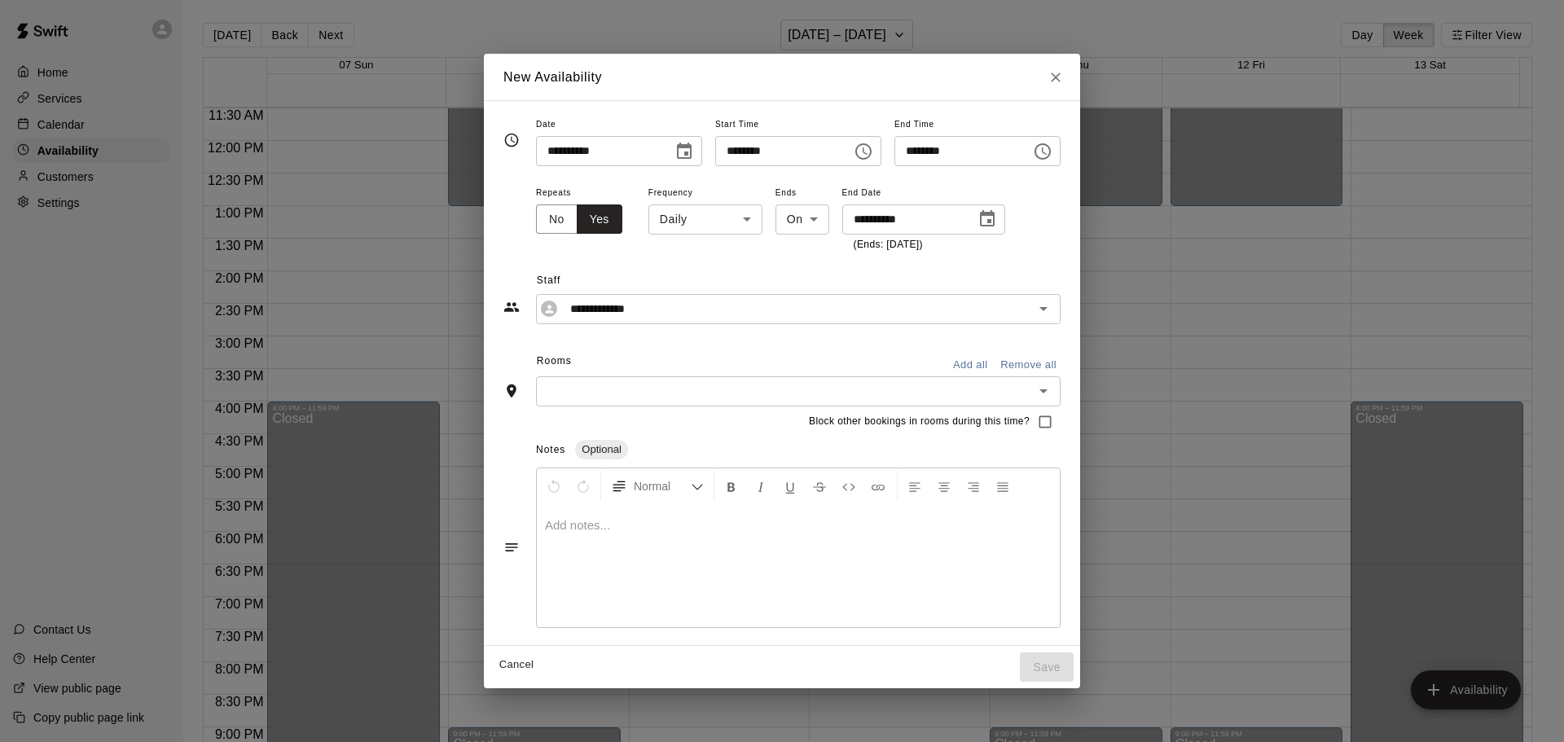
click at [996, 362] on button "Add all" at bounding box center [970, 365] width 52 height 25
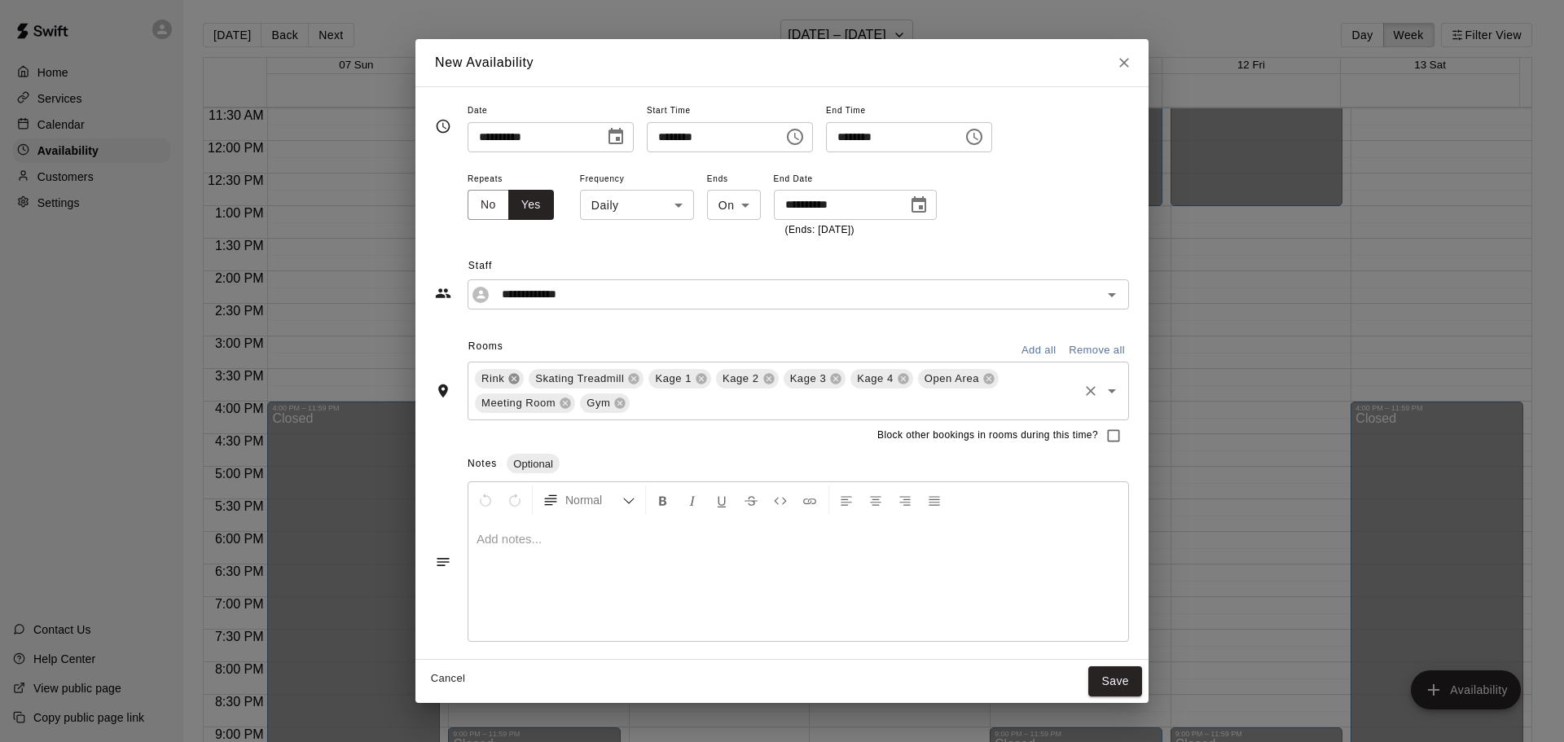
click at [513, 379] on icon at bounding box center [514, 379] width 11 height 11
click at [581, 379] on icon at bounding box center [579, 378] width 13 height 13
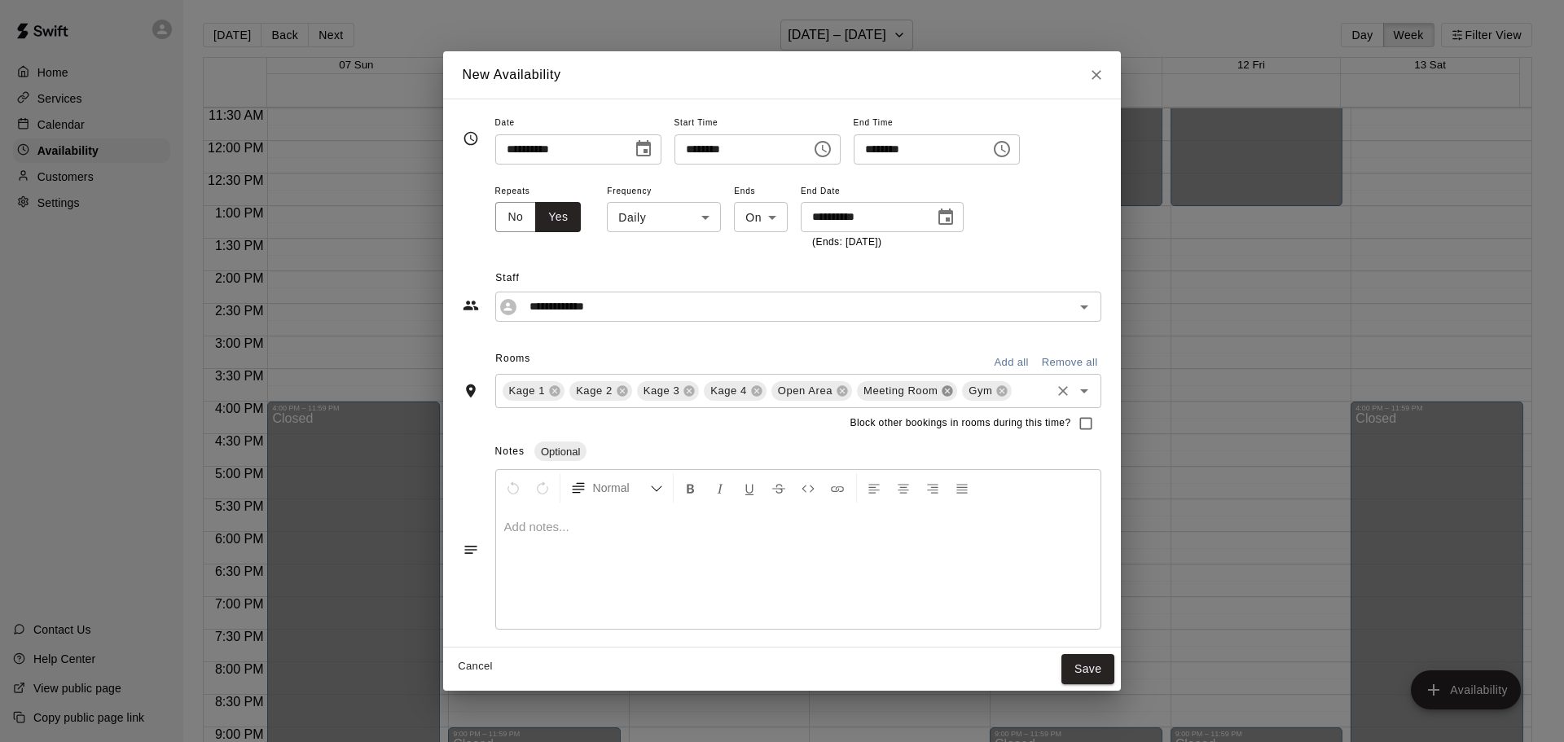
click at [950, 387] on icon at bounding box center [947, 391] width 11 height 11
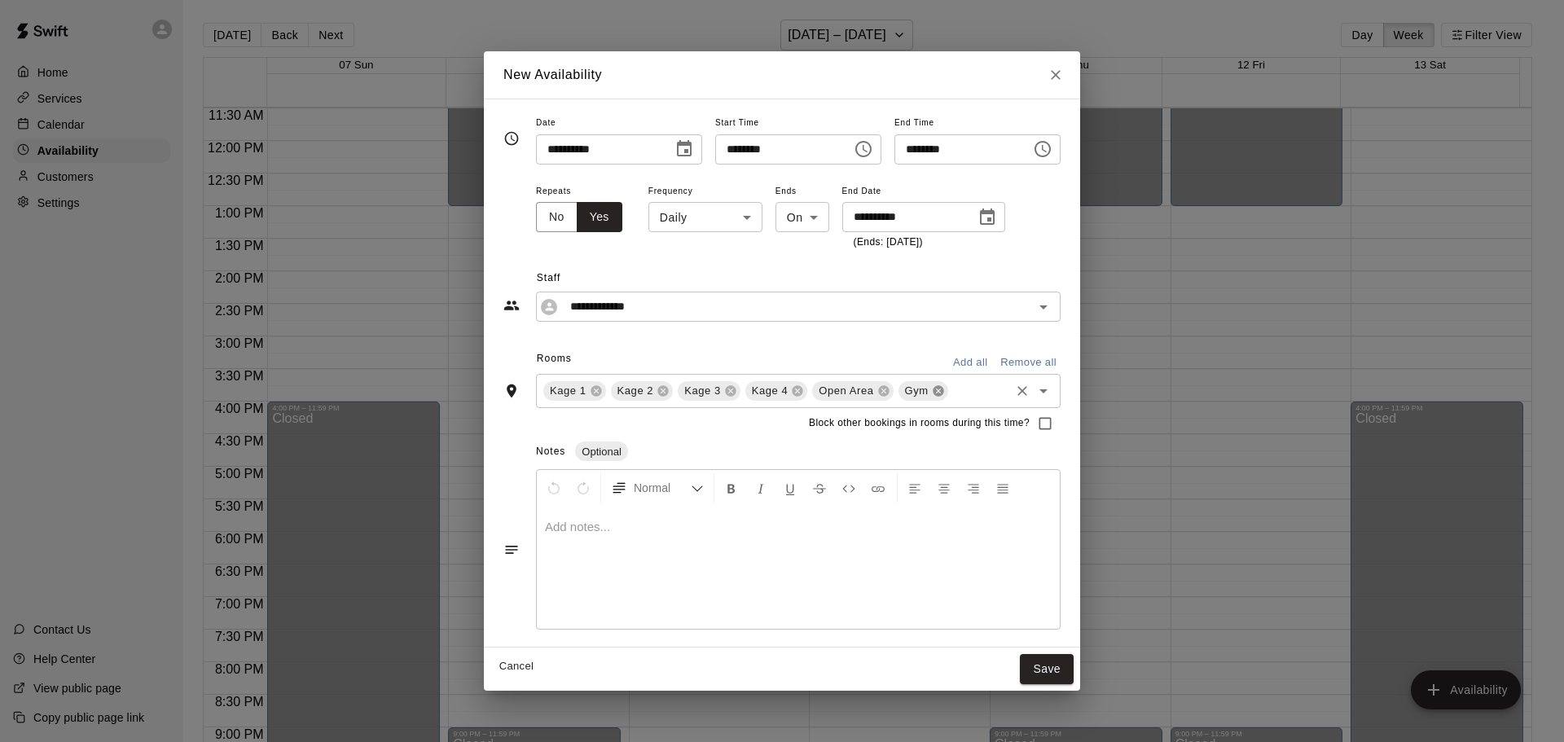
click at [932, 394] on icon at bounding box center [937, 391] width 11 height 11
click at [1072, 668] on button "Save" at bounding box center [1047, 669] width 54 height 30
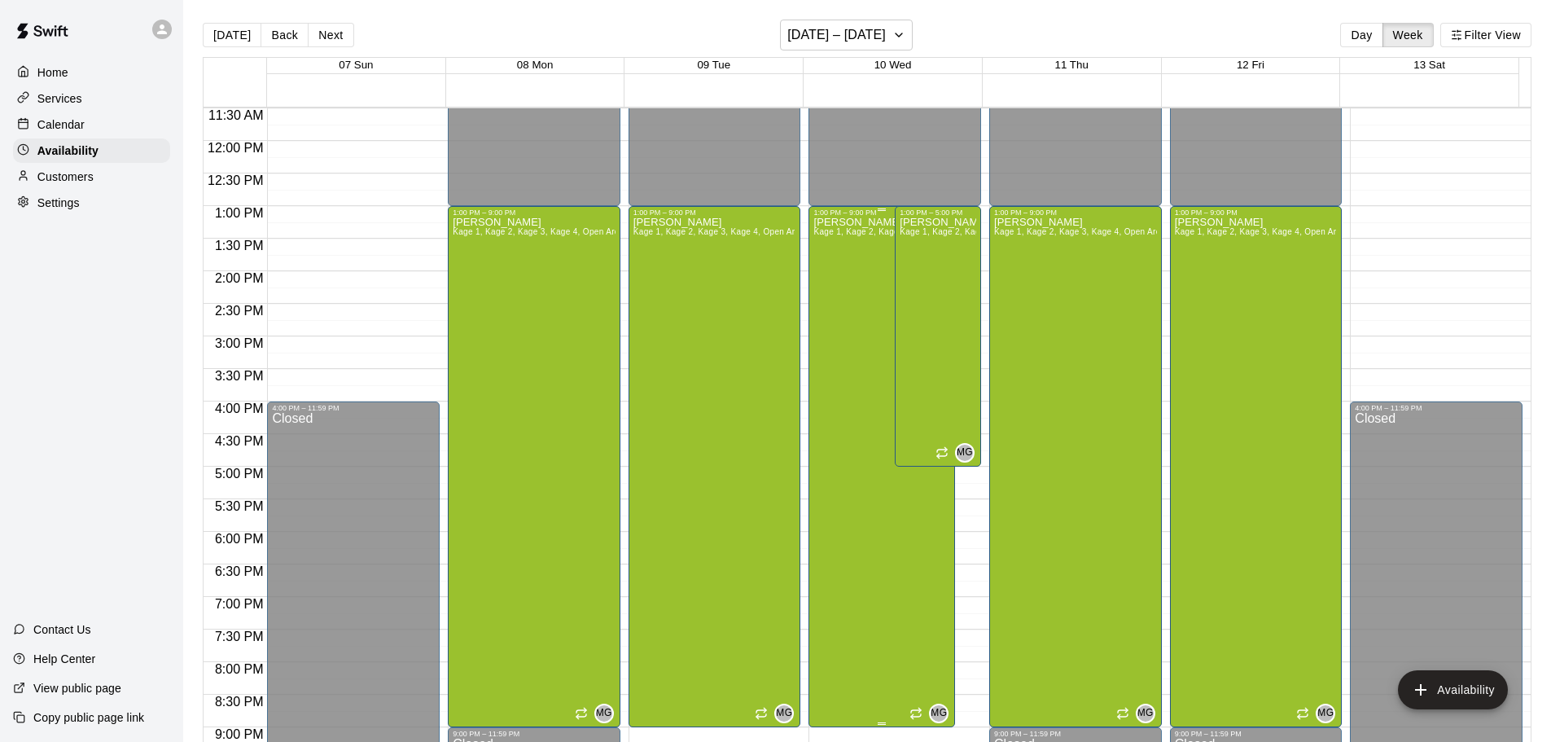
click at [833, 405] on div "[PERSON_NAME] Kage 1, Kage 2, Kage 3, Kage 4, Open Area" at bounding box center [882, 588] width 137 height 742
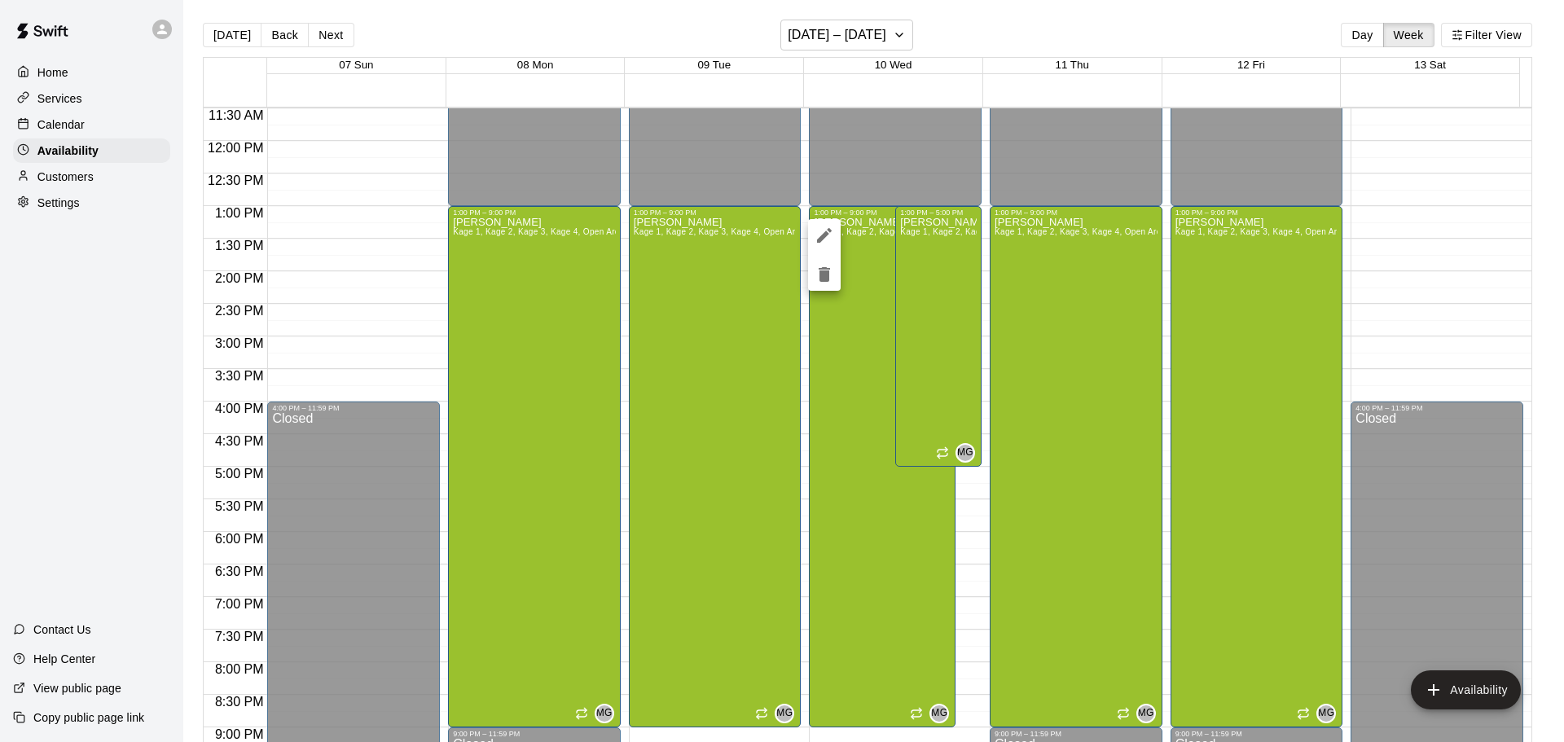
click at [824, 278] on icon "delete" at bounding box center [823, 274] width 11 height 15
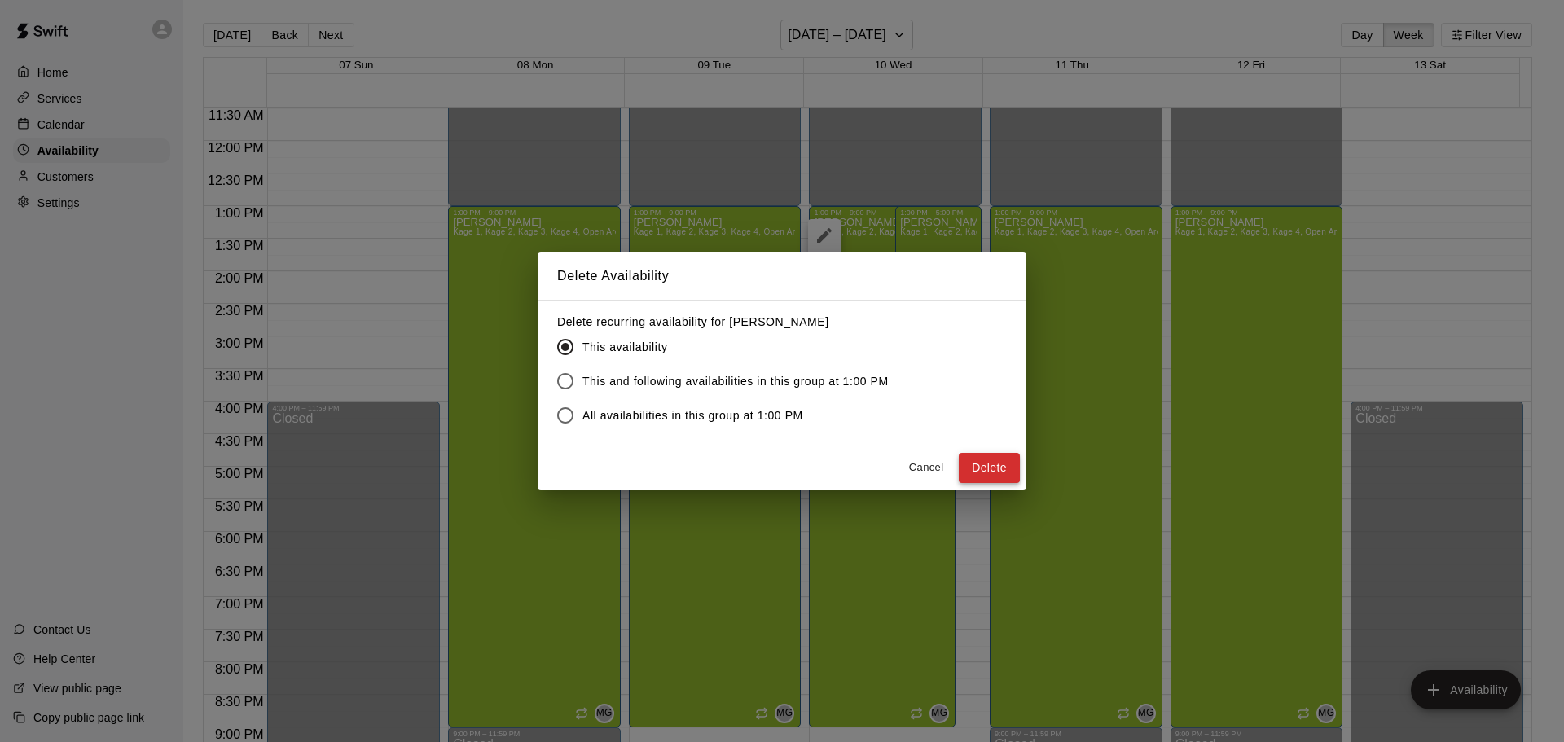
click at [981, 465] on button "Delete" at bounding box center [988, 468] width 61 height 30
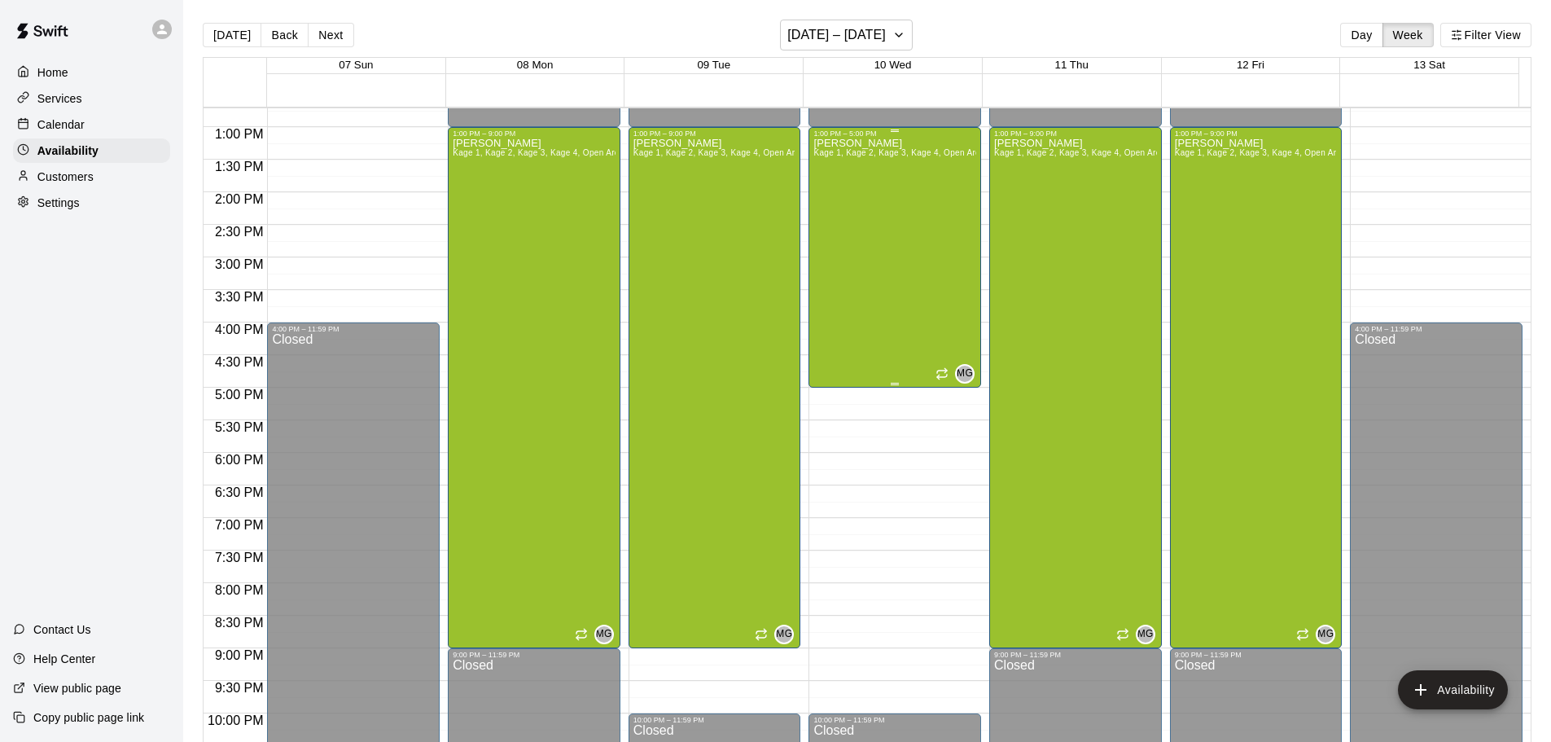
scroll to position [831, 0]
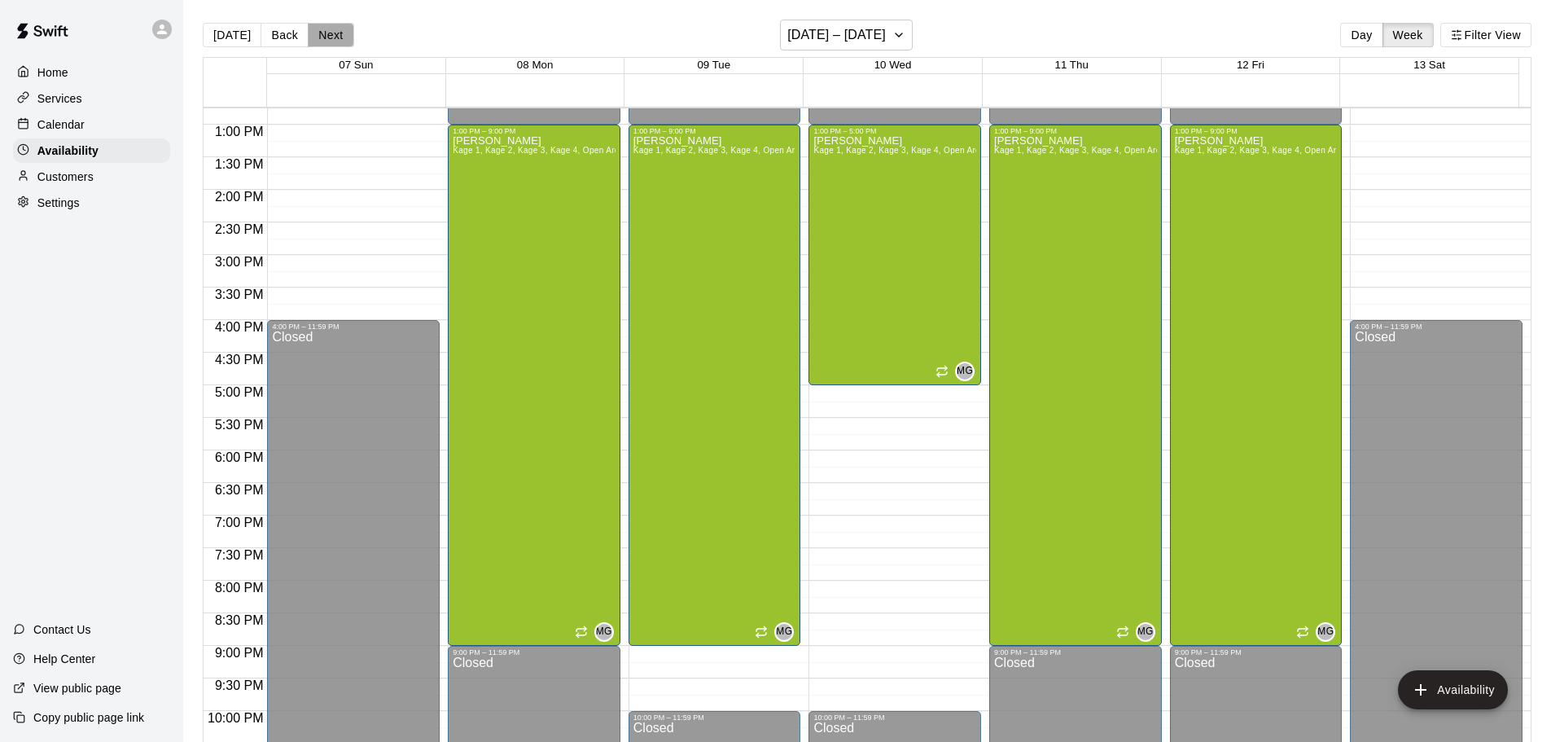
click at [331, 29] on button "Next" at bounding box center [331, 35] width 46 height 24
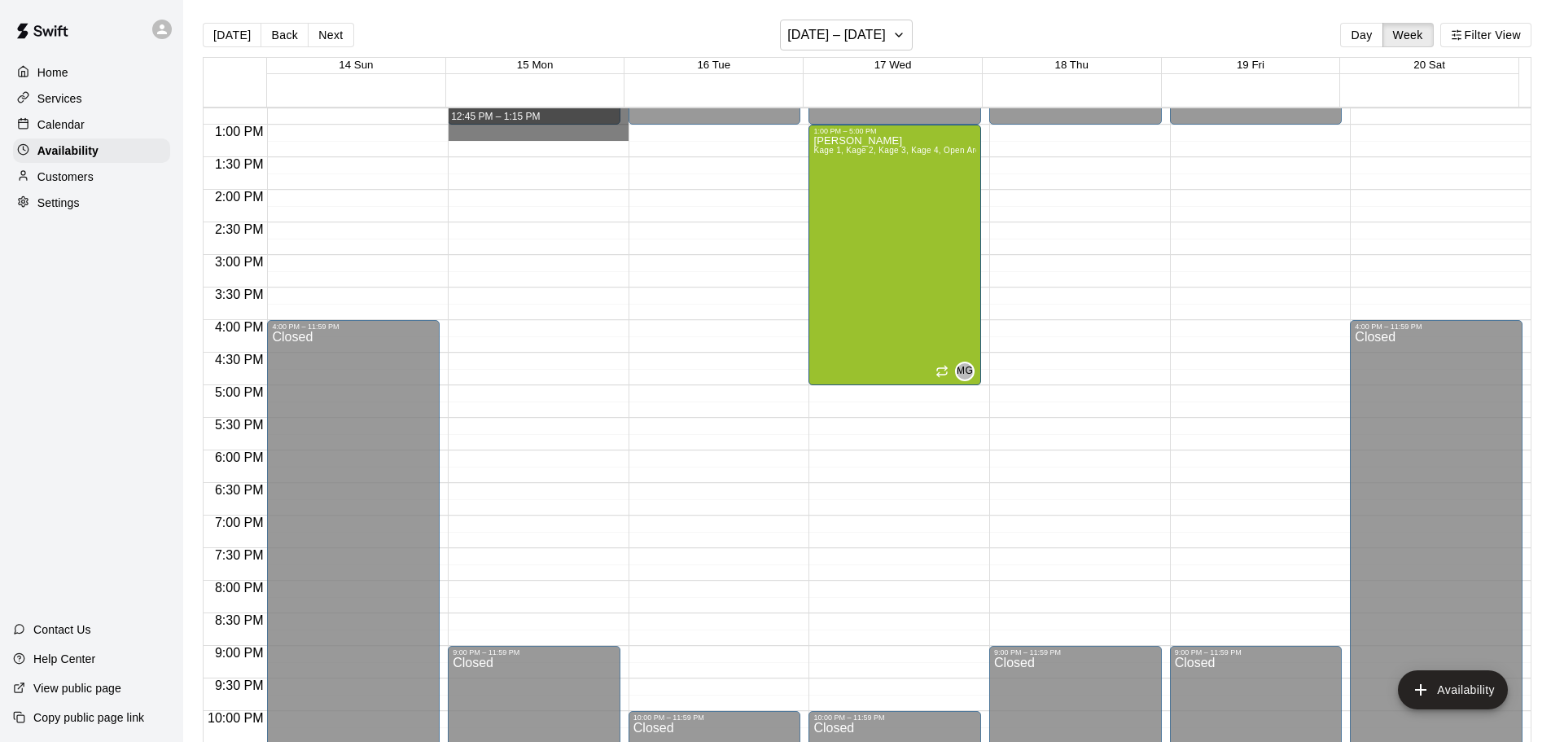
drag, startPoint x: 540, startPoint y: 131, endPoint x: 542, endPoint y: 116, distance: 14.7
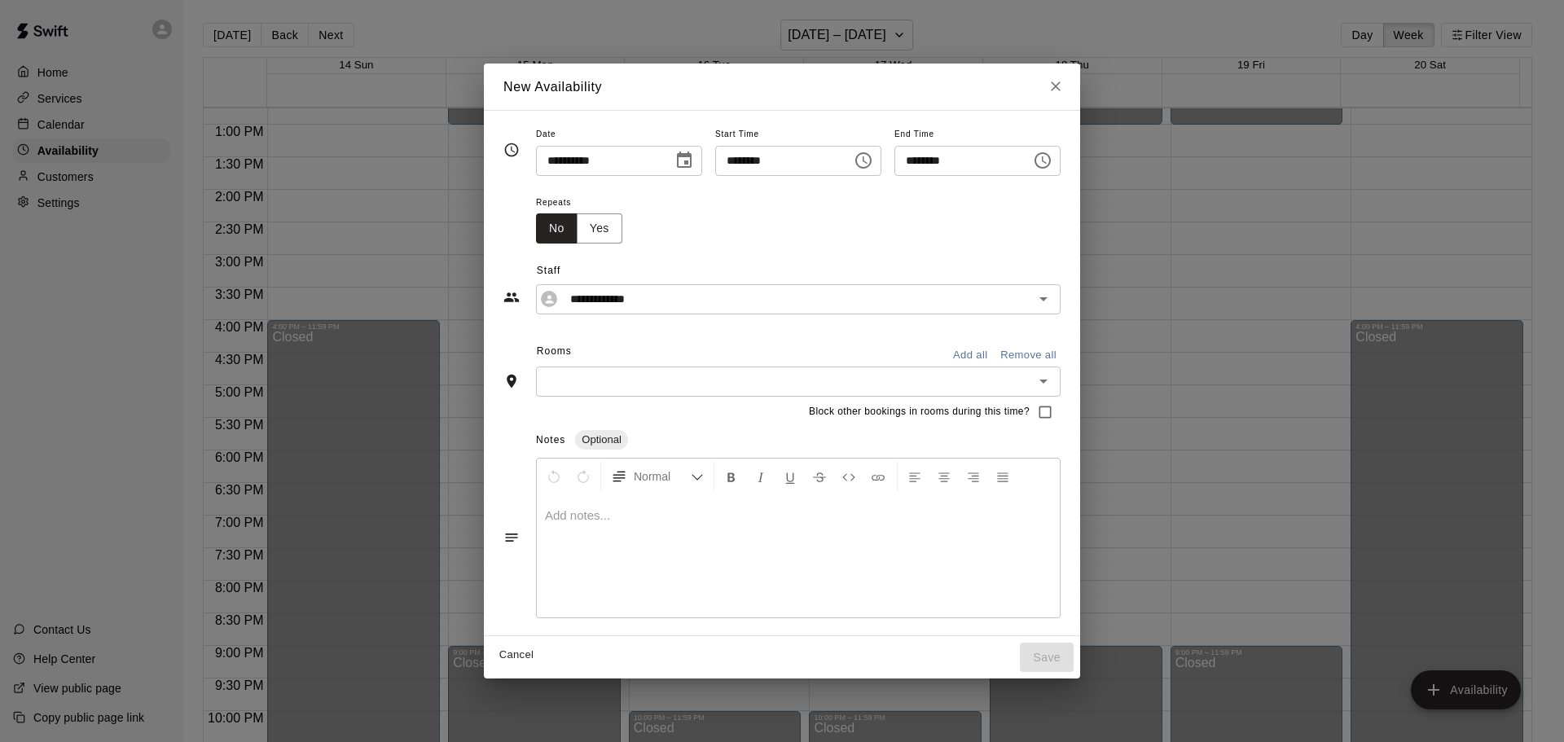
click at [1064, 89] on icon "Close" at bounding box center [1055, 86] width 16 height 16
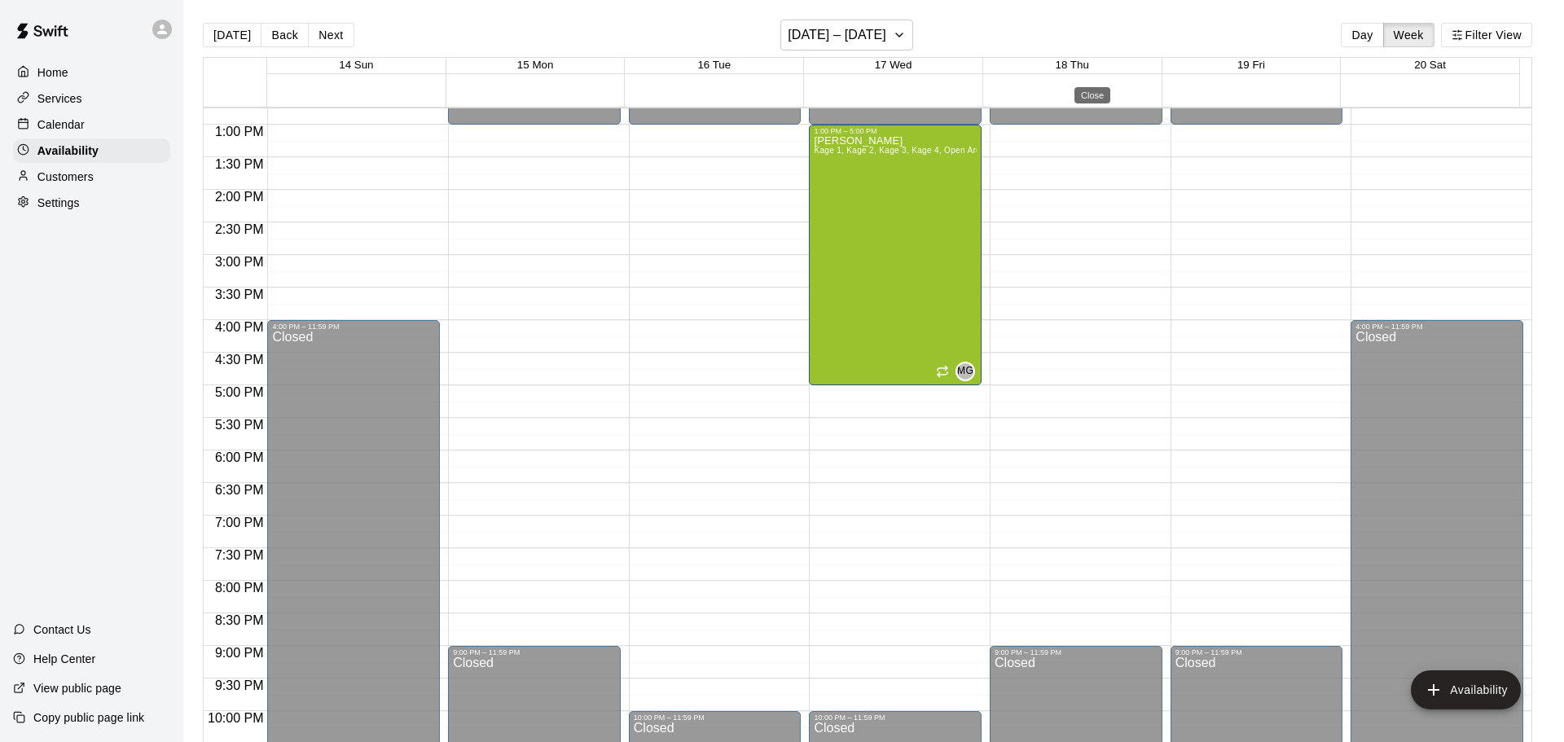
type input "**********"
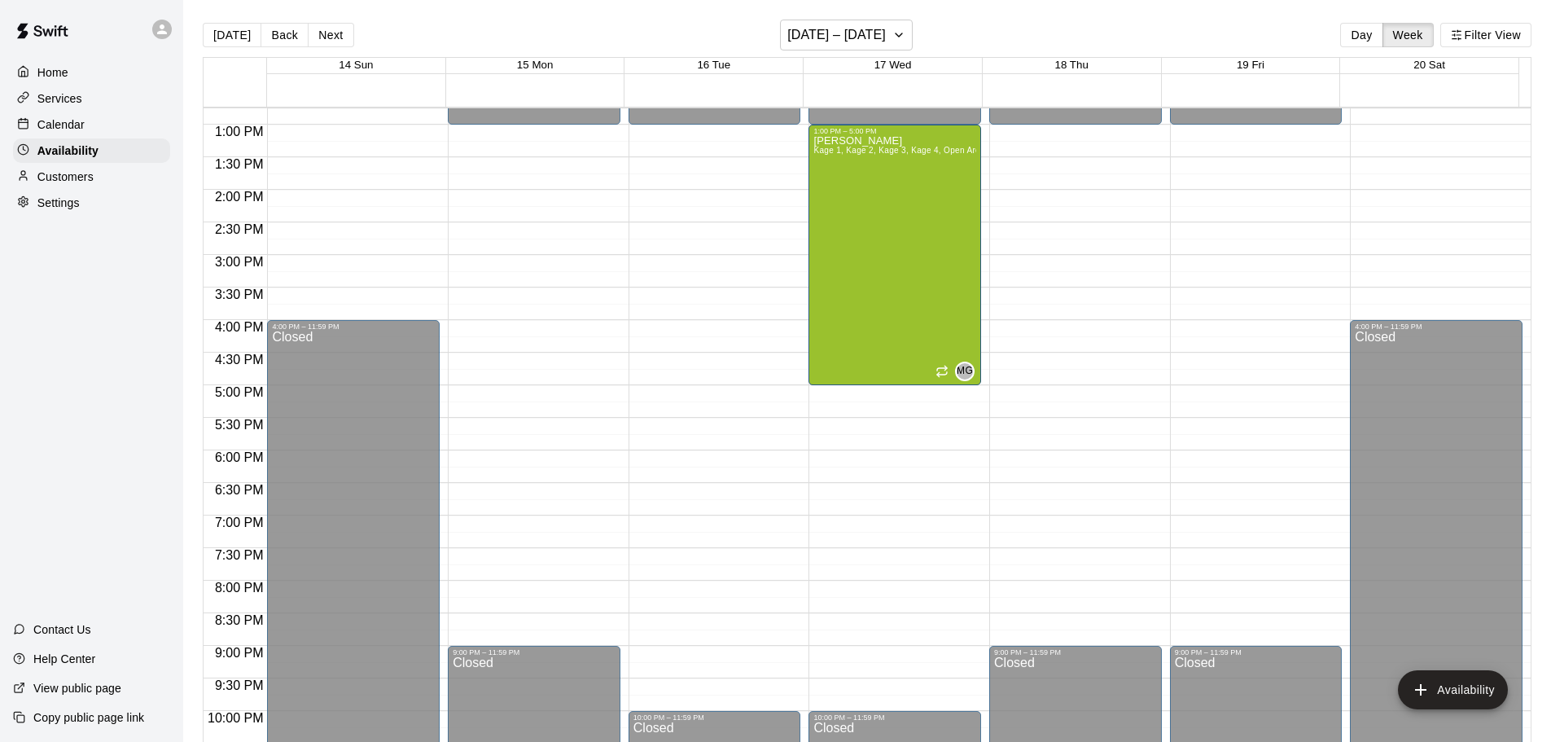
click at [802, 14] on main "[DATE] Back Next [DATE] – [DATE] Day Week Filter View 14 Sun 15 Mon 16 Tue 17 W…" at bounding box center [867, 384] width 1368 height 768
click at [800, 39] on h6 "[DATE] – [DATE]" at bounding box center [836, 35] width 99 height 23
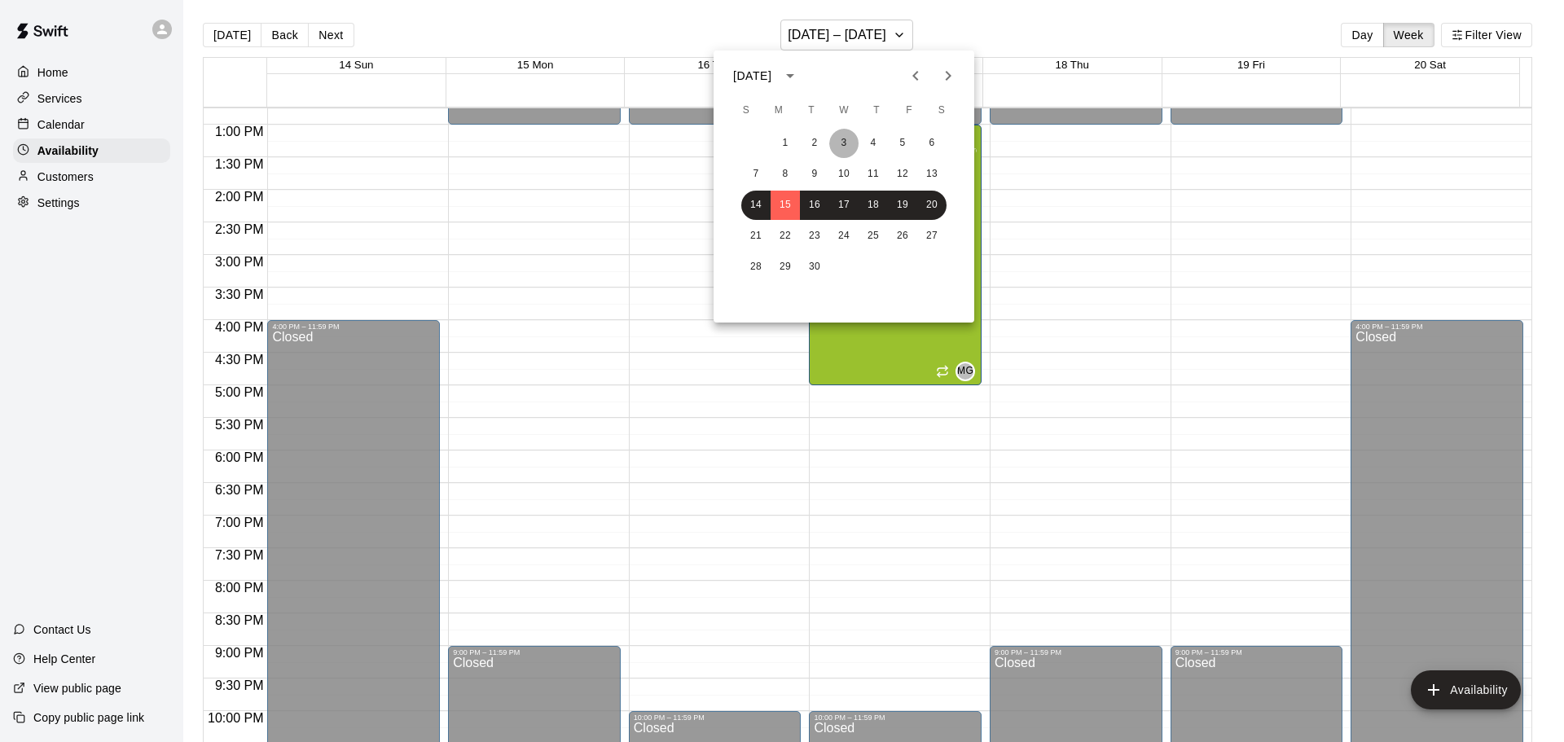
click at [831, 147] on button "3" at bounding box center [843, 143] width 29 height 29
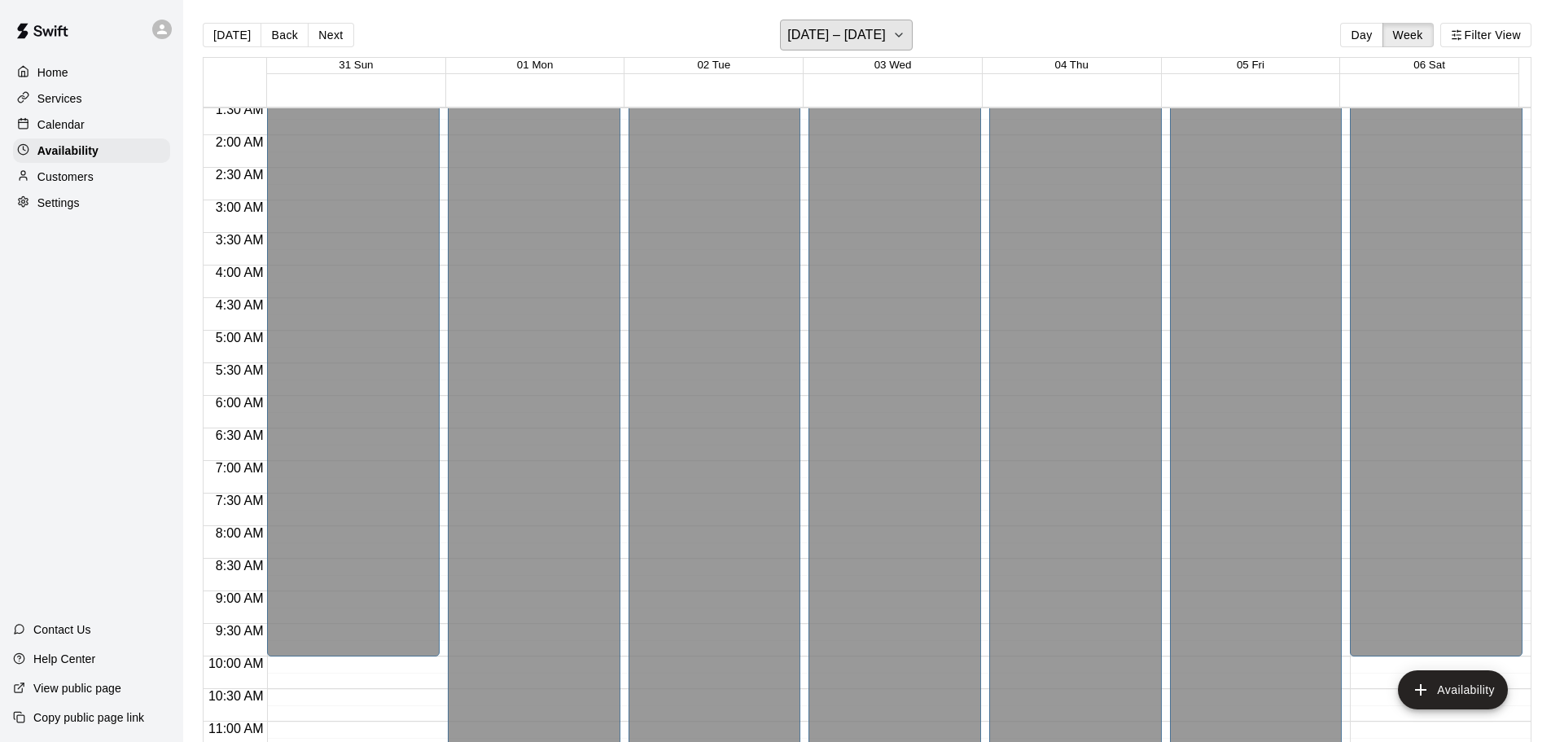
scroll to position [98, 0]
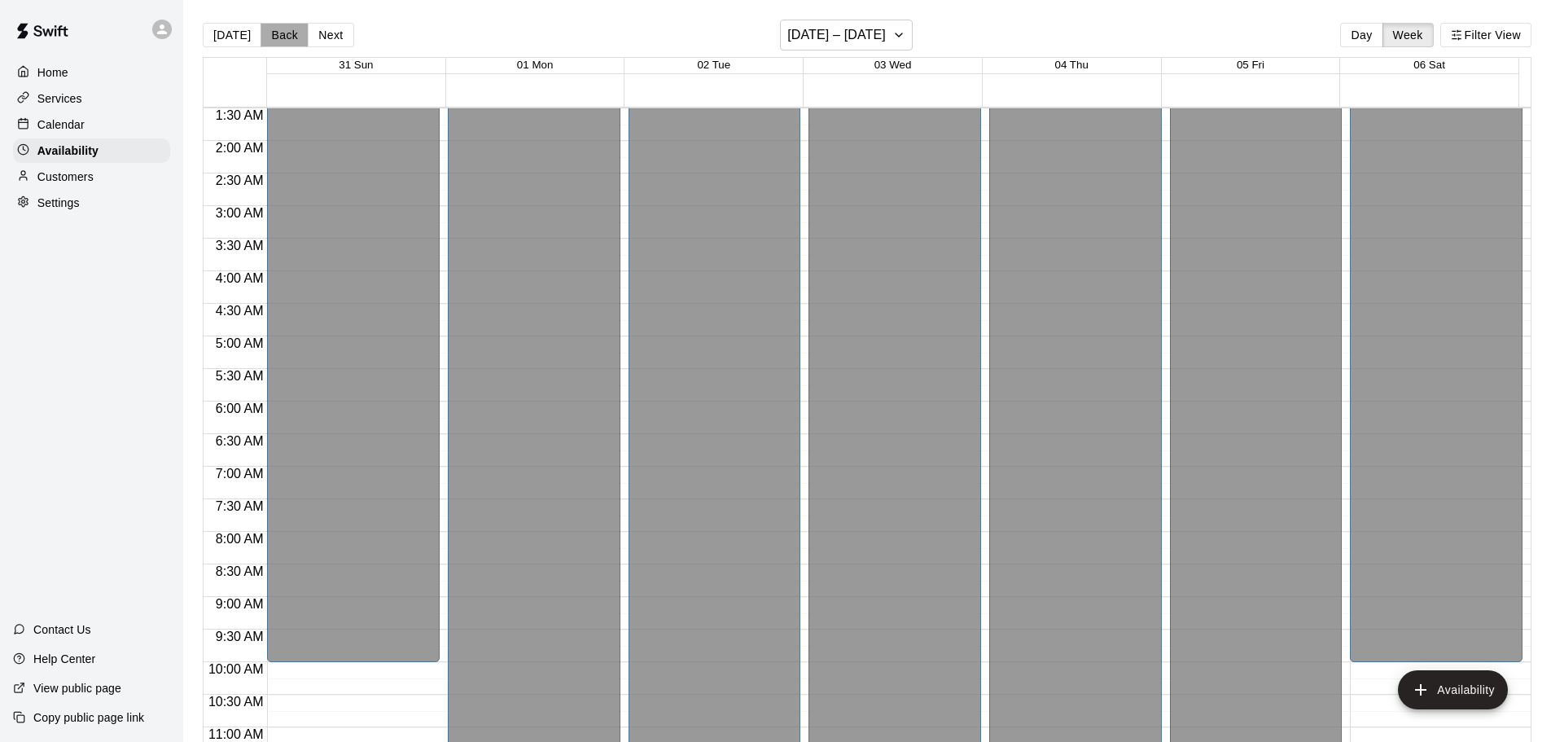
click at [265, 33] on button "Back" at bounding box center [285, 35] width 48 height 24
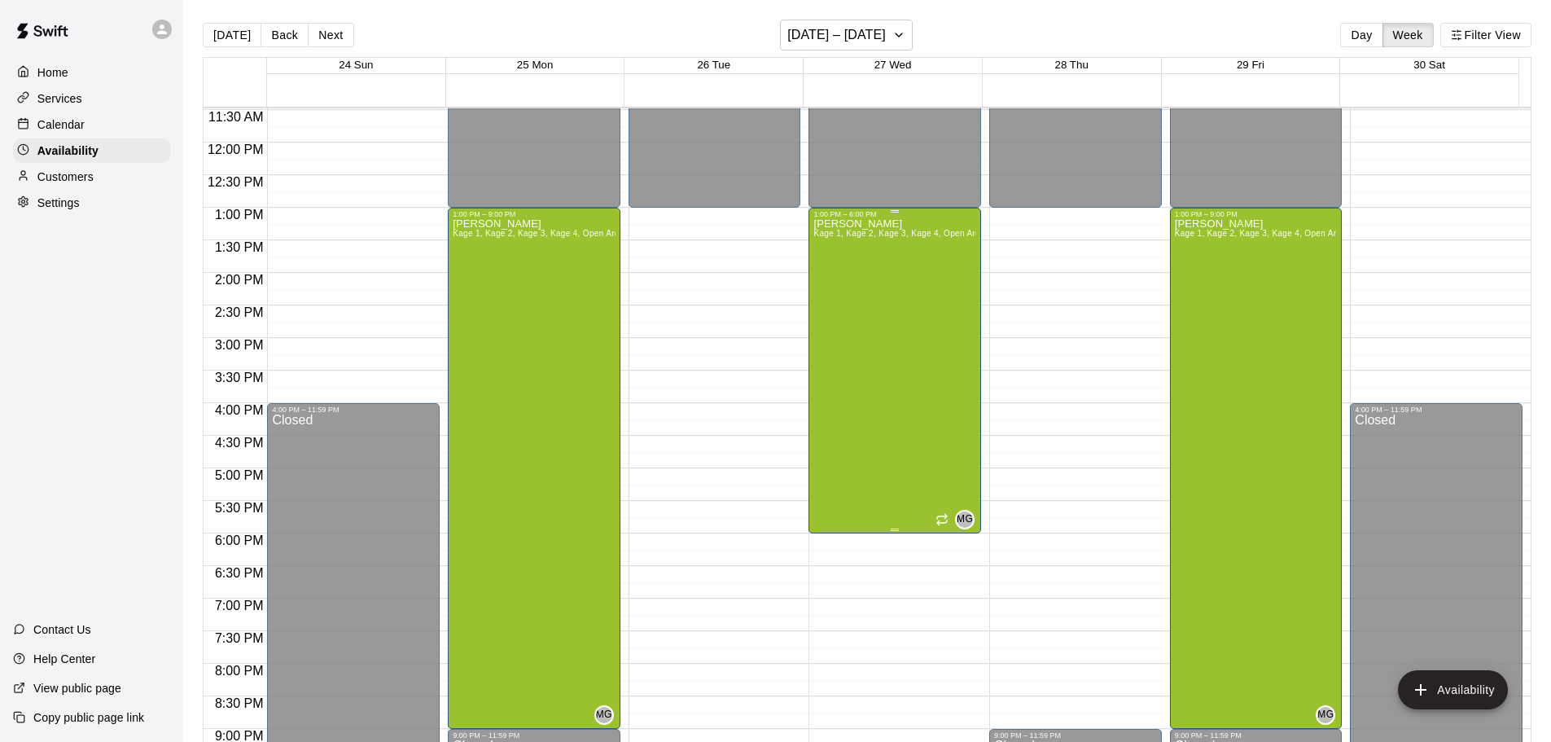
scroll to position [749, 0]
click at [1242, 340] on div "[PERSON_NAME] Kage 1, Kage 2, Kage 3, Kage 4, Open Area" at bounding box center [1256, 588] width 163 height 742
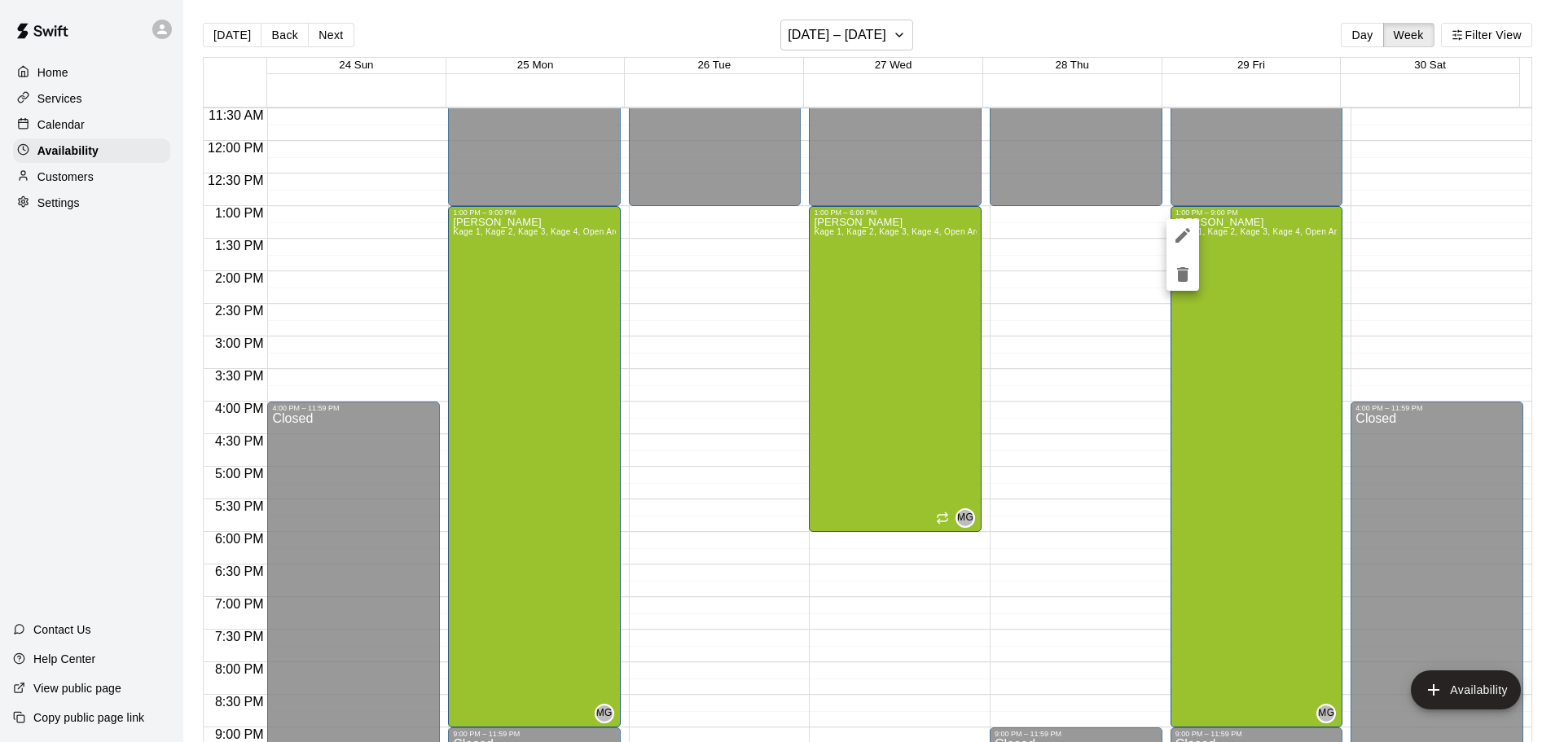
click at [1248, 562] on div at bounding box center [782, 371] width 1564 height 742
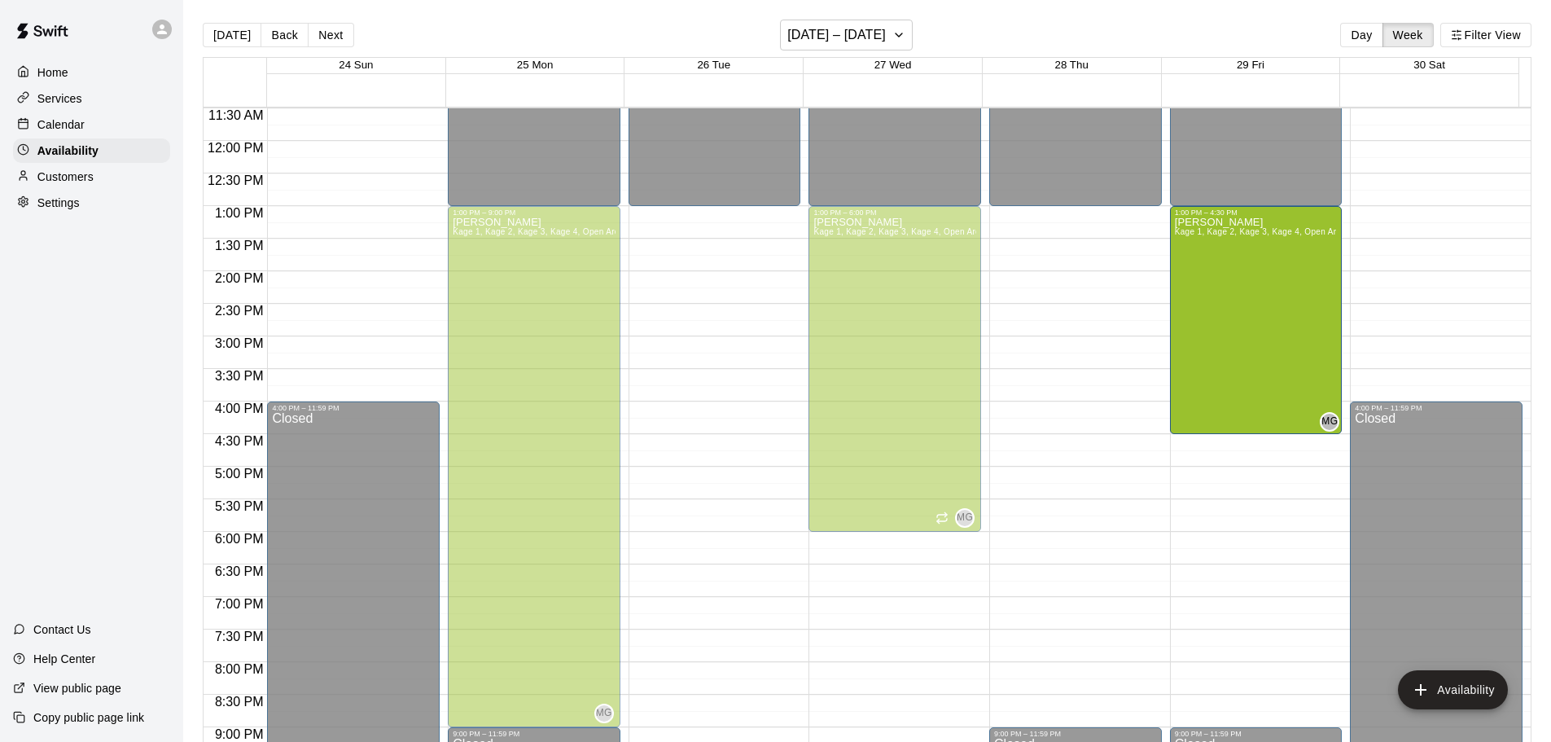
drag, startPoint x: 1248, startPoint y: 725, endPoint x: 1233, endPoint y: 449, distance: 276.4
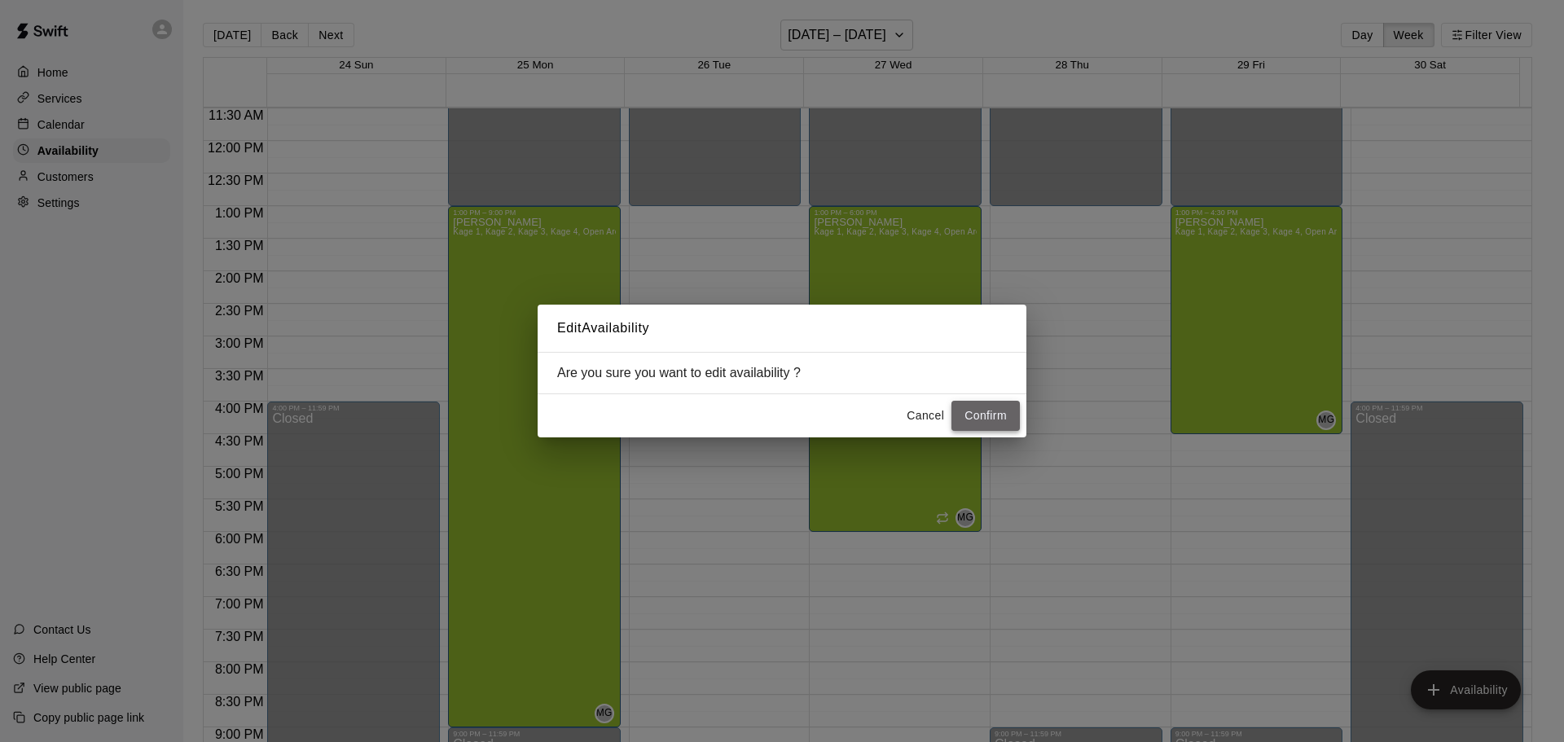
click at [1007, 411] on button "Confirm" at bounding box center [985, 416] width 68 height 30
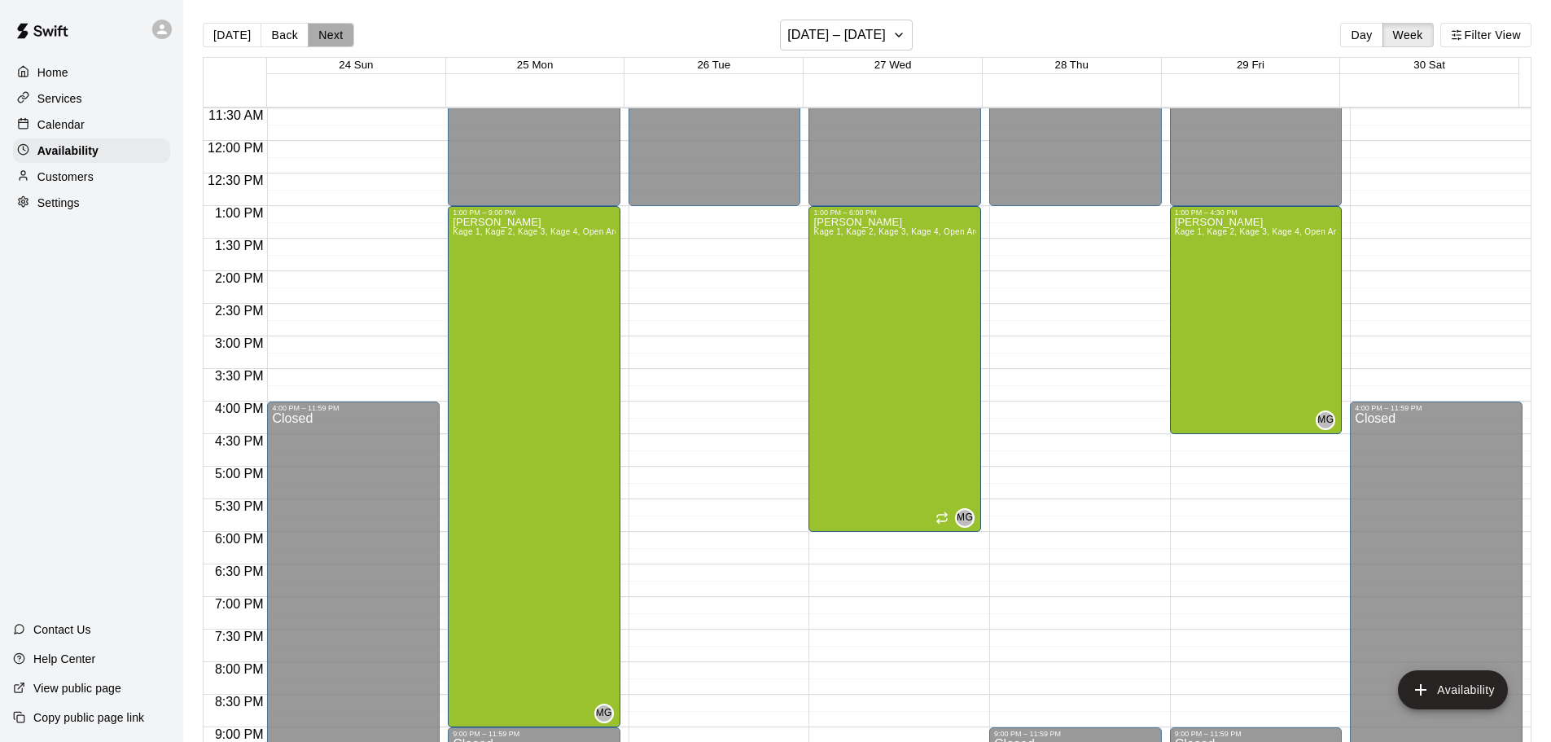
click at [332, 37] on button "Next" at bounding box center [331, 35] width 46 height 24
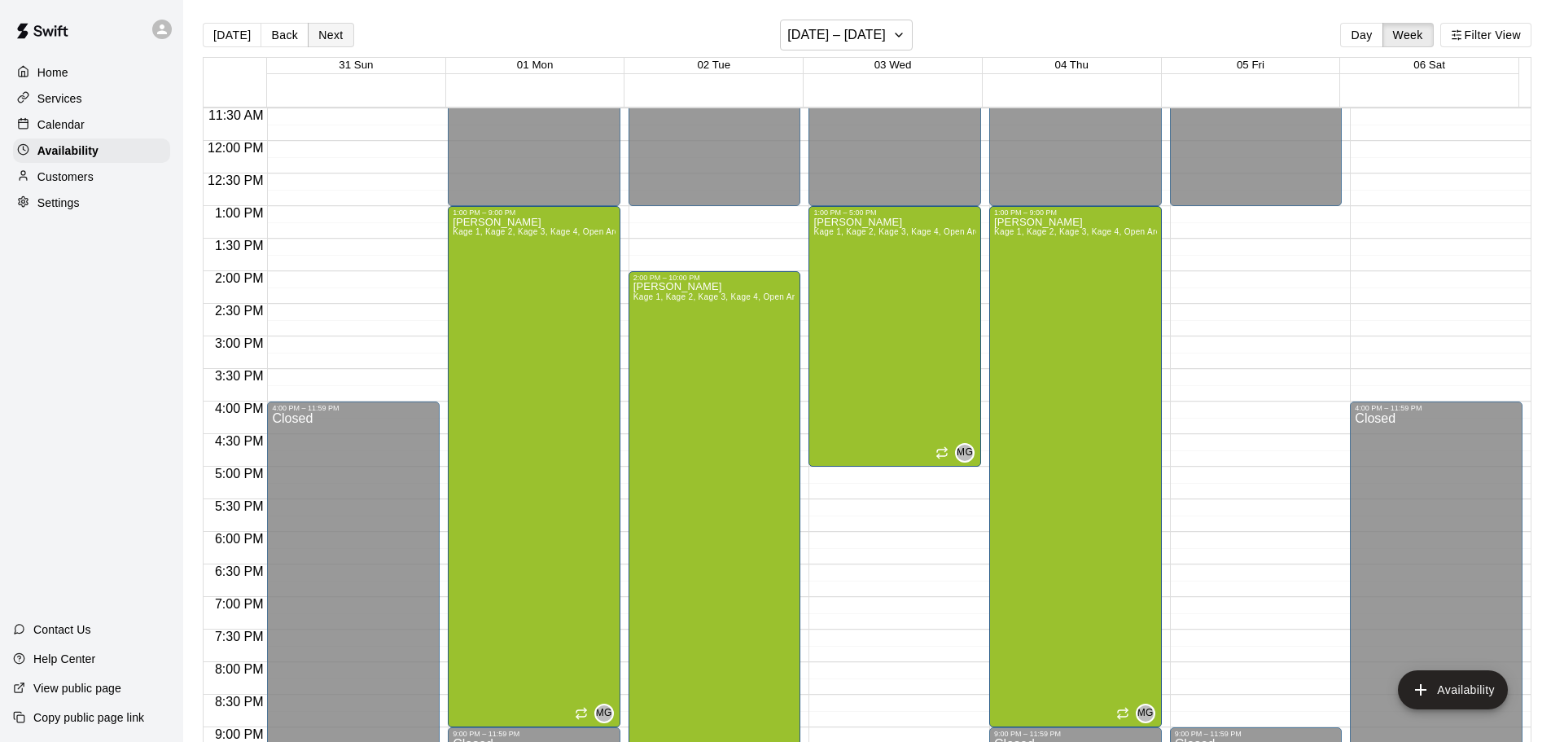
click at [336, 34] on button "Next" at bounding box center [331, 35] width 46 height 24
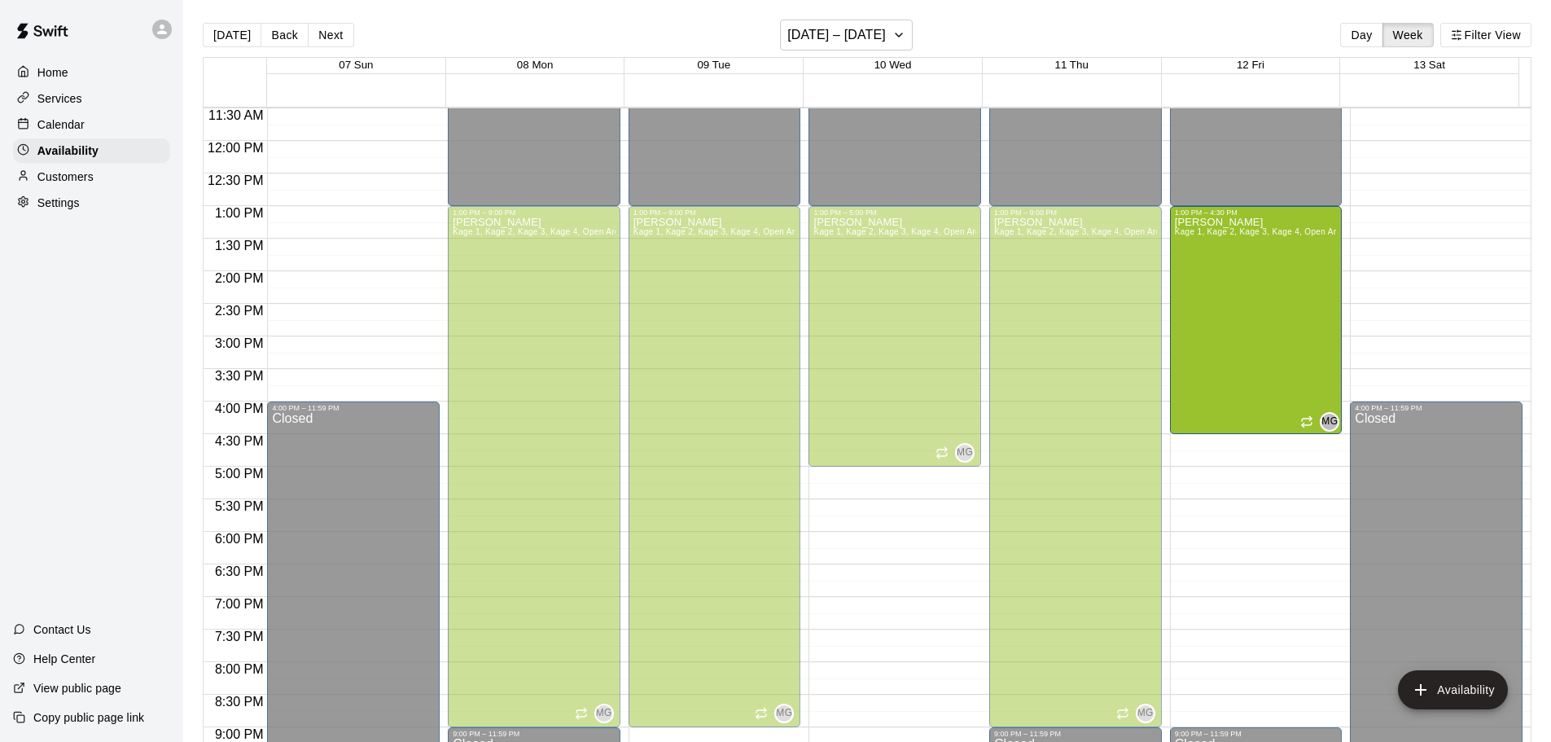
drag, startPoint x: 1246, startPoint y: 725, endPoint x: 1243, endPoint y: 440, distance: 285.0
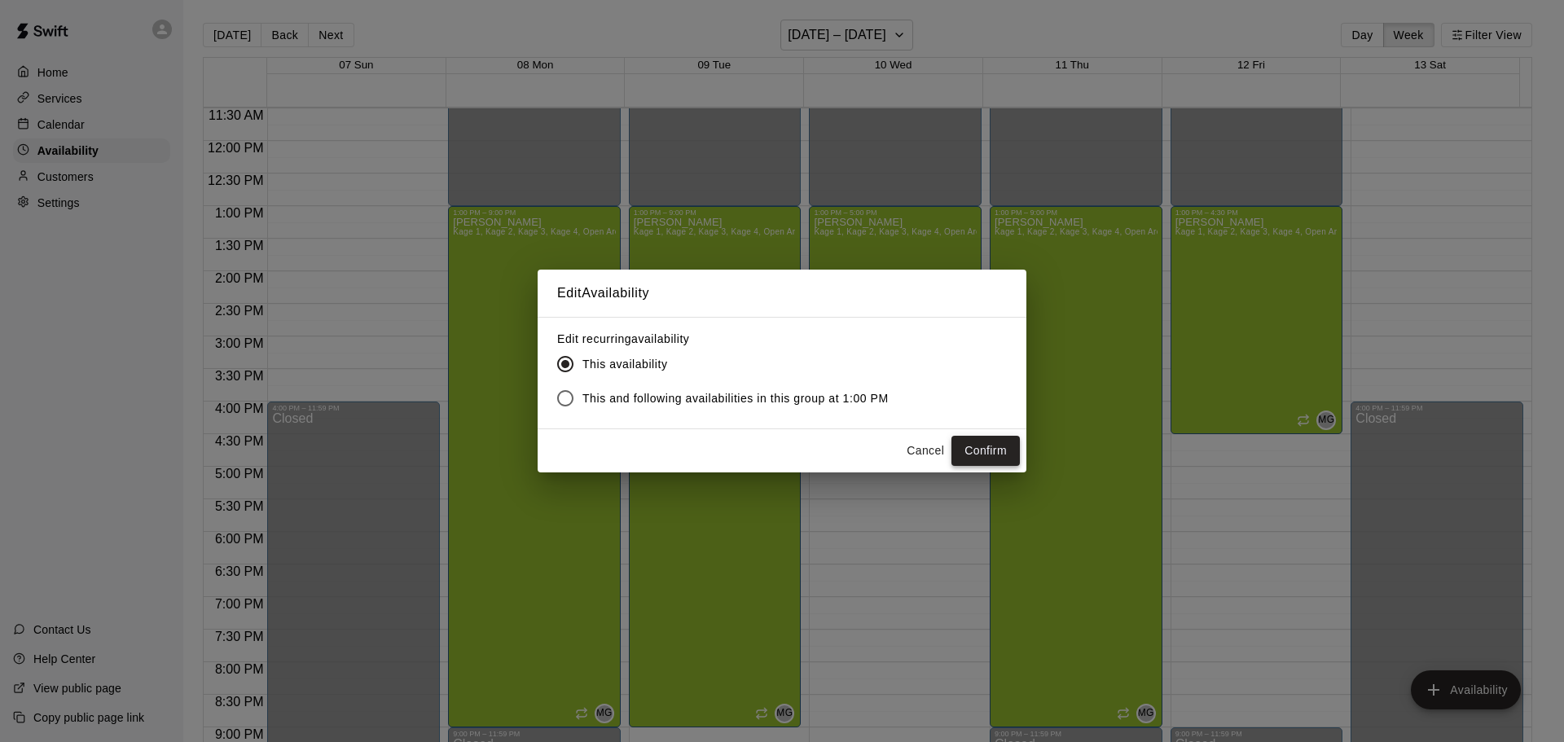
click at [973, 450] on button "Confirm" at bounding box center [985, 451] width 68 height 30
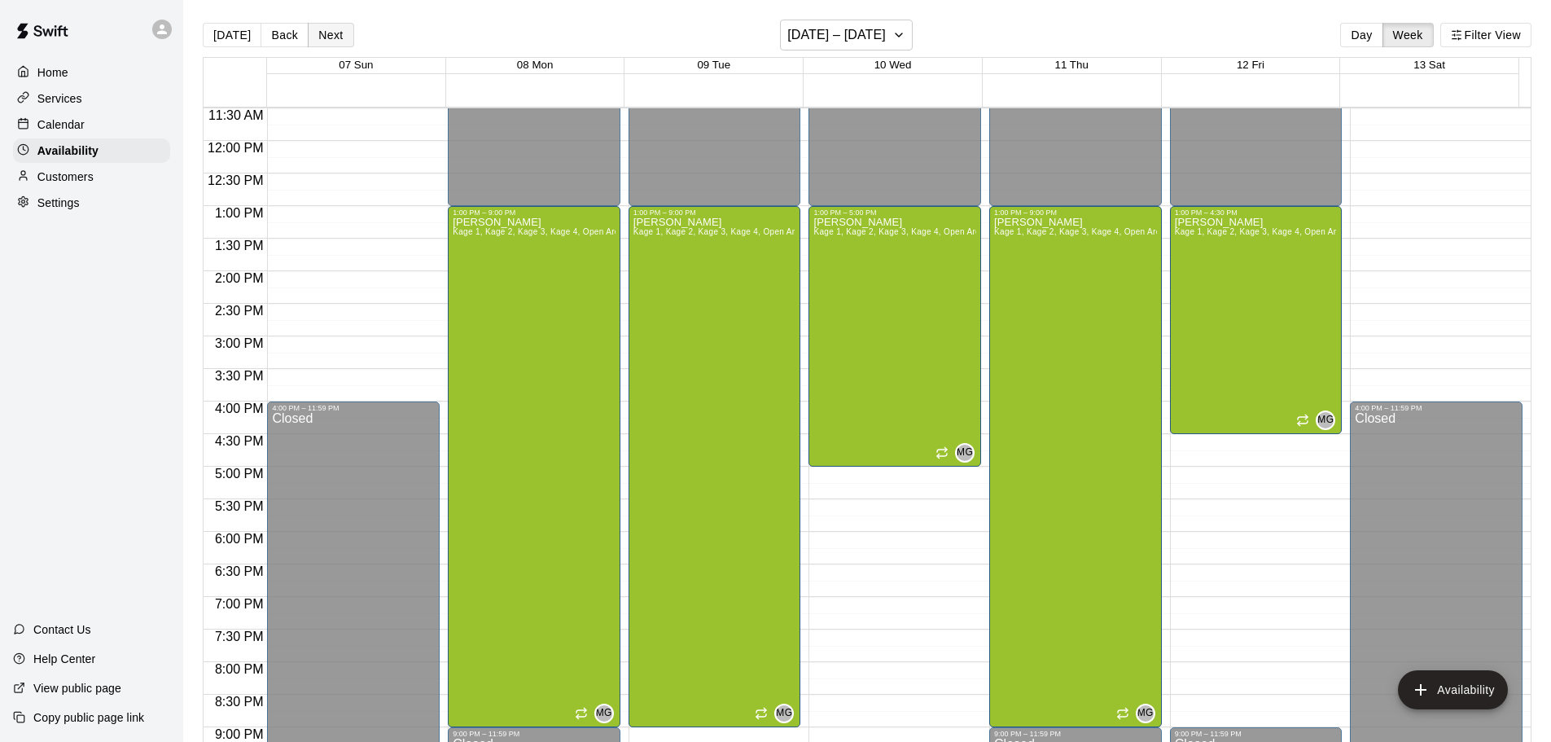
click at [340, 36] on button "Next" at bounding box center [331, 35] width 46 height 24
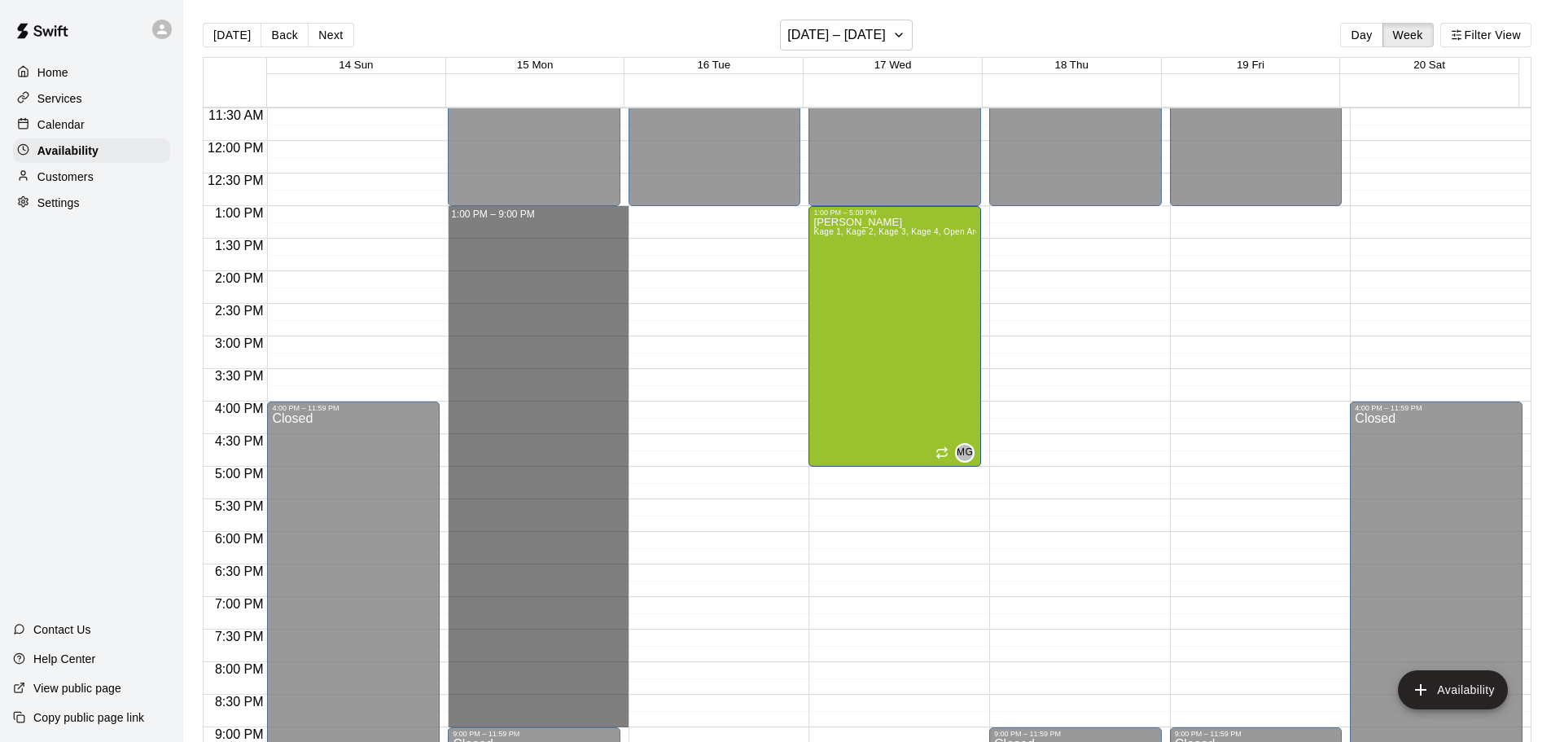
drag, startPoint x: 568, startPoint y: 211, endPoint x: 577, endPoint y: 717, distance: 506.6
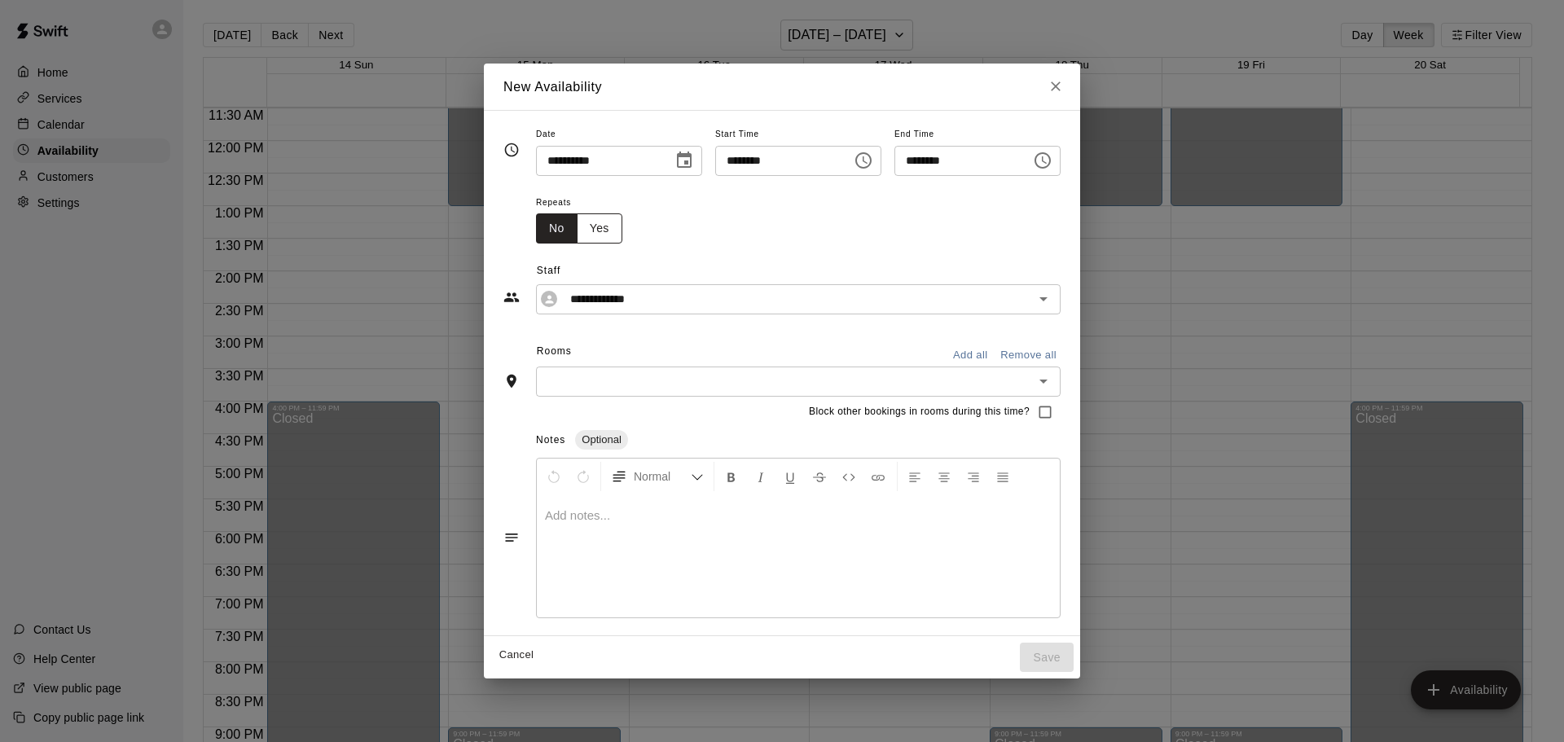
click at [577, 235] on button "Yes" at bounding box center [600, 228] width 46 height 30
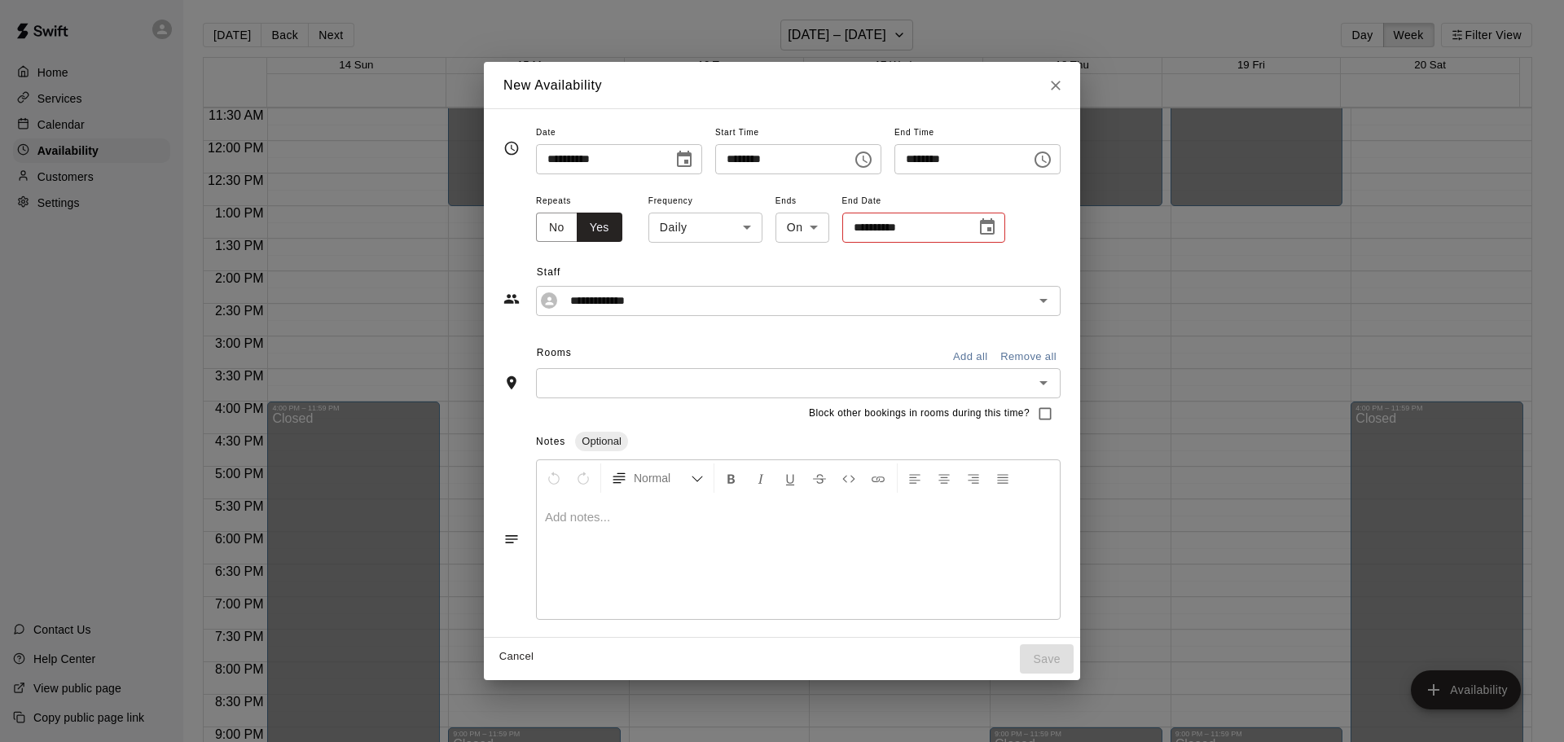
click at [852, 226] on input "**********" at bounding box center [903, 228] width 122 height 30
click at [977, 231] on icon "Choose date" at bounding box center [987, 227] width 20 height 20
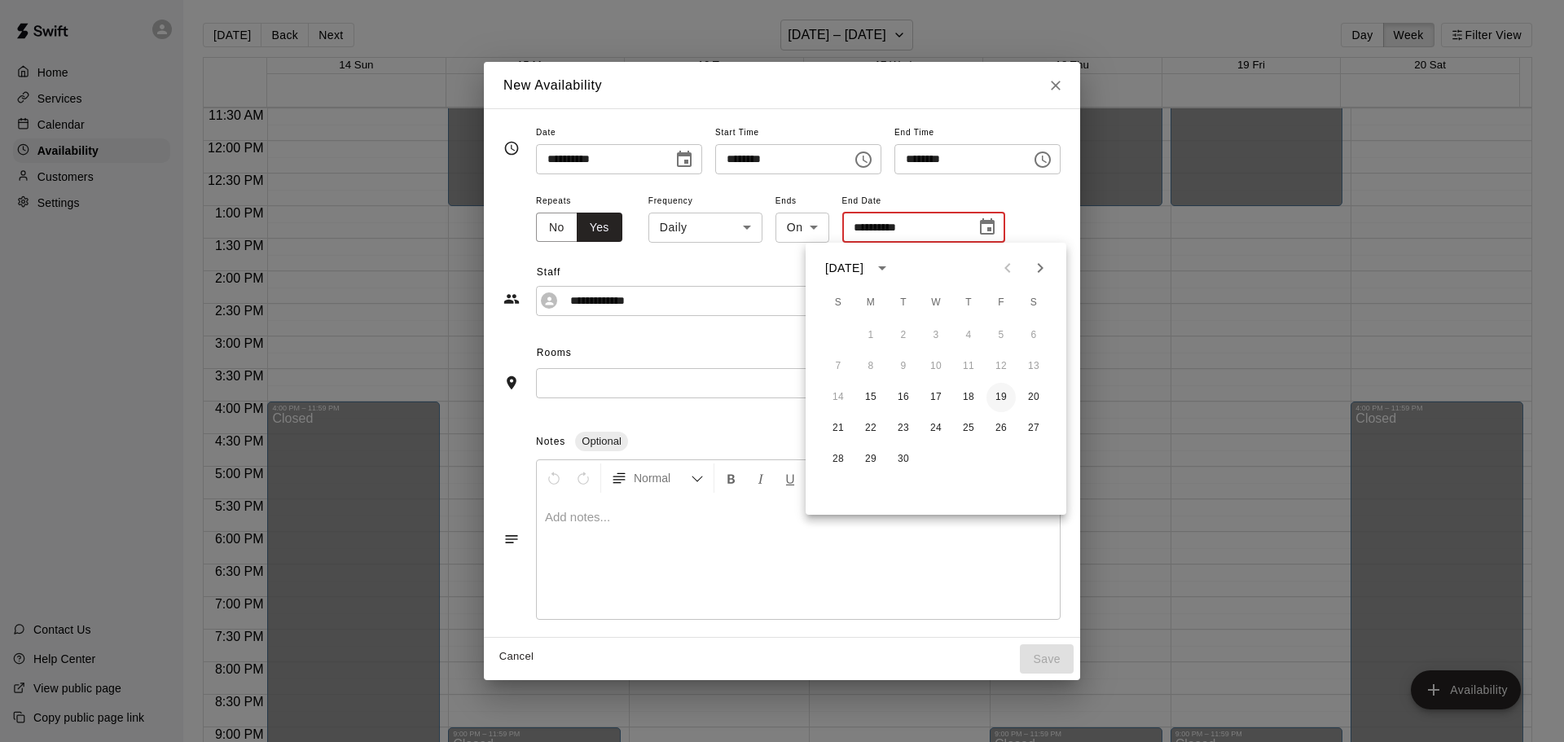
click at [1003, 394] on button "19" at bounding box center [1000, 397] width 29 height 29
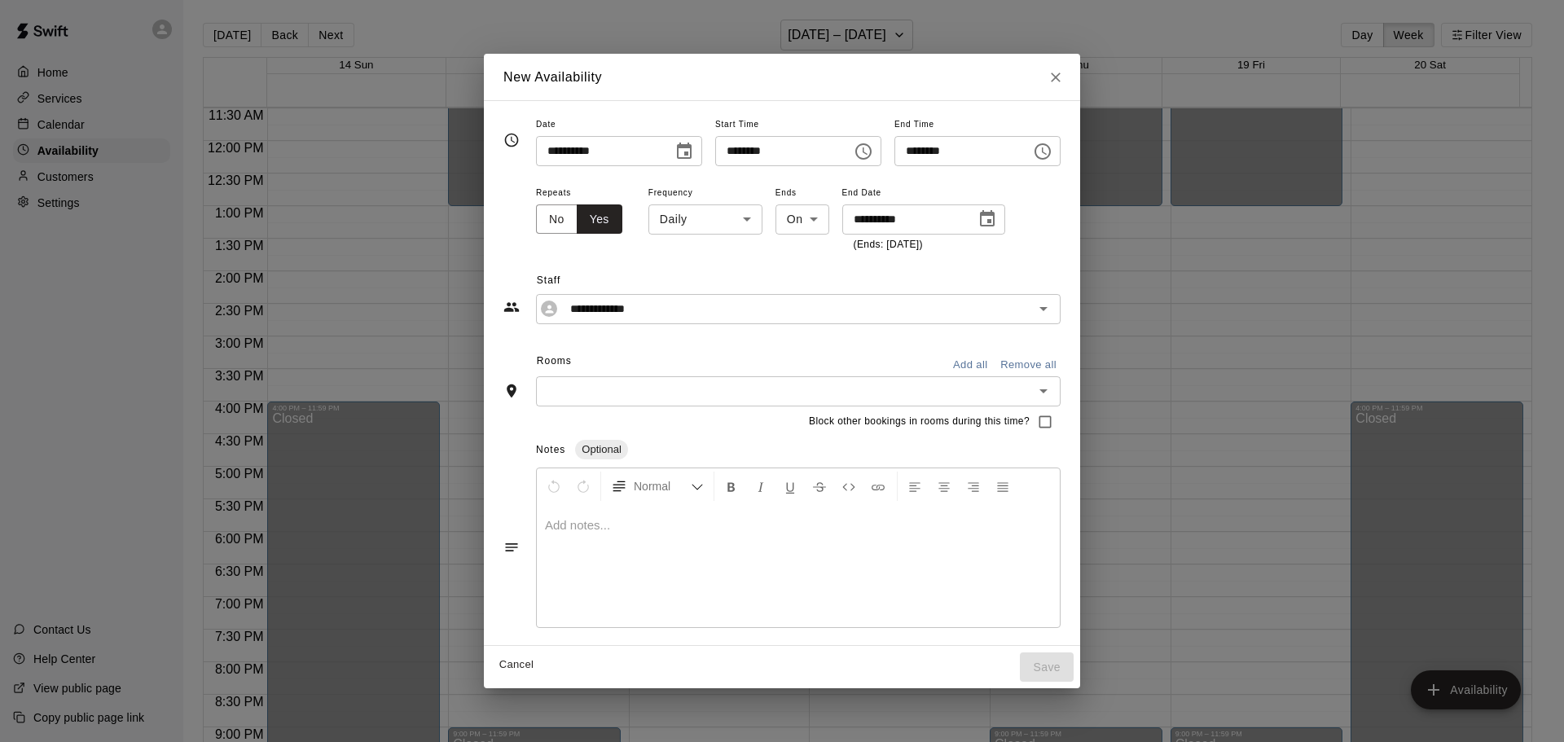
type input "**********"
click at [993, 367] on button "Add all" at bounding box center [970, 365] width 52 height 25
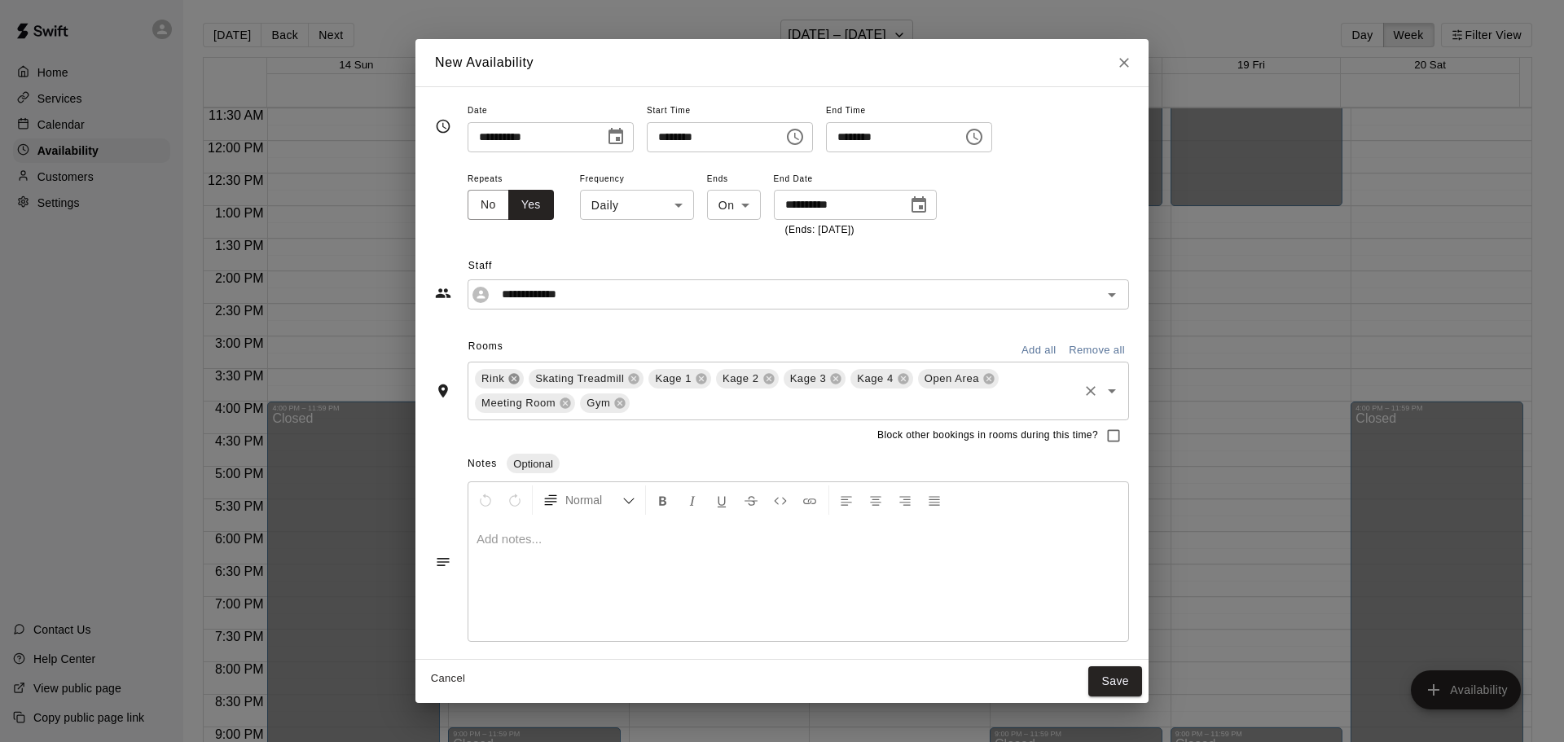
click at [511, 380] on icon at bounding box center [514, 379] width 11 height 11
click at [579, 377] on icon at bounding box center [580, 379] width 11 height 11
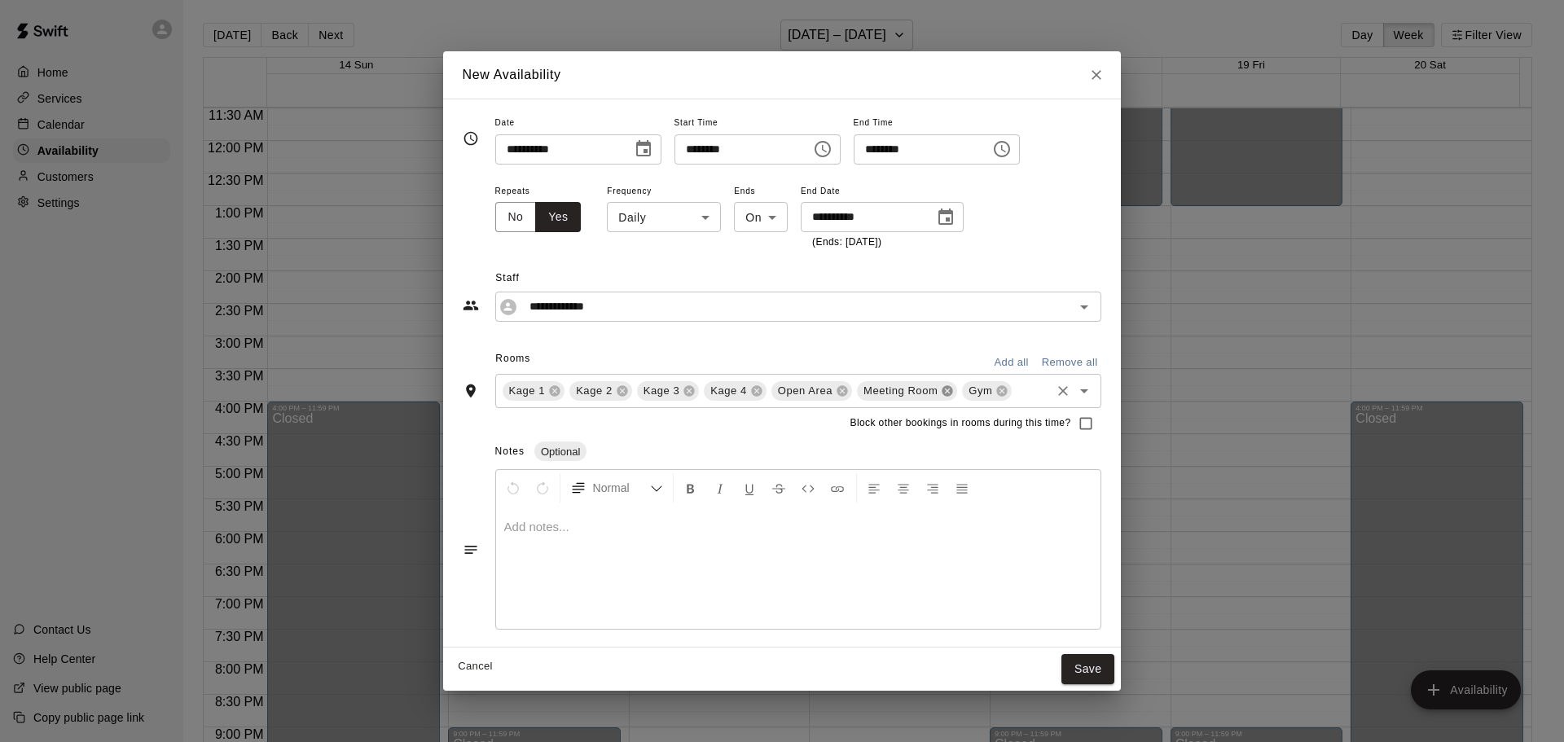
click at [947, 391] on icon at bounding box center [947, 390] width 13 height 13
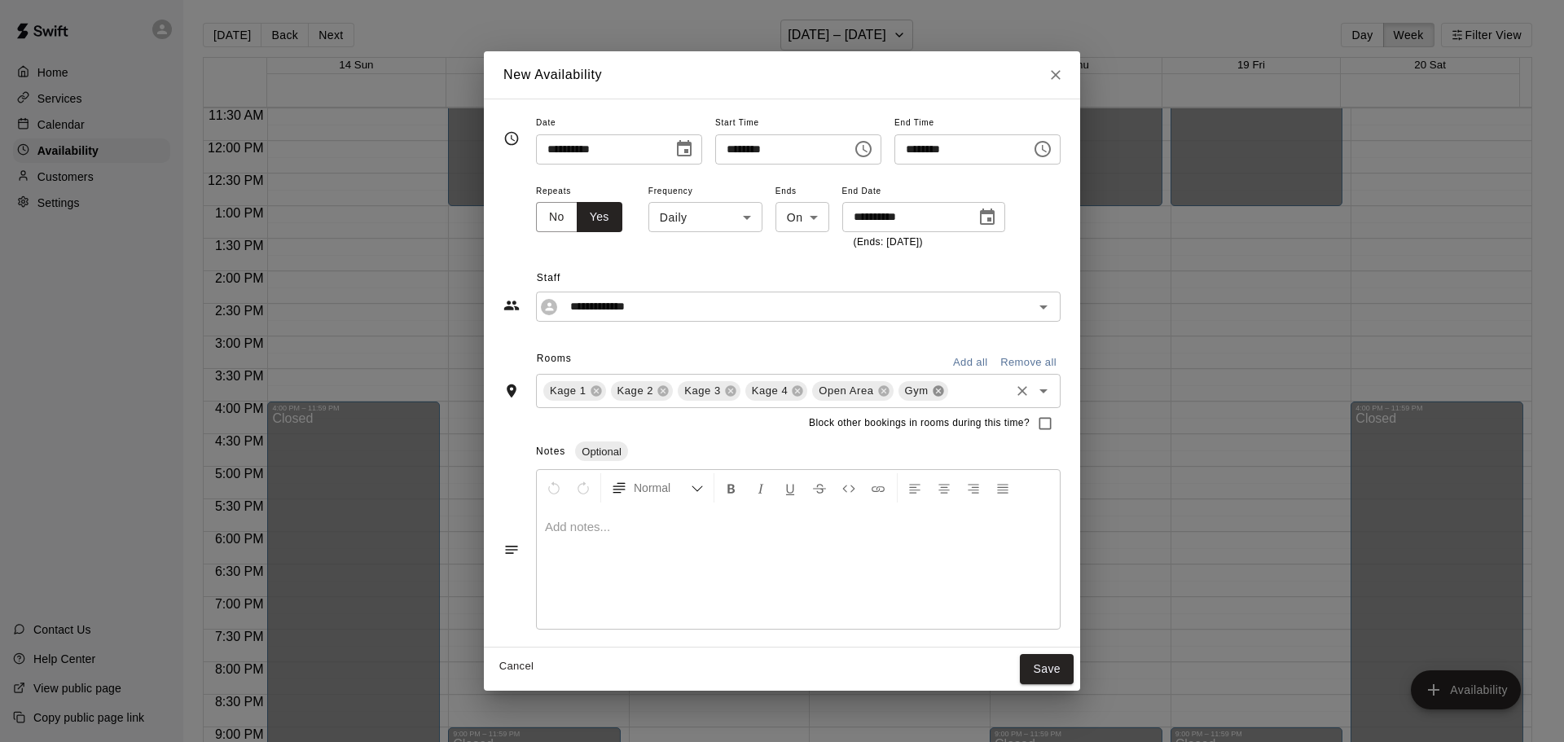
click at [932, 393] on icon at bounding box center [938, 390] width 13 height 13
click at [1073, 669] on button "Save" at bounding box center [1047, 669] width 54 height 30
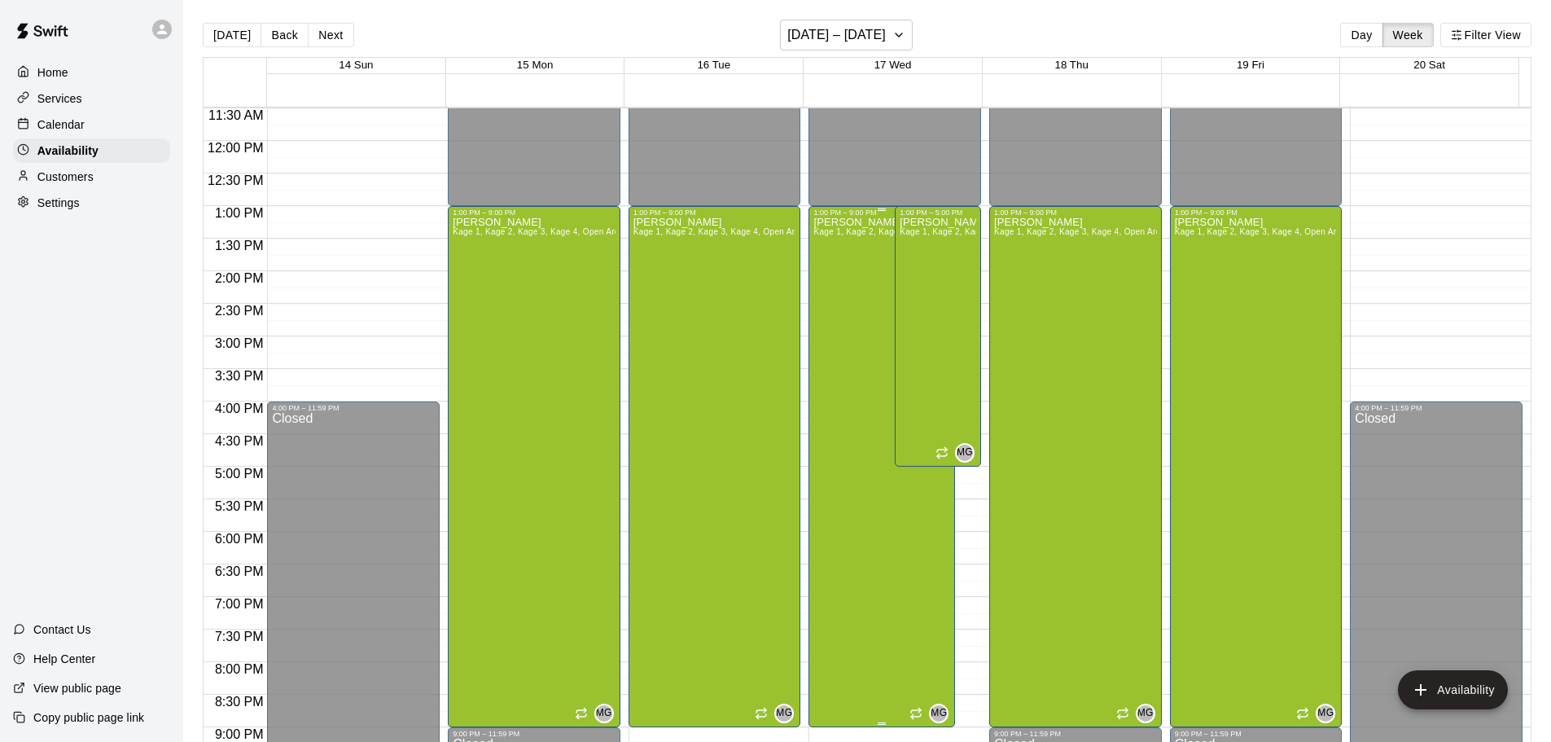
click at [835, 444] on div "[PERSON_NAME] Kage 1, Kage 2, Kage 3, Kage 4, Open Area" at bounding box center [882, 588] width 137 height 742
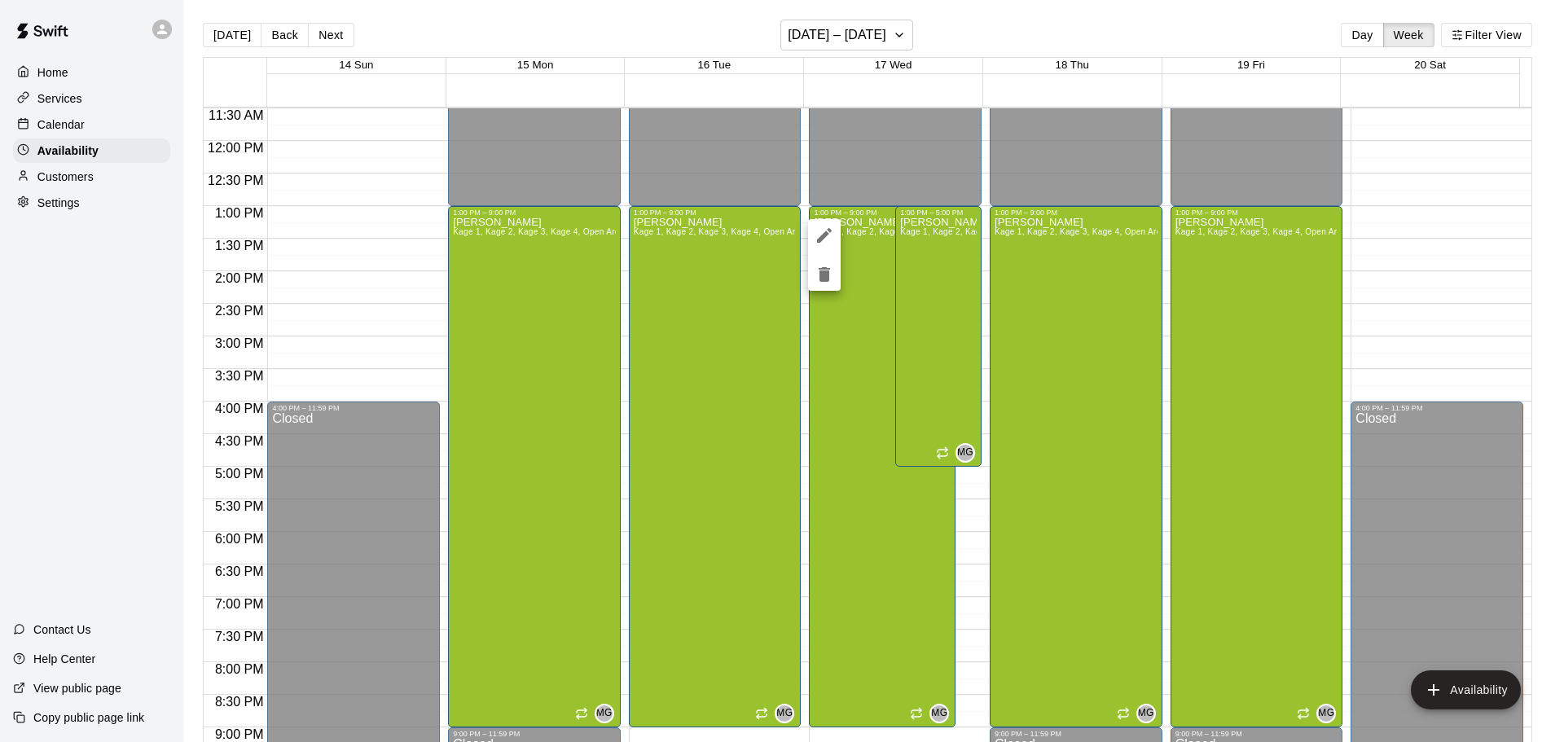
click at [818, 276] on icon "delete" at bounding box center [824, 275] width 20 height 20
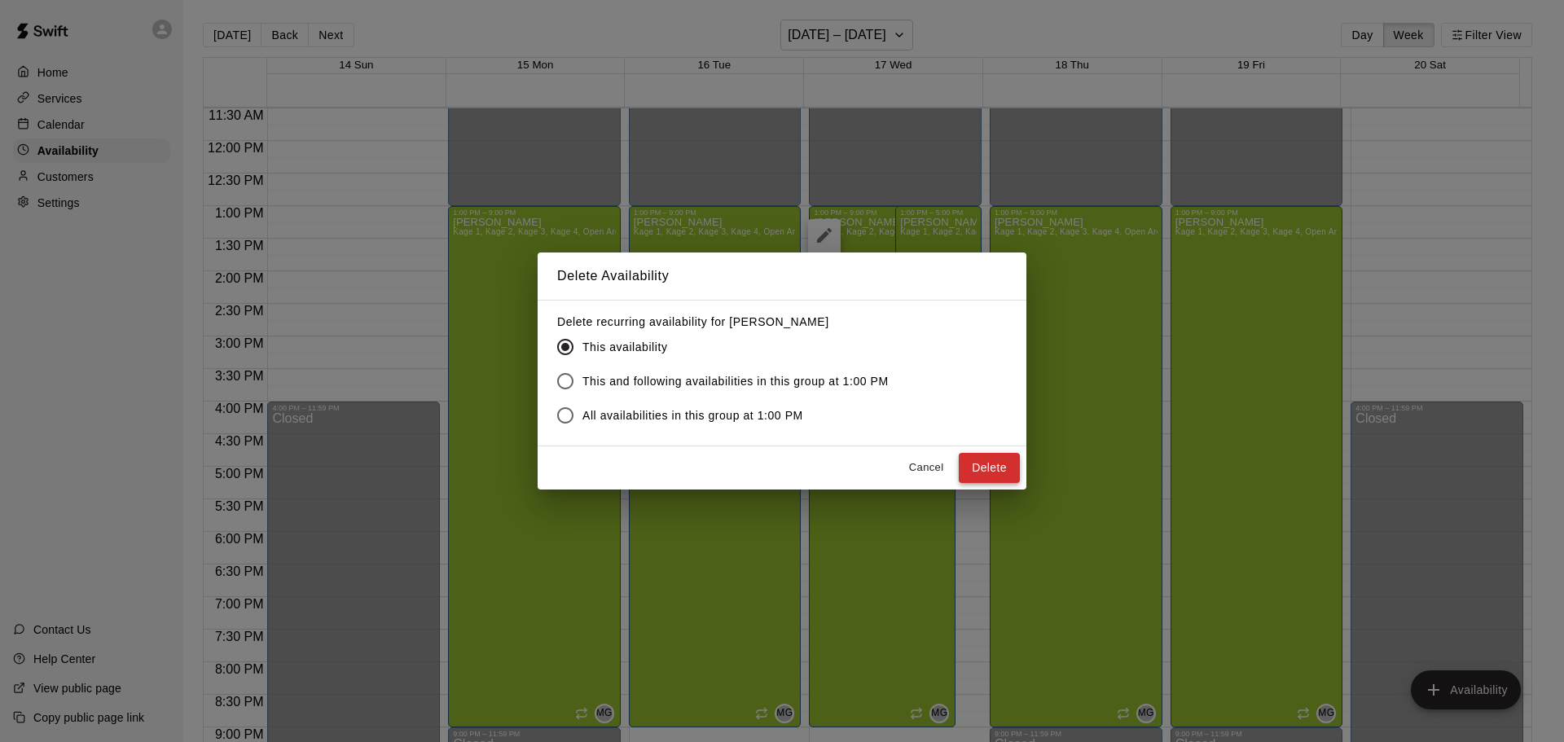
click at [973, 469] on button "Delete" at bounding box center [988, 468] width 61 height 30
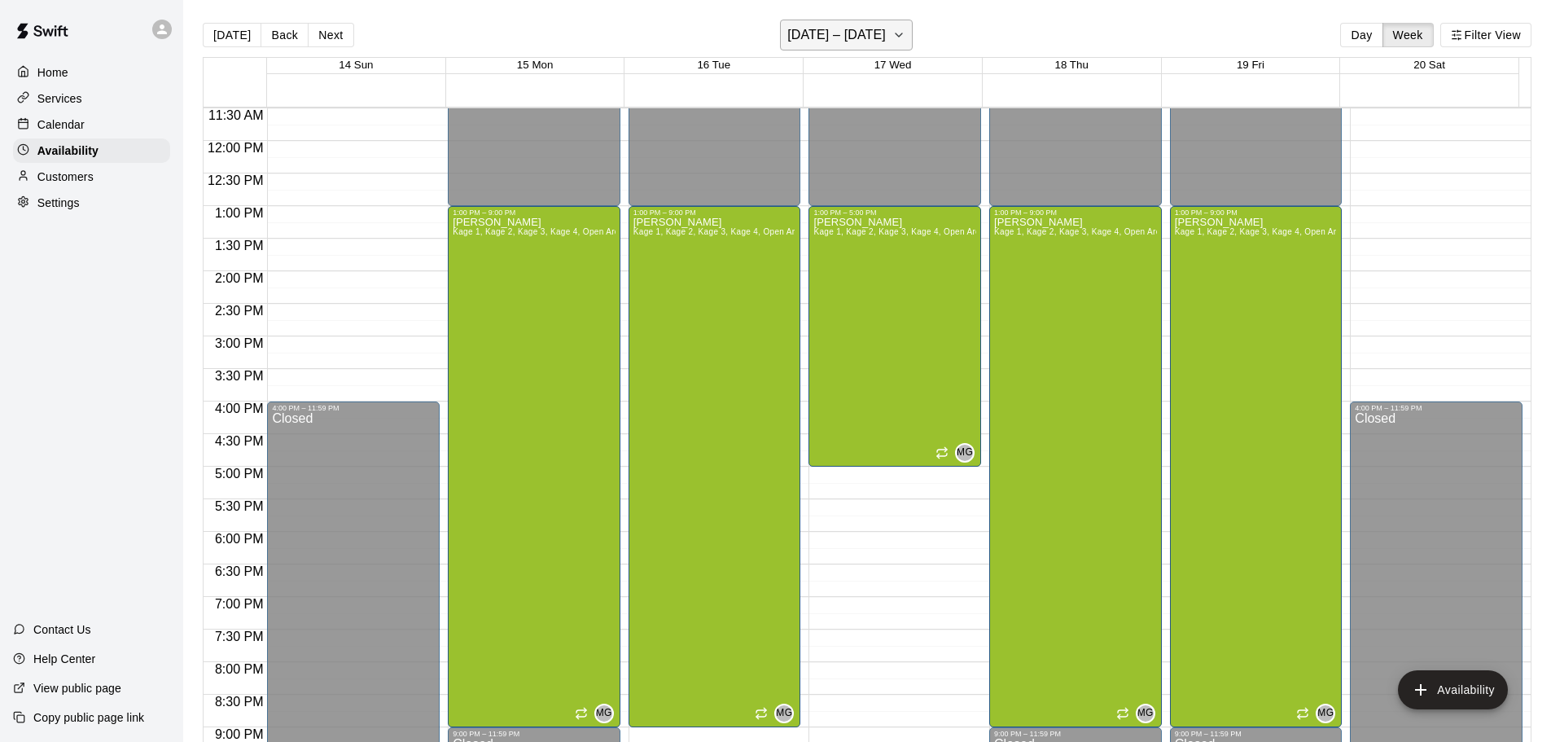
click at [850, 33] on h6 "[DATE] – [DATE]" at bounding box center [836, 35] width 99 height 23
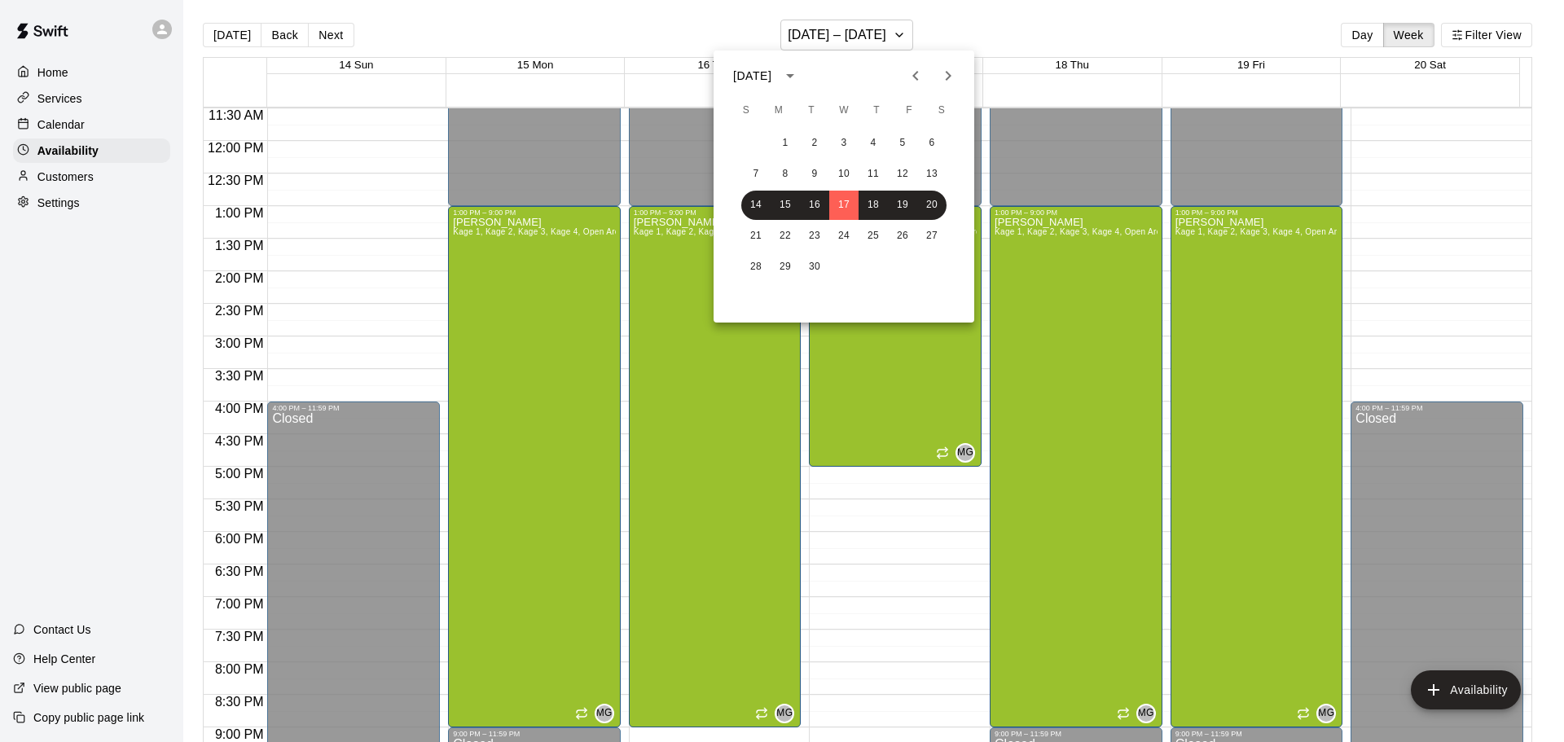
click at [911, 66] on icon "Previous month" at bounding box center [916, 76] width 20 height 20
click at [903, 200] on button "15" at bounding box center [902, 205] width 29 height 29
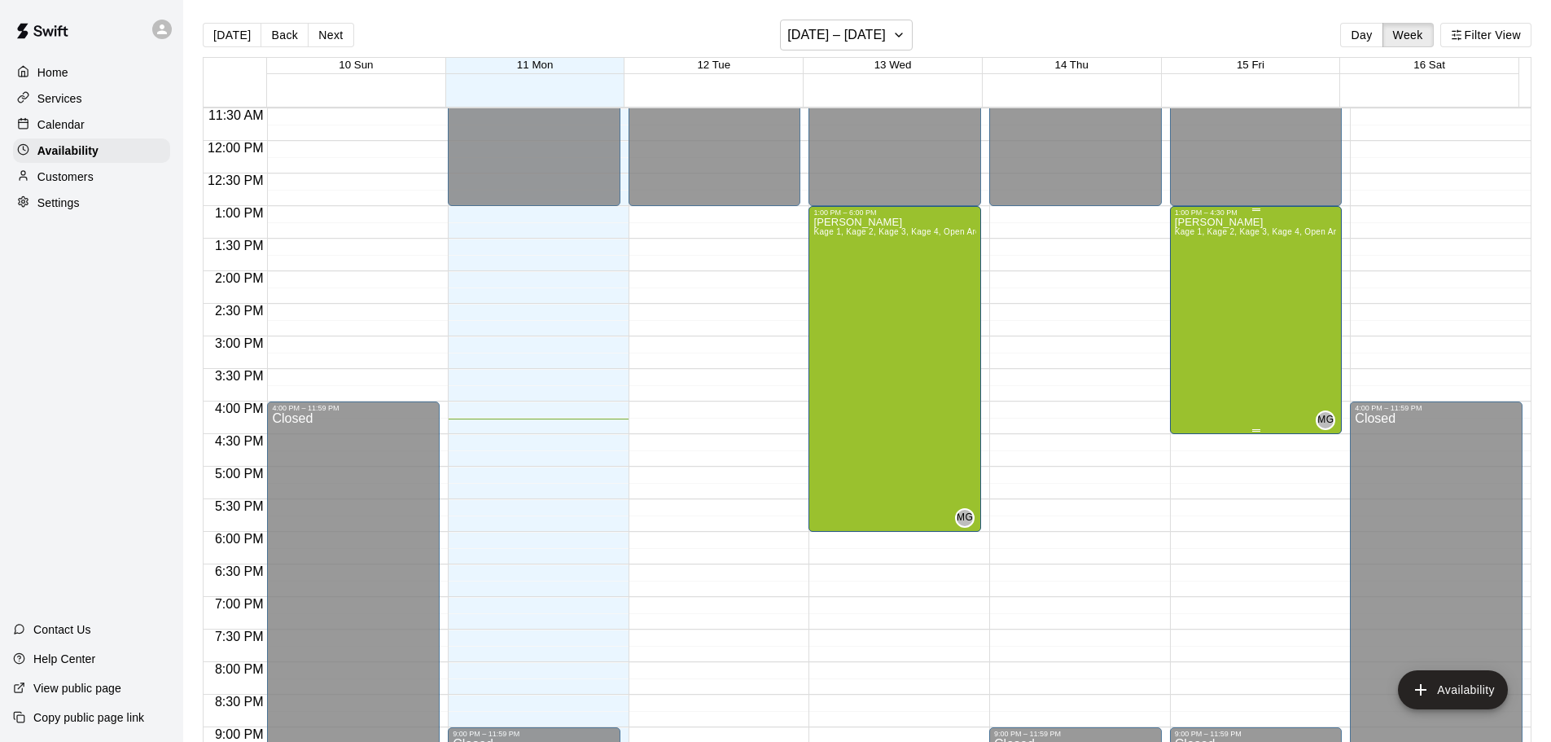
click at [1184, 326] on div "[PERSON_NAME] Kage 1, Kage 2, Kage 3, Kage 4, Open Area" at bounding box center [1256, 588] width 163 height 742
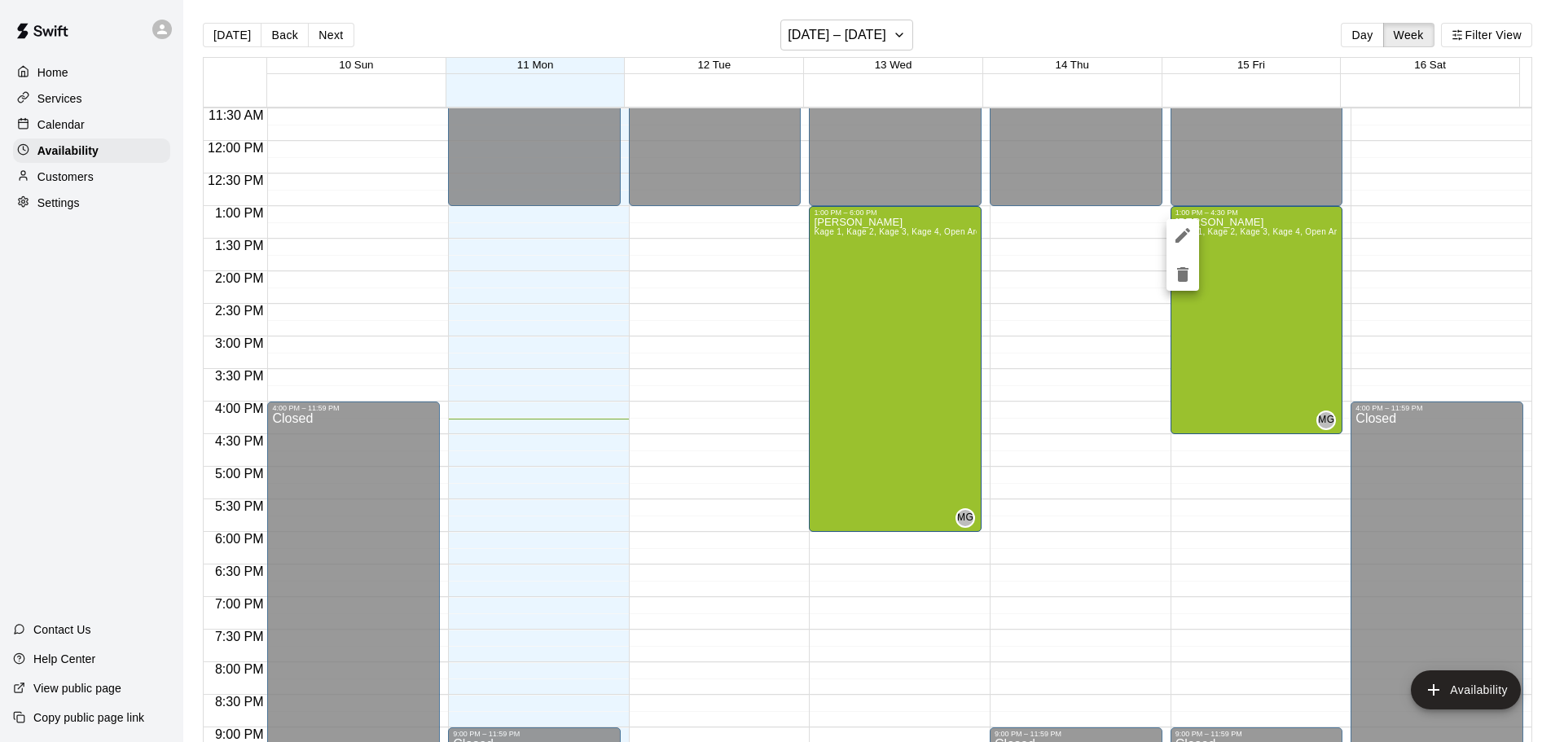
click at [1178, 268] on icon "delete" at bounding box center [1182, 274] width 11 height 15
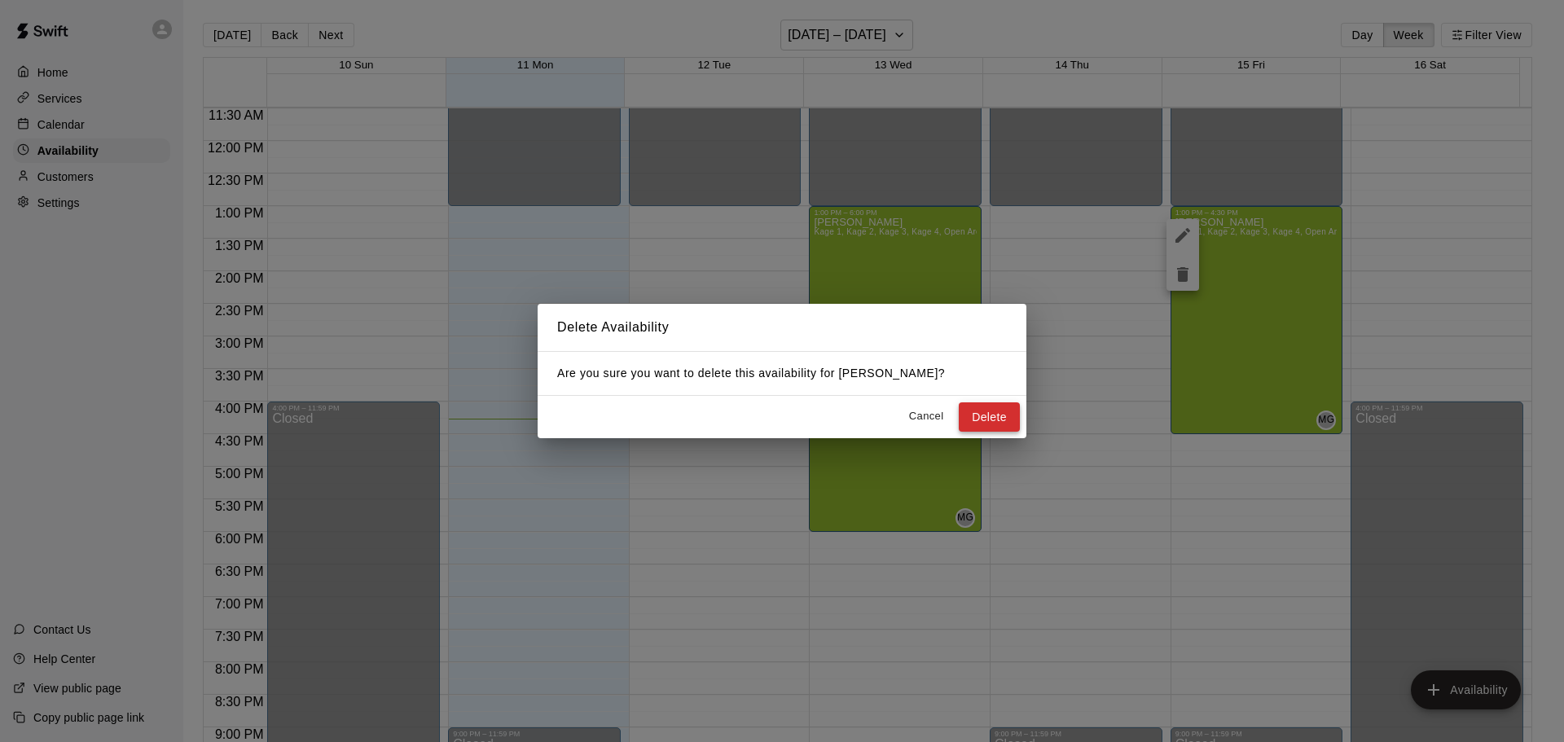
click at [968, 405] on button "Delete" at bounding box center [988, 417] width 61 height 30
